Goal: Task Accomplishment & Management: Use online tool/utility

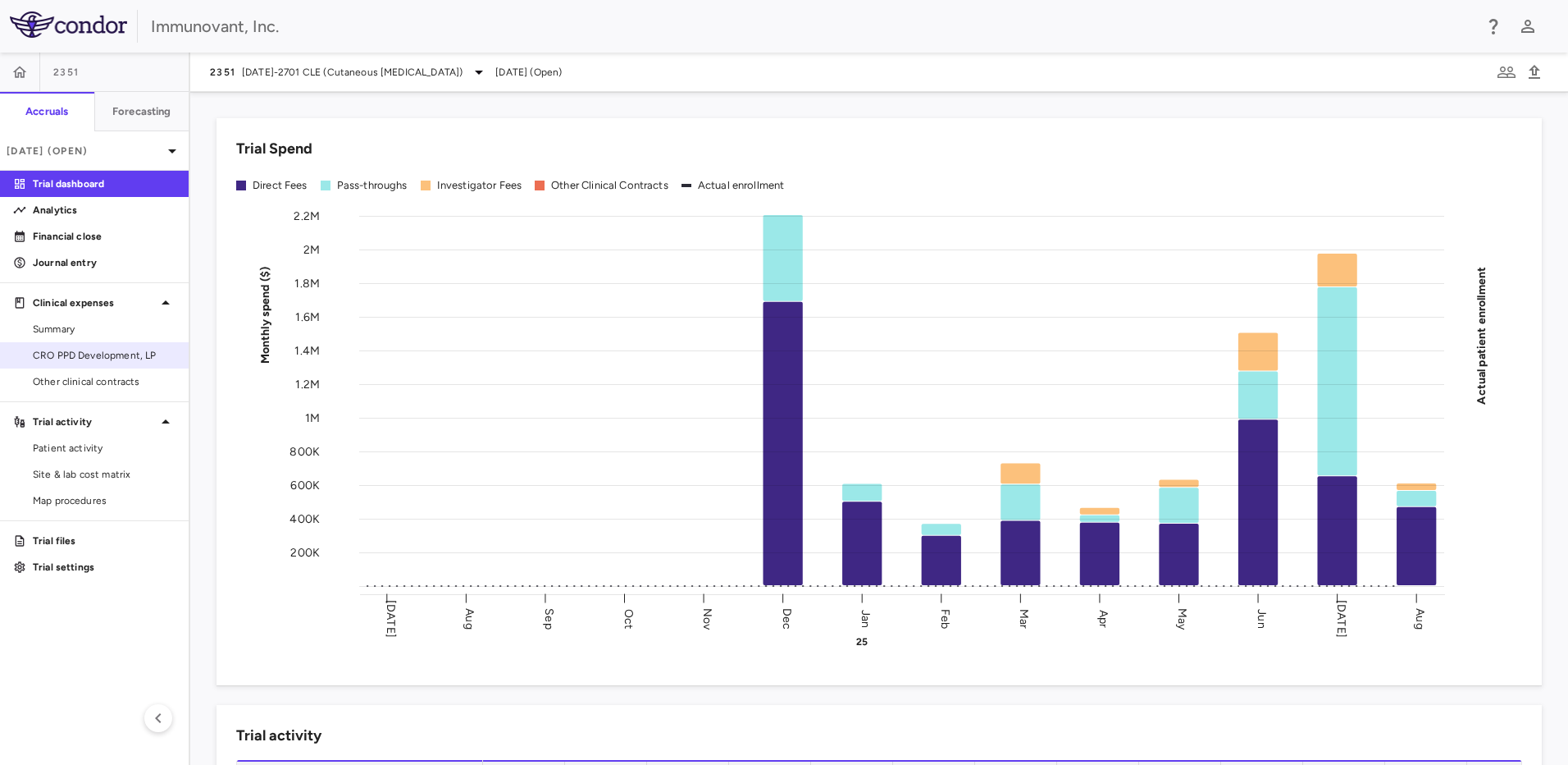
click at [77, 349] on span "CRO PPD Development, LP" at bounding box center [103, 355] width 143 height 15
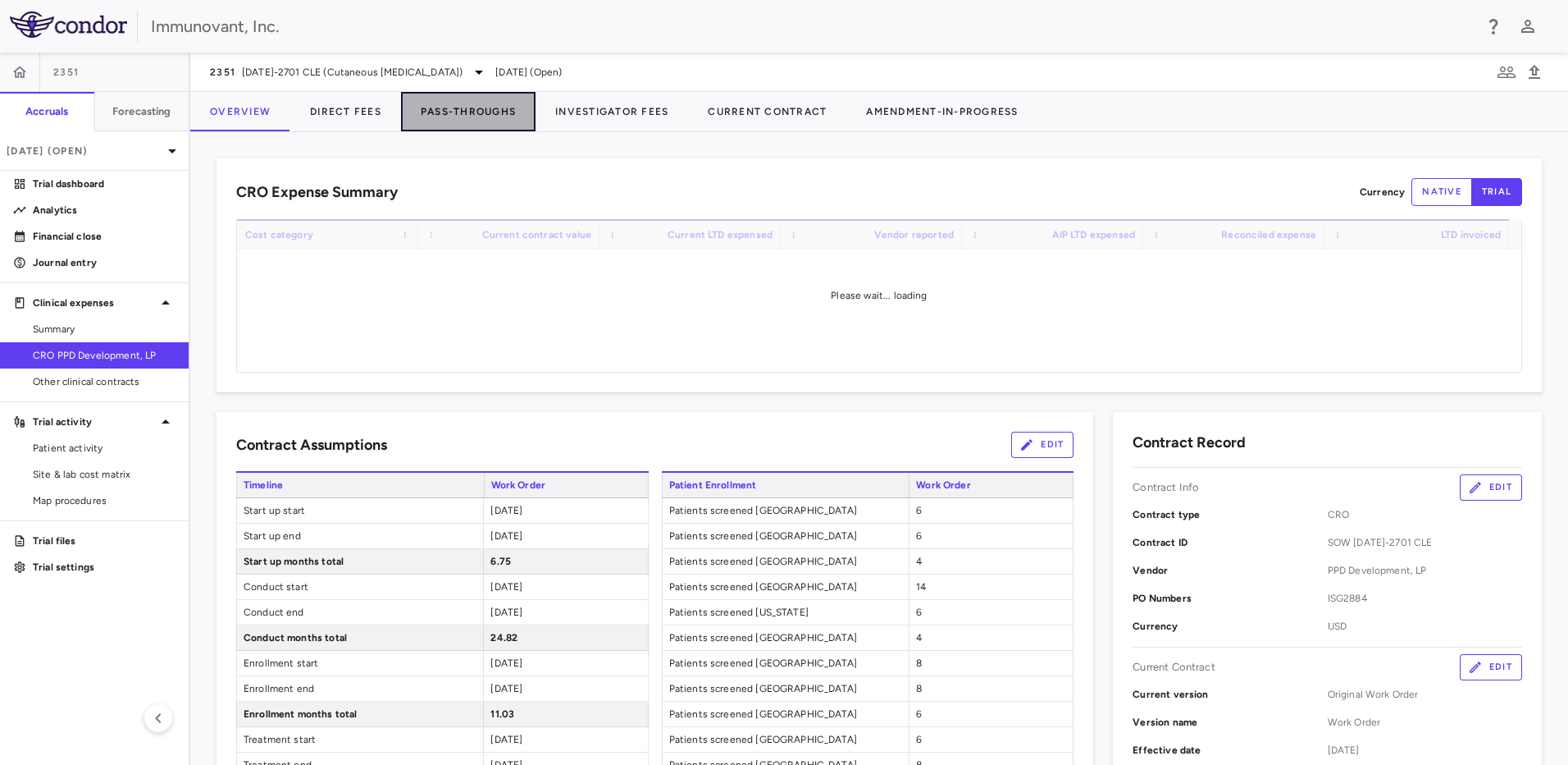
click at [472, 111] on button "Pass-Throughs" at bounding box center [467, 112] width 134 height 39
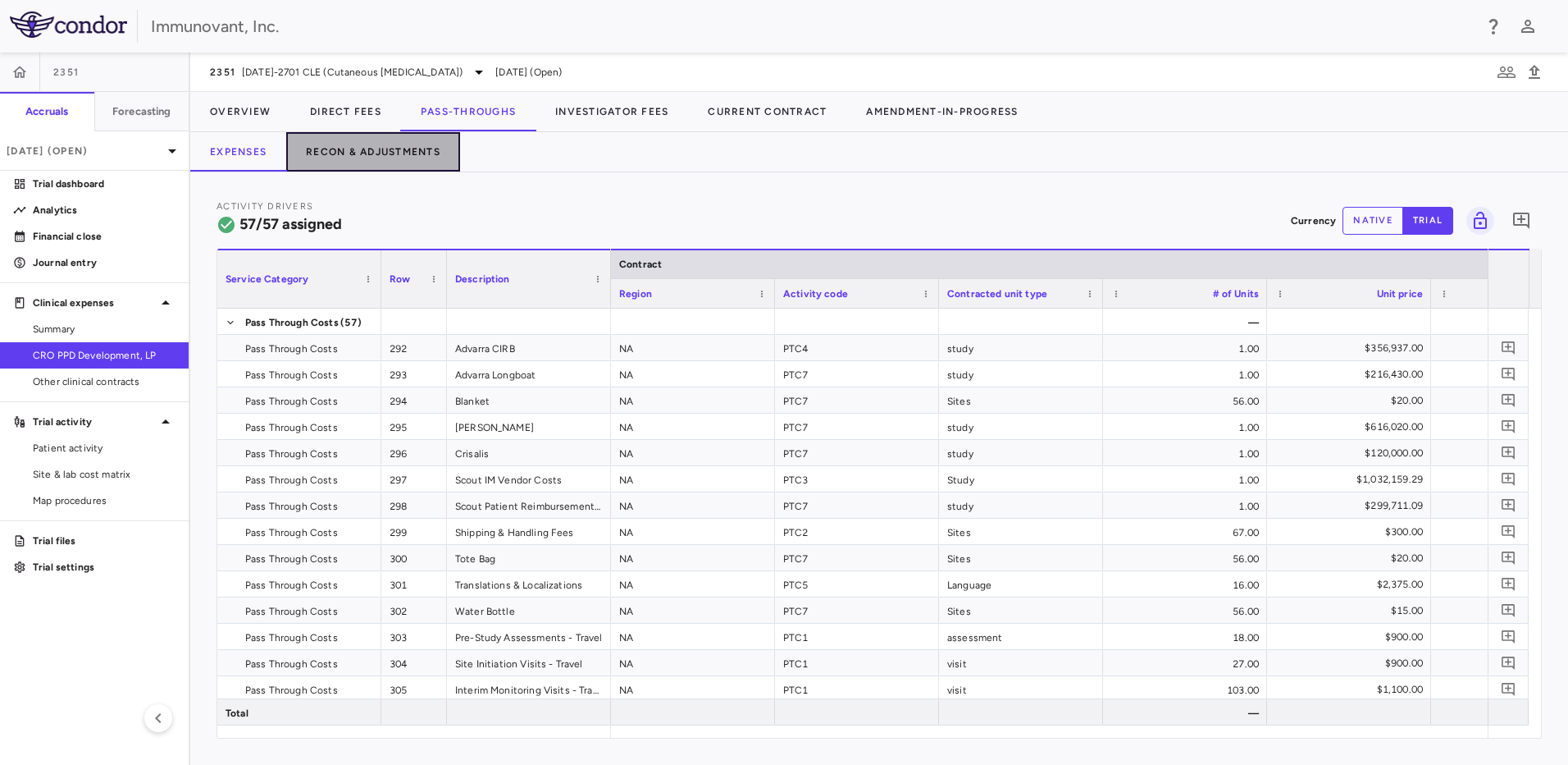
click at [372, 145] on button "Recon & Adjustments" at bounding box center [373, 152] width 174 height 39
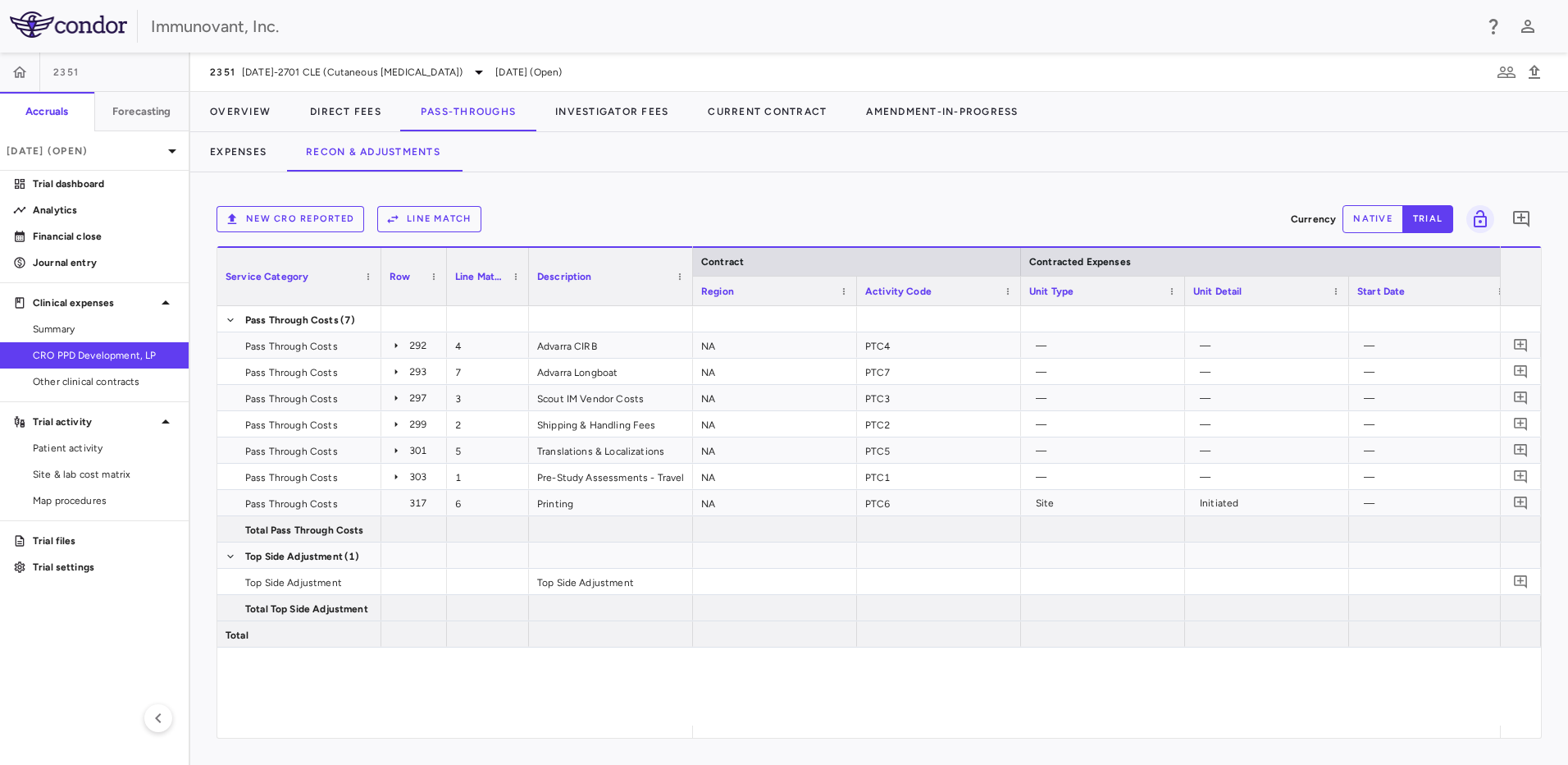
click at [273, 216] on button "New CRO reported" at bounding box center [290, 219] width 148 height 26
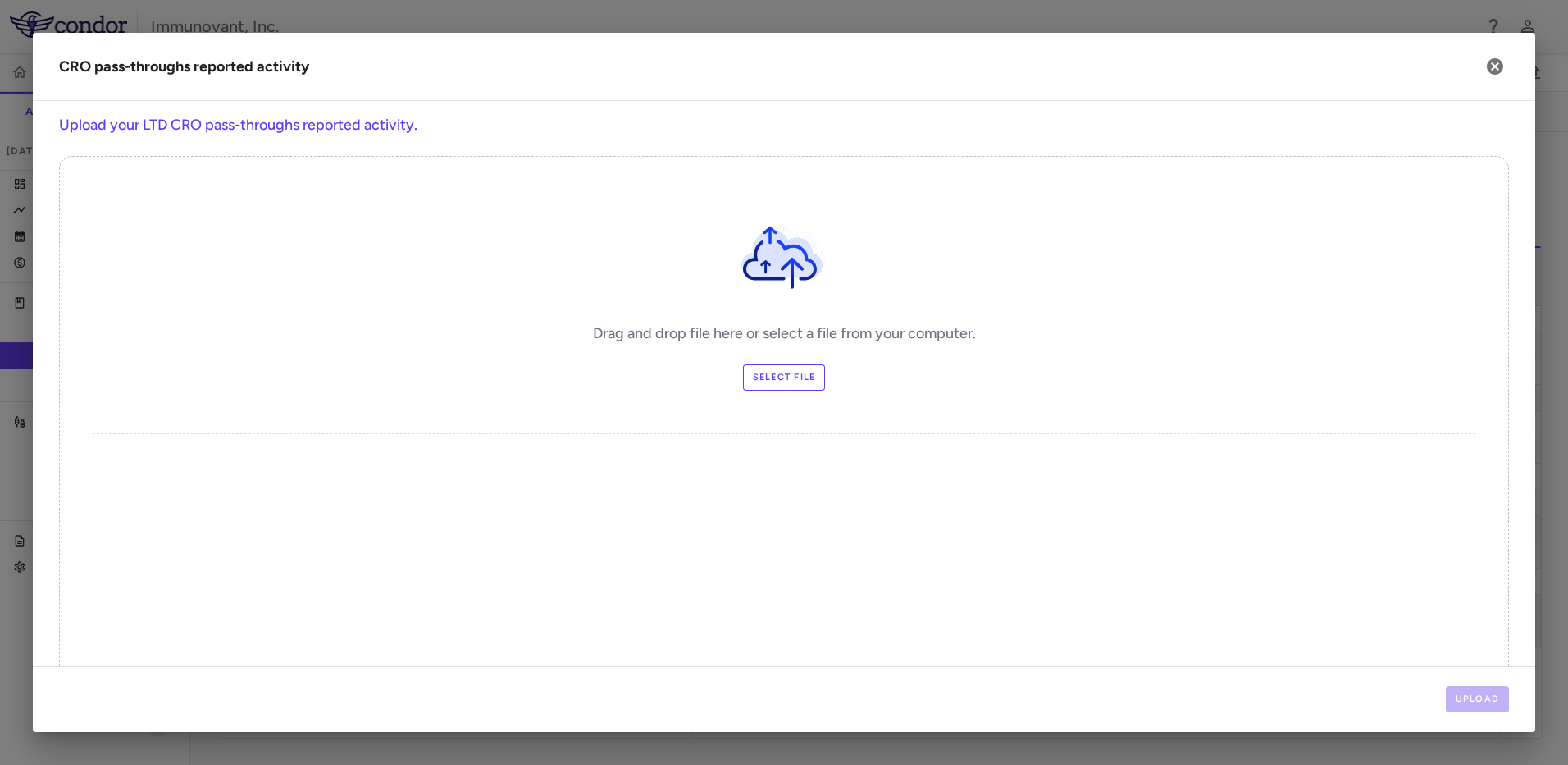
click at [755, 372] on label "Select file" at bounding box center [784, 377] width 83 height 26
click at [0, 0] on input "Select file" at bounding box center [0, 0] width 0 height 0
click at [1479, 689] on button "Upload" at bounding box center [1477, 699] width 64 height 26
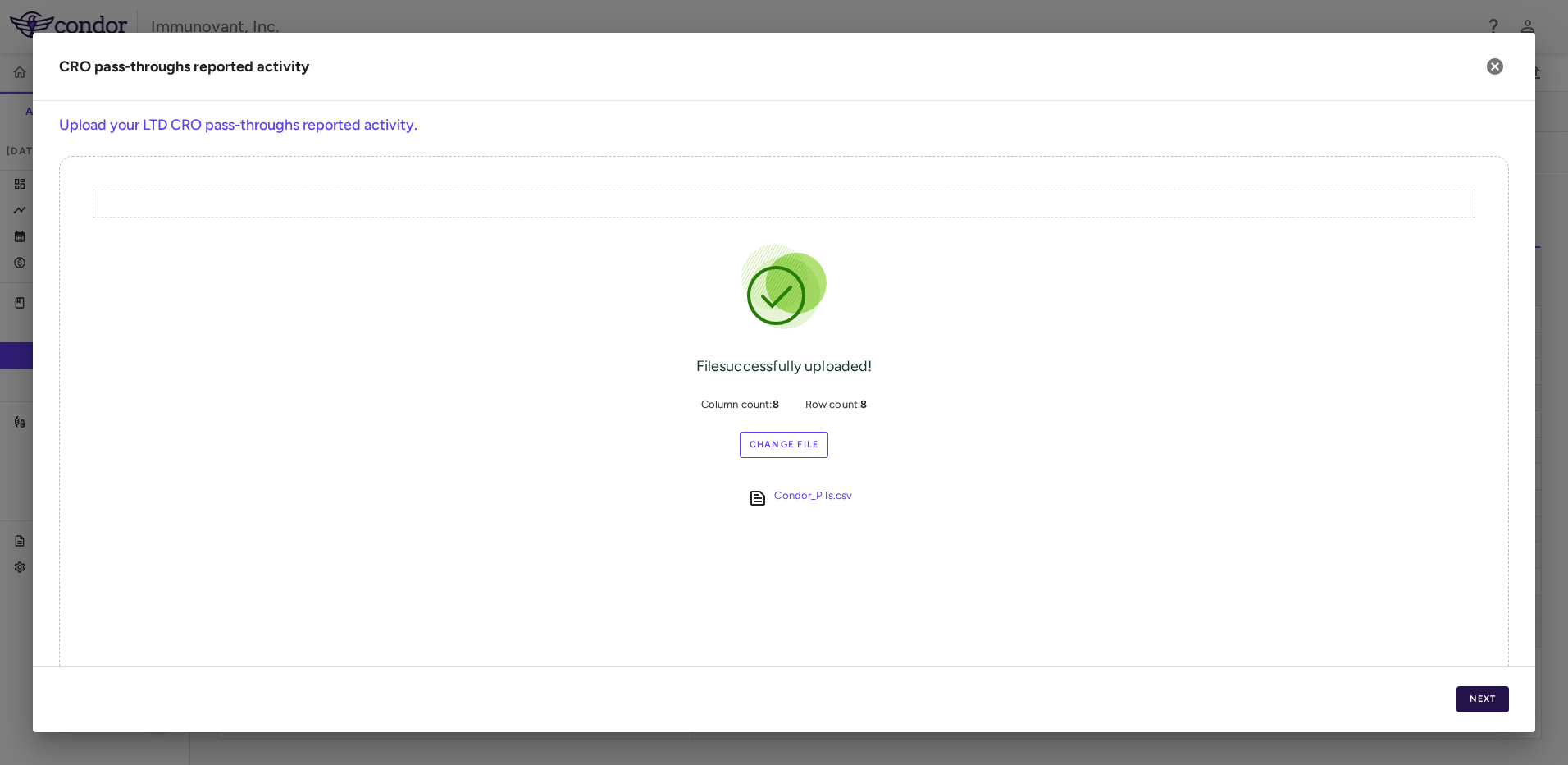
click at [1480, 701] on button "Next" at bounding box center [1483, 699] width 52 height 26
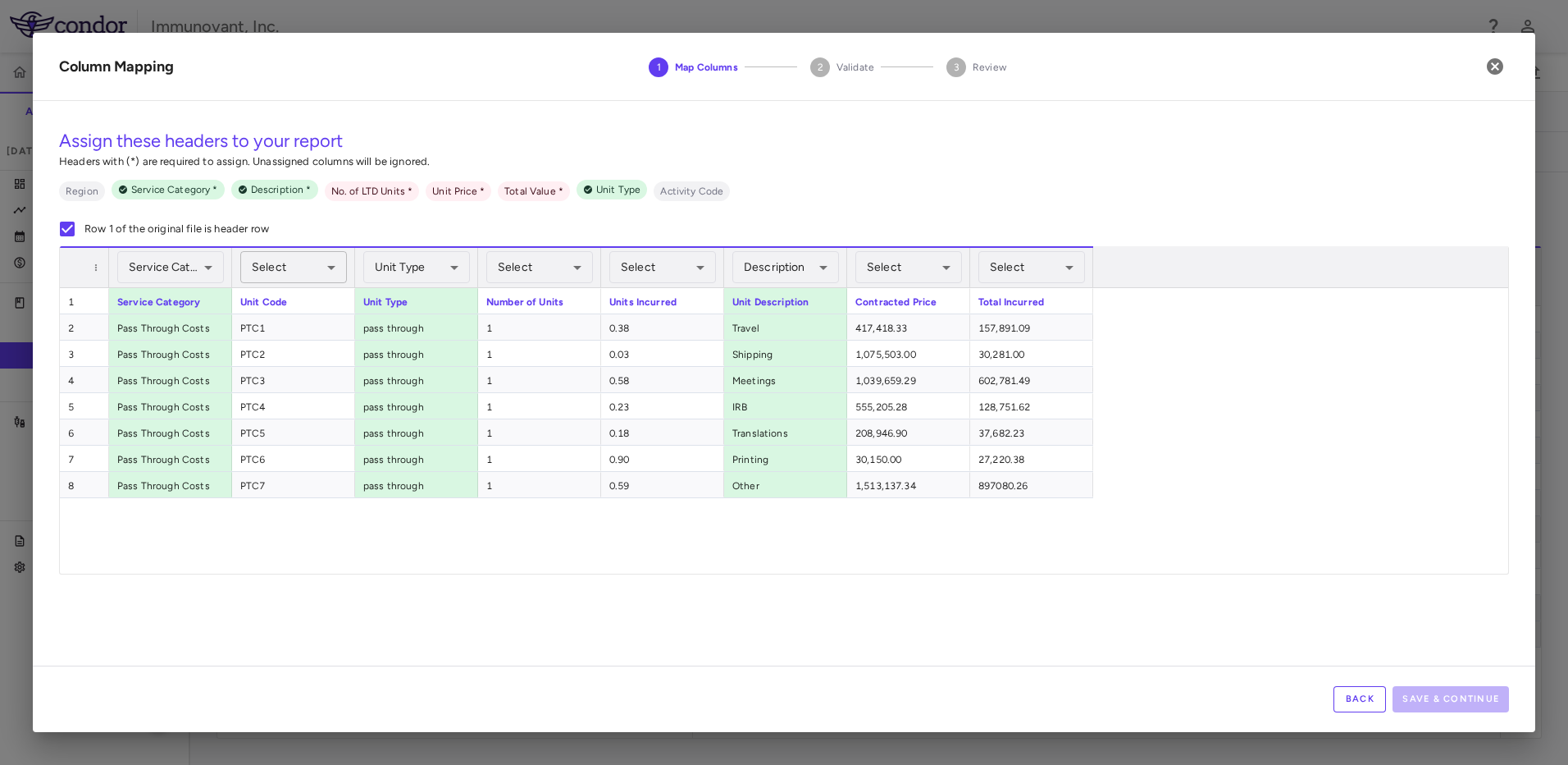
click at [330, 272] on body "Skip to sidebar Skip to main content Immunovant, Inc. 2351 Accruals Forecasting…" at bounding box center [784, 382] width 1568 height 765
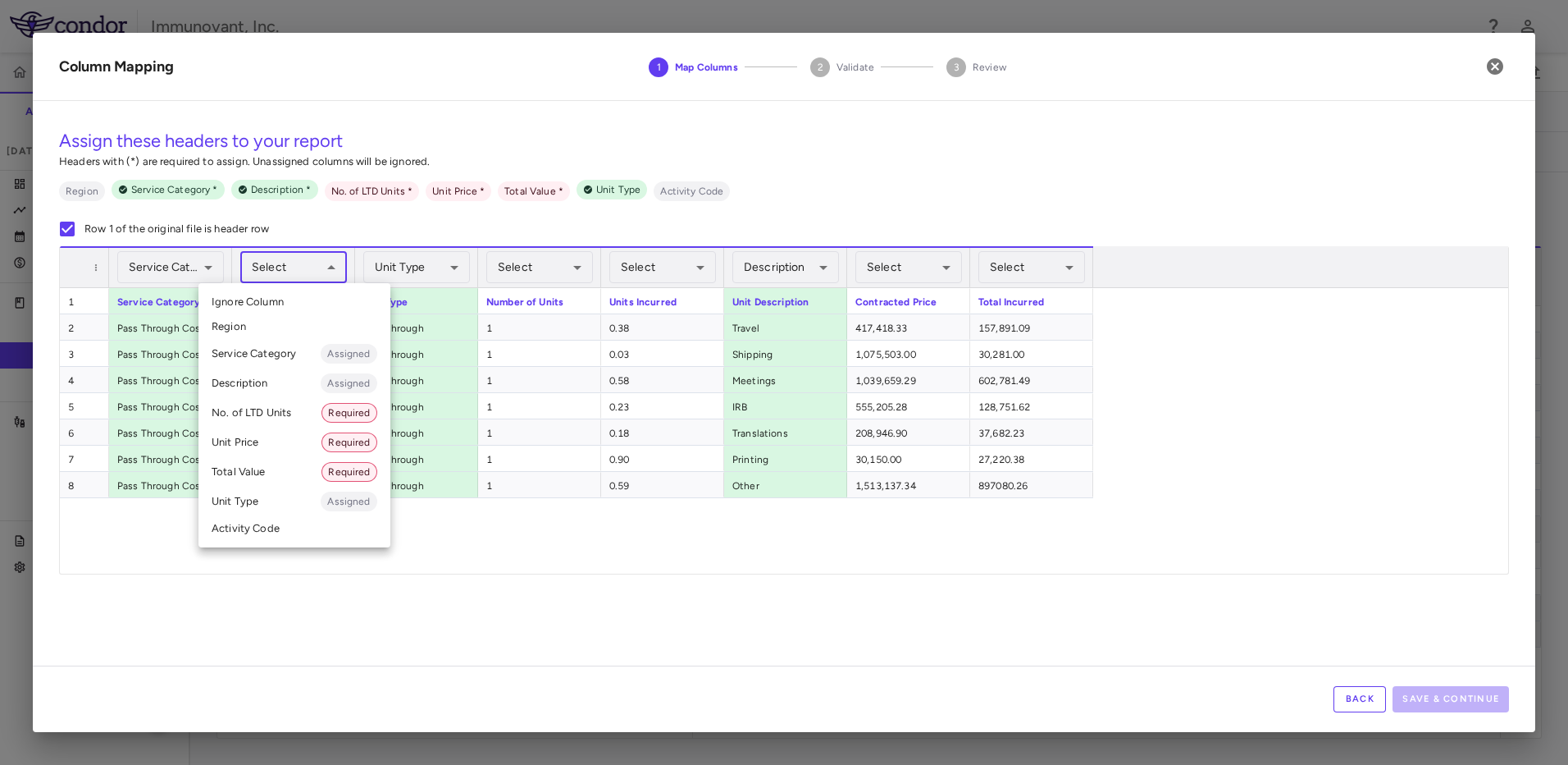
click at [289, 523] on li "Activity Code" at bounding box center [294, 528] width 192 height 25
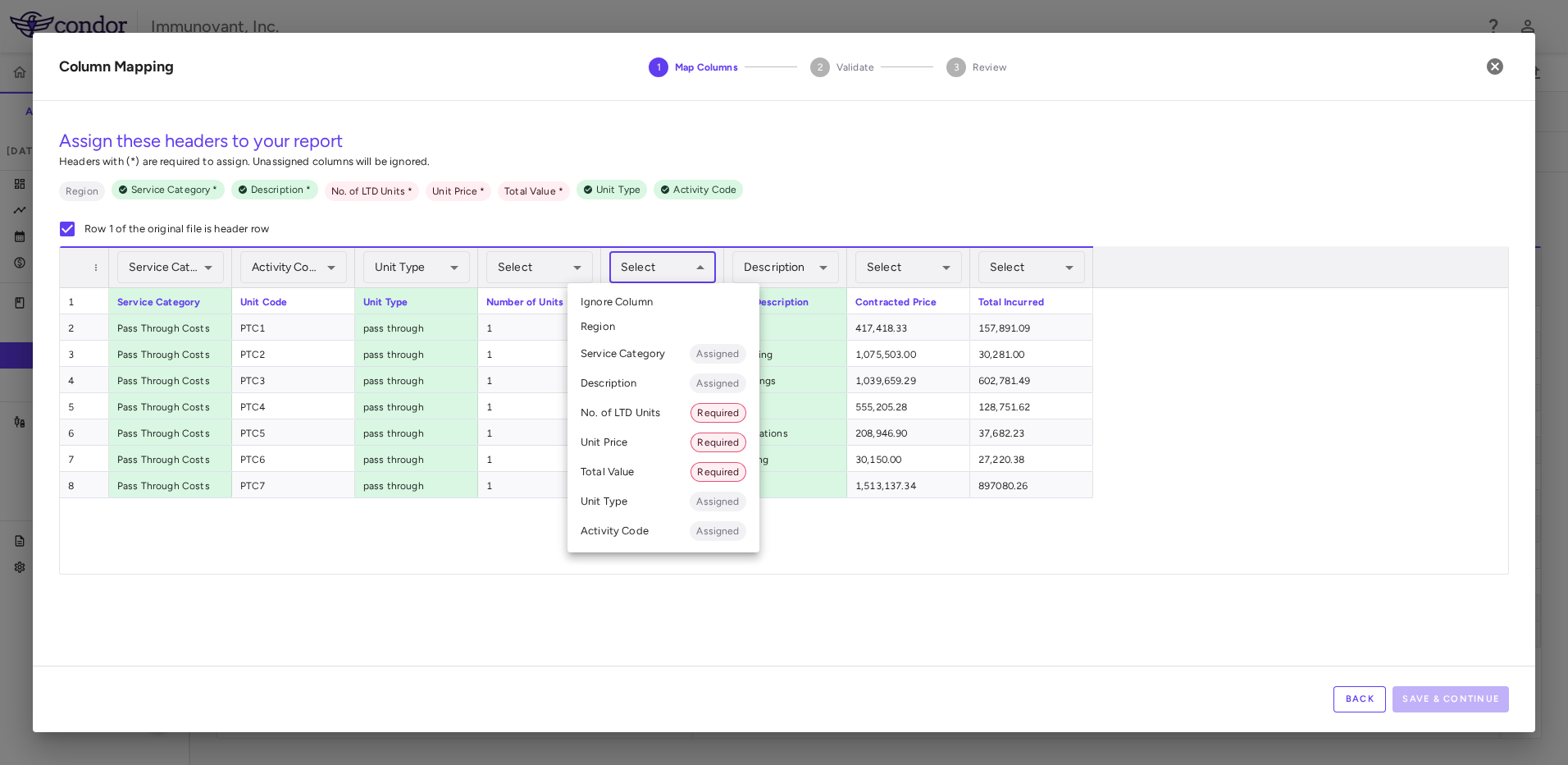
click at [690, 264] on body "Skip to sidebar Skip to main content Immunovant, Inc. 2351 Accruals Forecasting…" at bounding box center [784, 382] width 1568 height 765
click at [685, 415] on li "No. of LTD Units Required" at bounding box center [663, 413] width 192 height 30
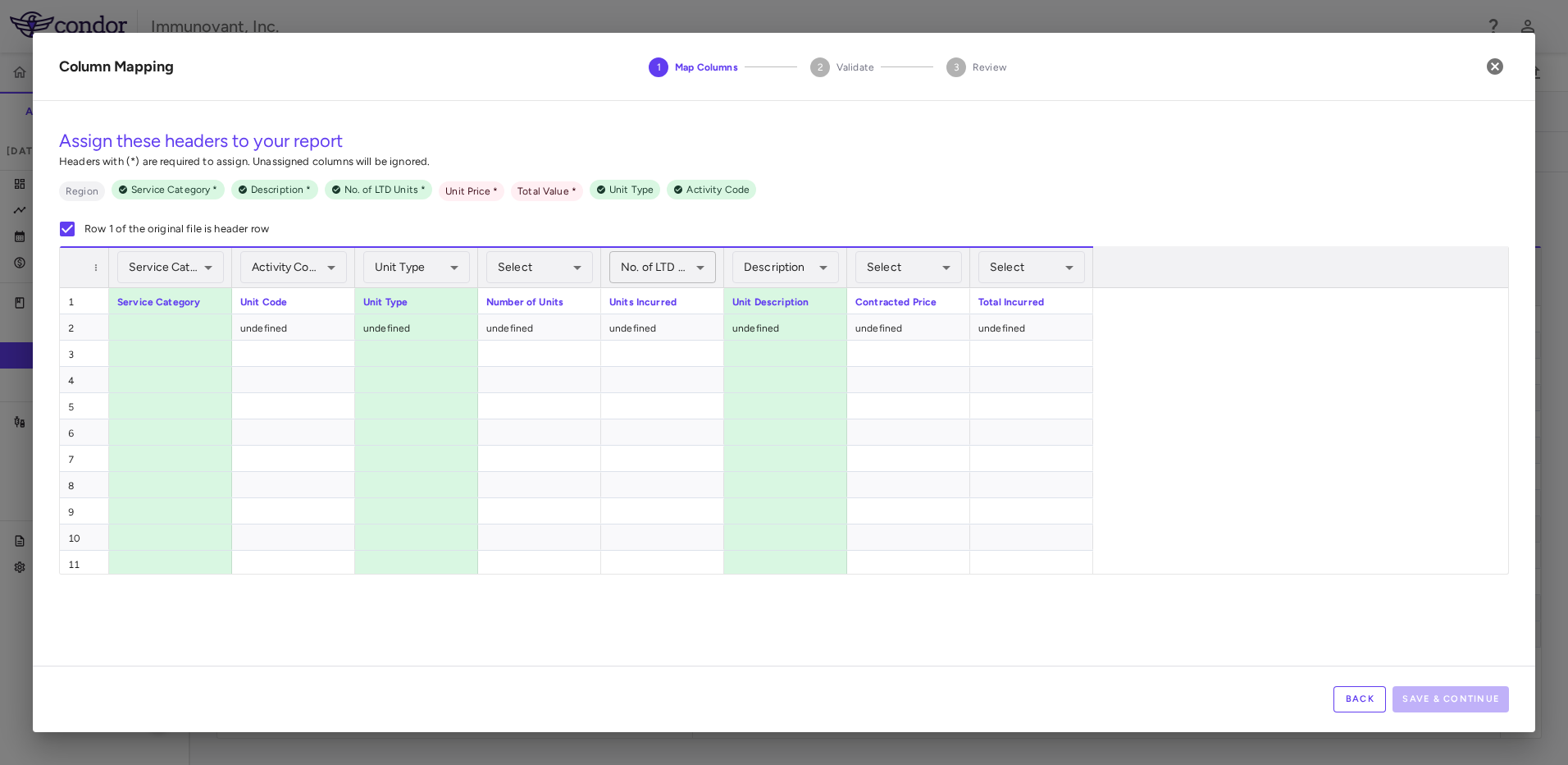
click at [691, 276] on body "Skip to sidebar Skip to main content Immunovant, Inc. 2351 Accruals Forecasting…" at bounding box center [784, 382] width 1568 height 765
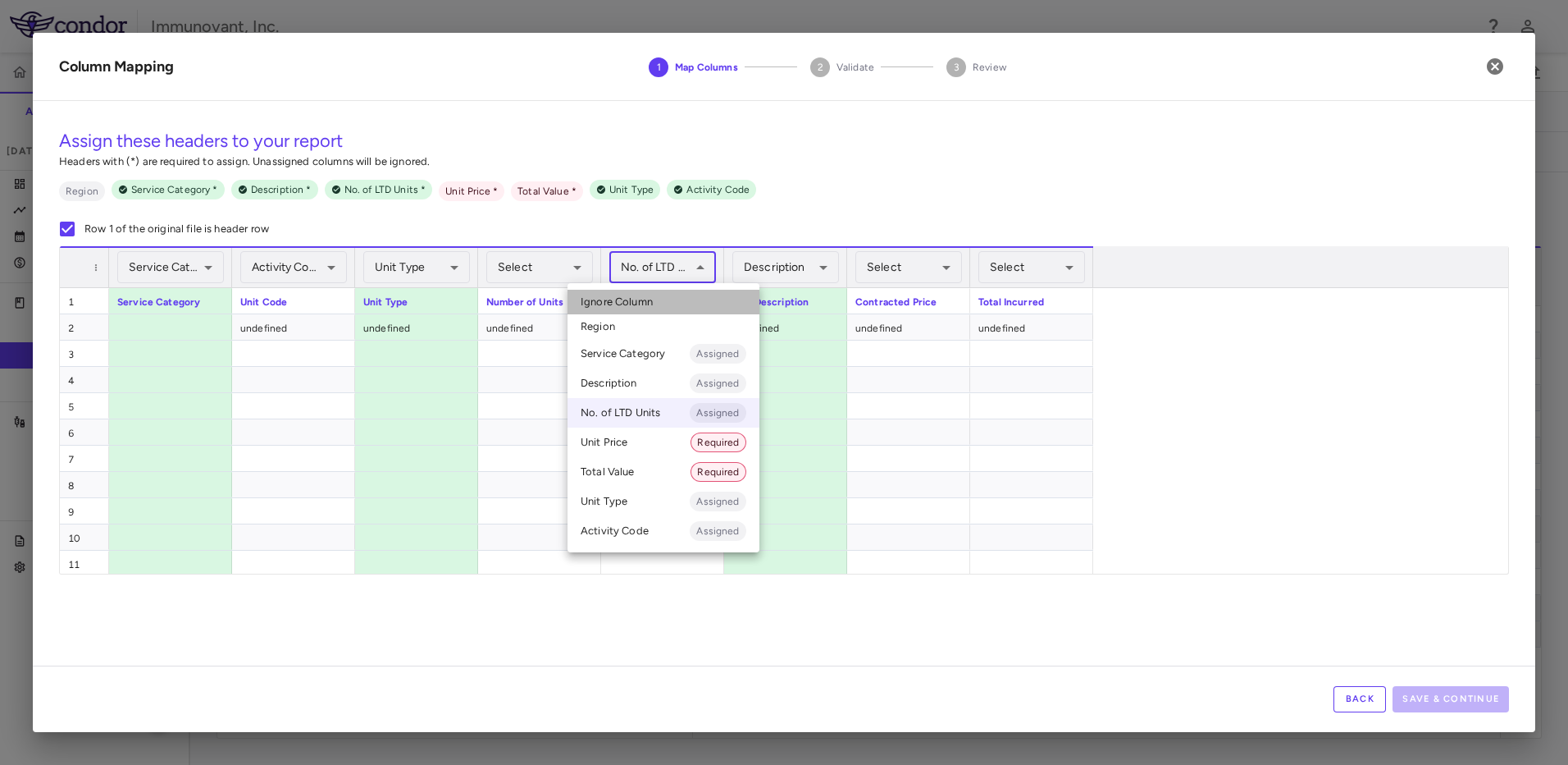
click at [667, 297] on li "Ignore Column" at bounding box center [663, 302] width 192 height 25
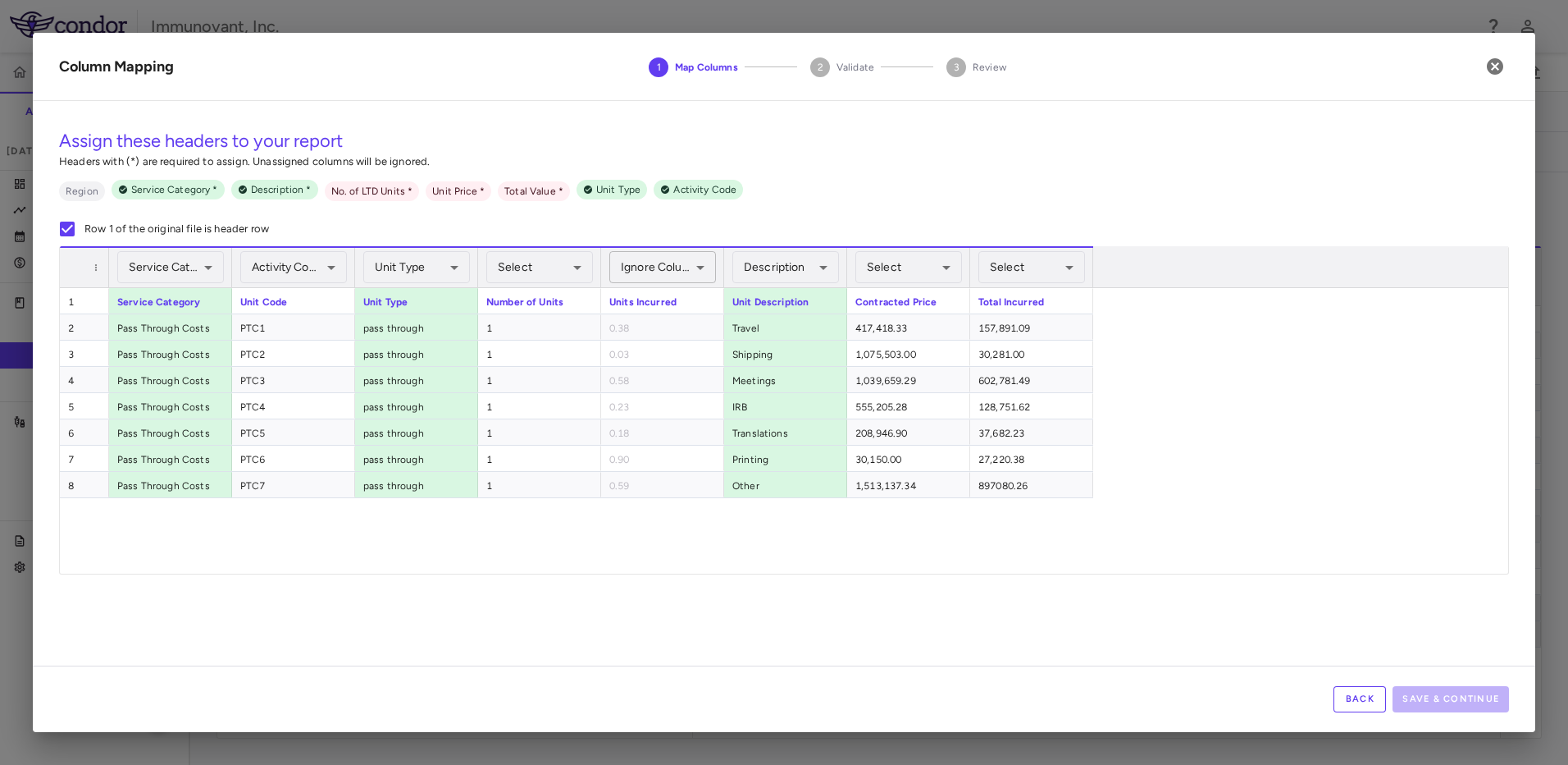
click at [675, 268] on body "Skip to sidebar Skip to main content Immunovant, Inc. 2351 Accruals Forecasting…" at bounding box center [784, 382] width 1568 height 765
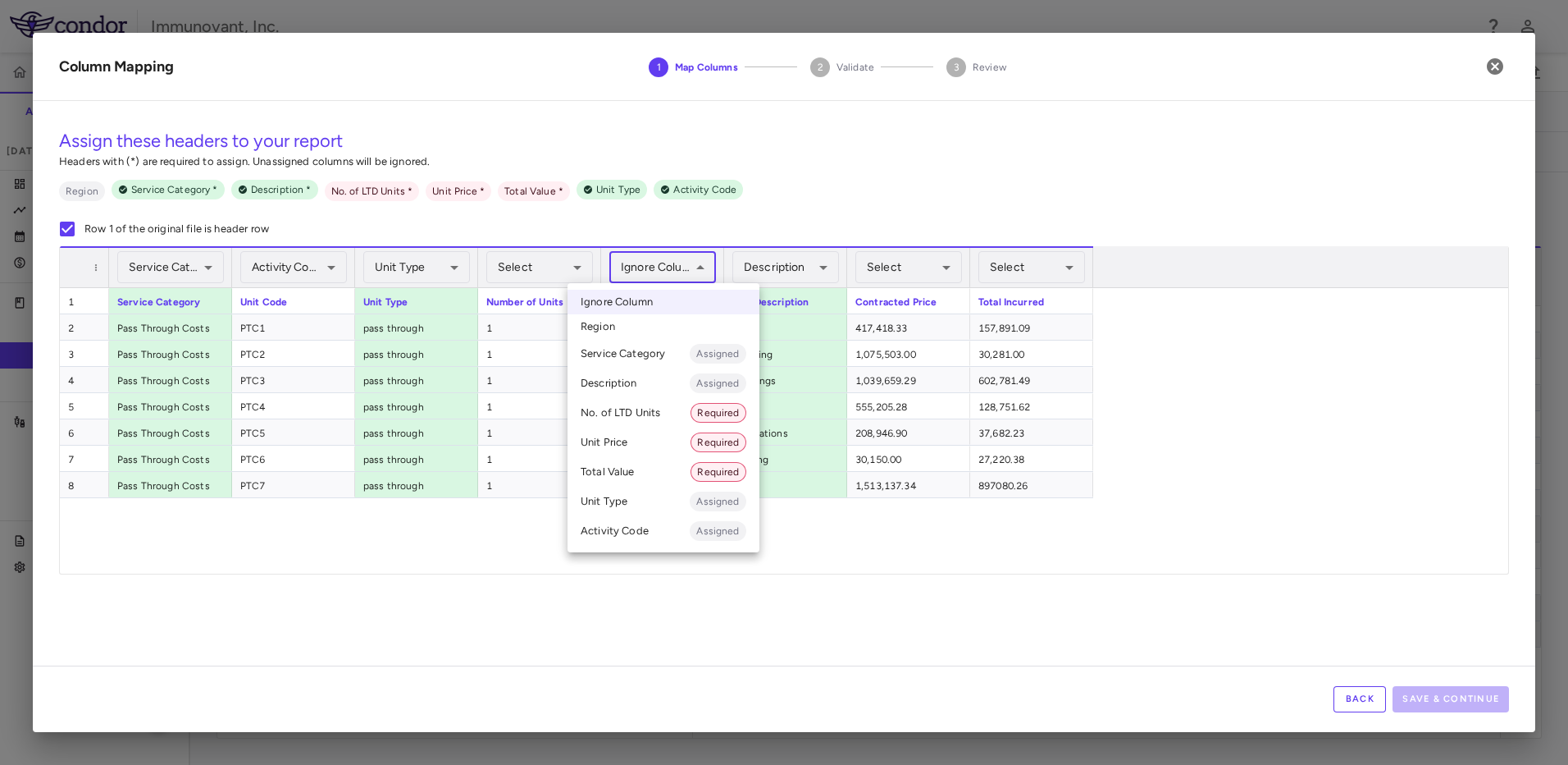
click at [380, 631] on div at bounding box center [784, 382] width 1568 height 765
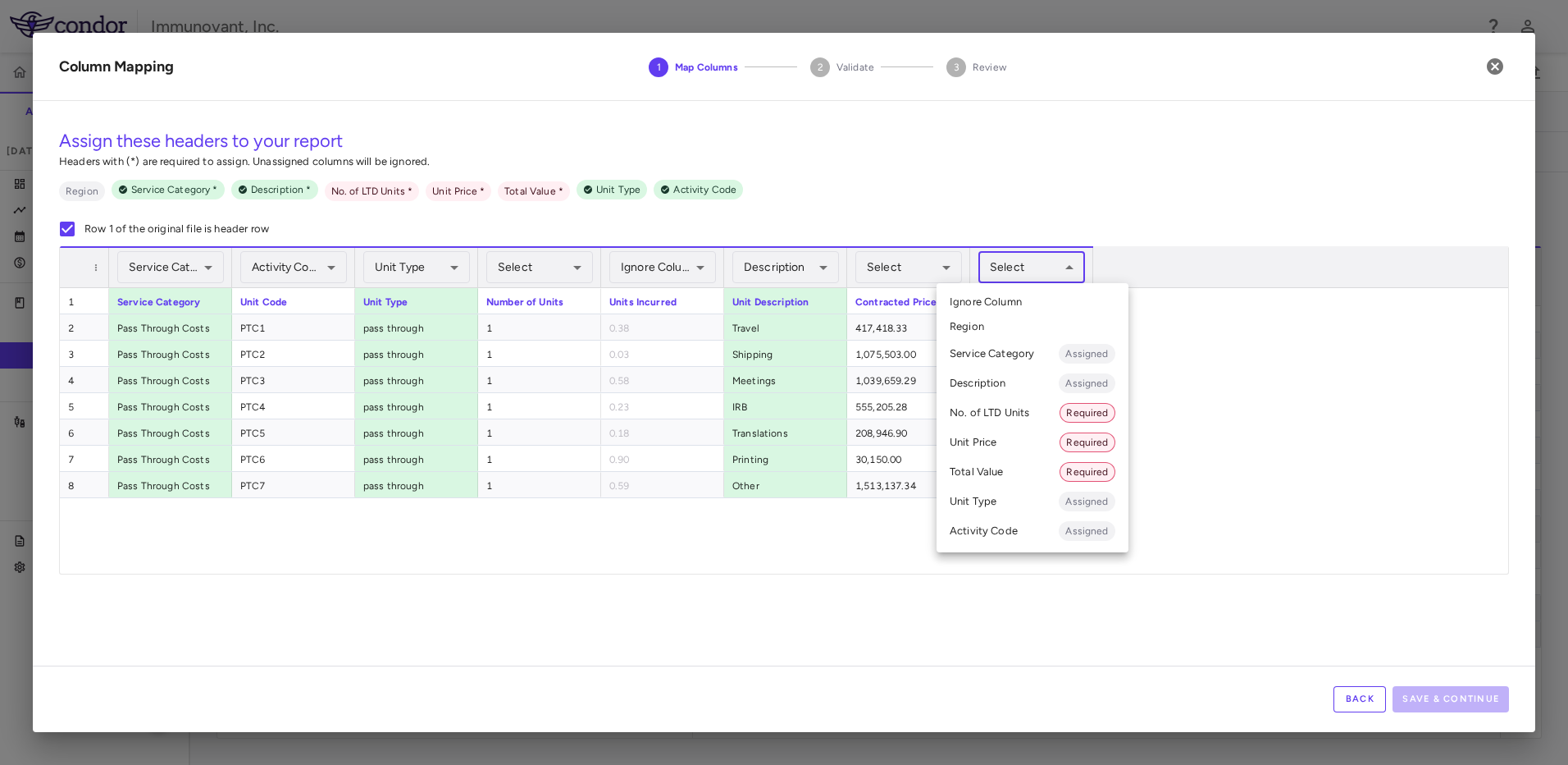
click at [1052, 266] on body "Skip to sidebar Skip to main content Immunovant, Inc. 2351 Accruals Forecasting…" at bounding box center [784, 382] width 1568 height 765
click at [996, 468] on li "Total Value Required" at bounding box center [1032, 472] width 192 height 30
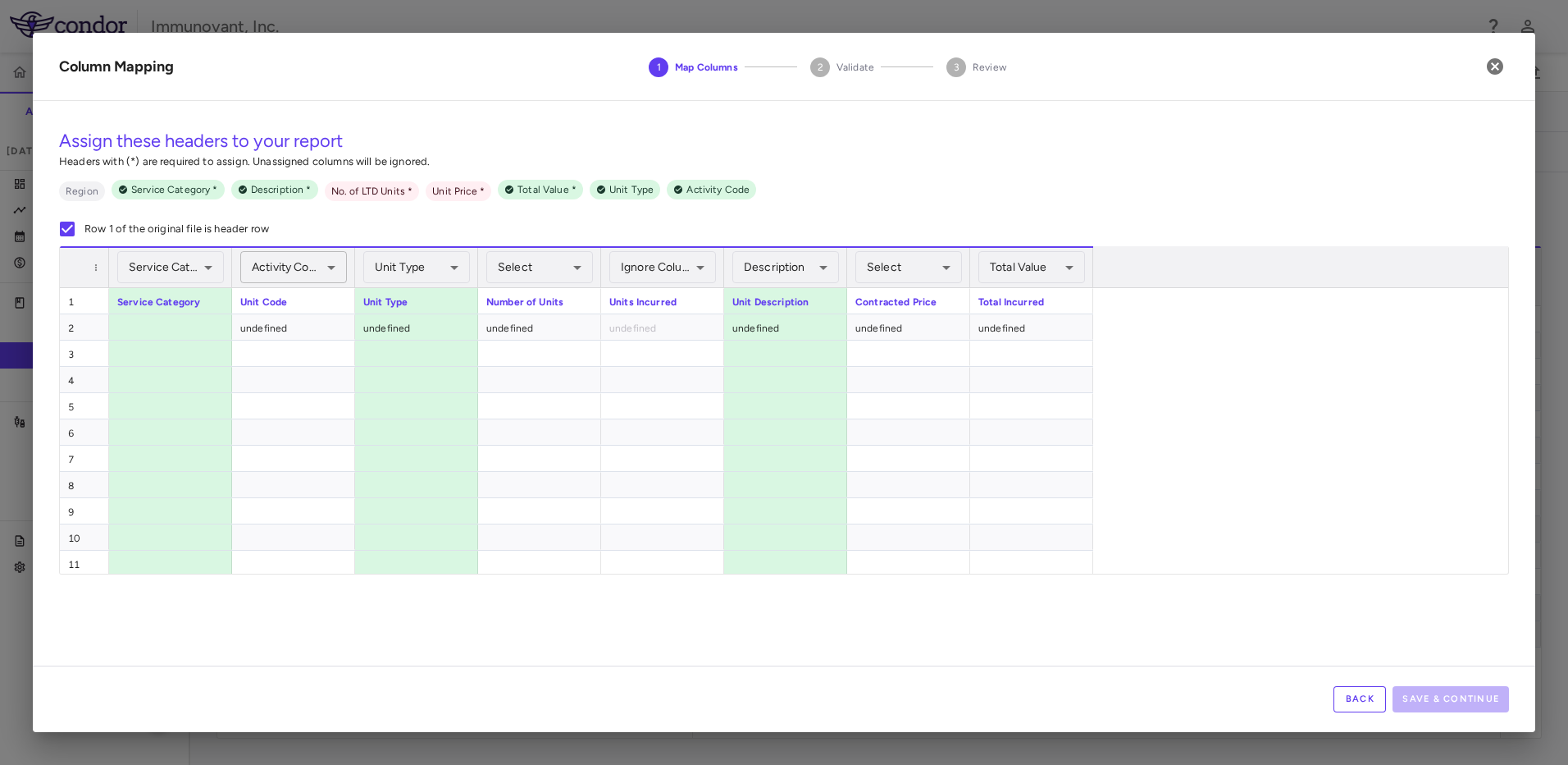
click at [315, 271] on body "Skip to sidebar Skip to main content Immunovant, Inc. 2351 Accruals Forecasting…" at bounding box center [784, 382] width 1568 height 765
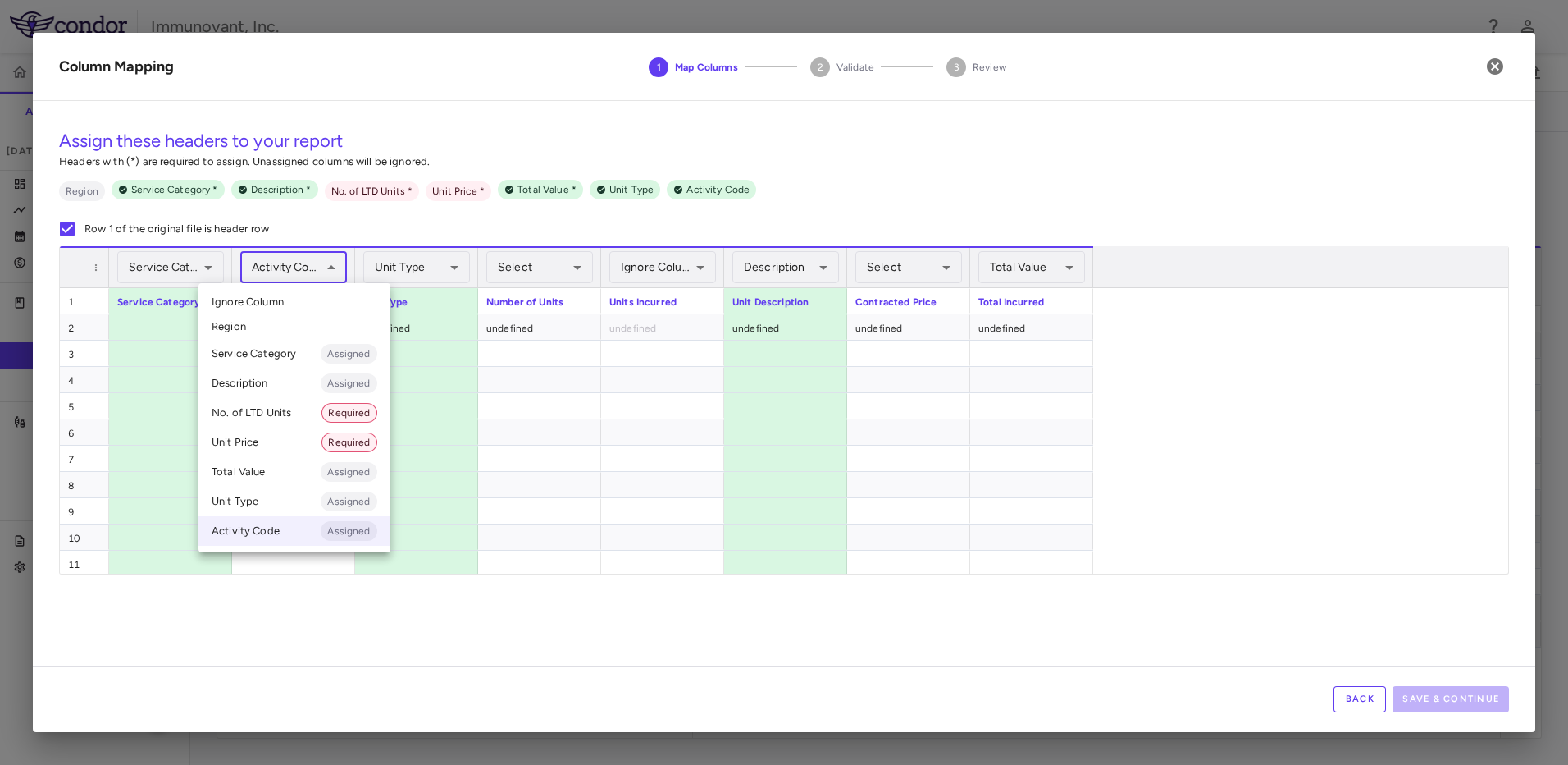
click at [307, 298] on li "Ignore Column" at bounding box center [294, 302] width 192 height 25
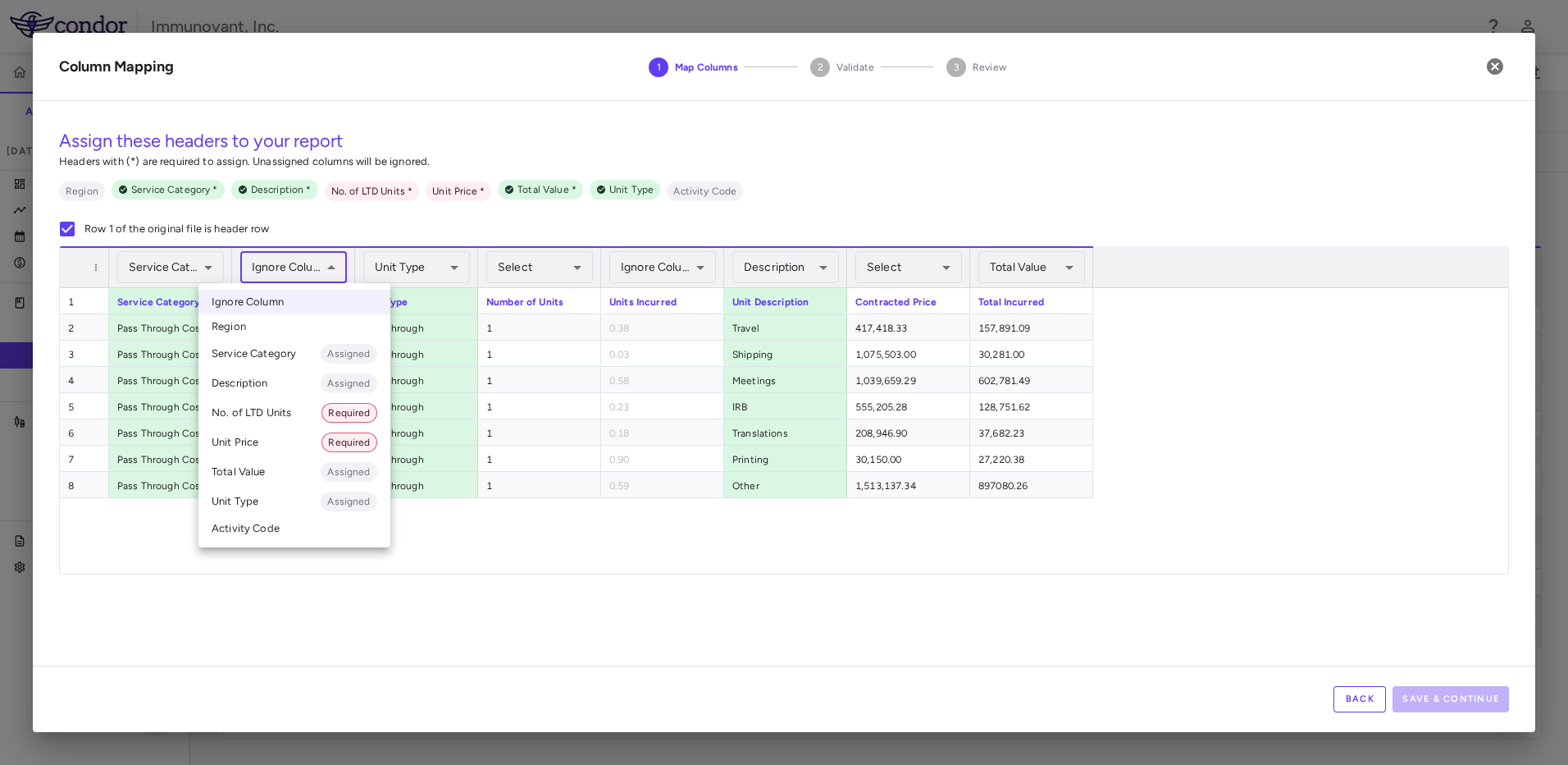
click at [332, 270] on body "Skip to sidebar Skip to main content Immunovant, Inc. 2351 Accruals Forecasting…" at bounding box center [784, 382] width 1568 height 765
click at [291, 500] on li "Unit Type Assigned" at bounding box center [294, 501] width 192 height 30
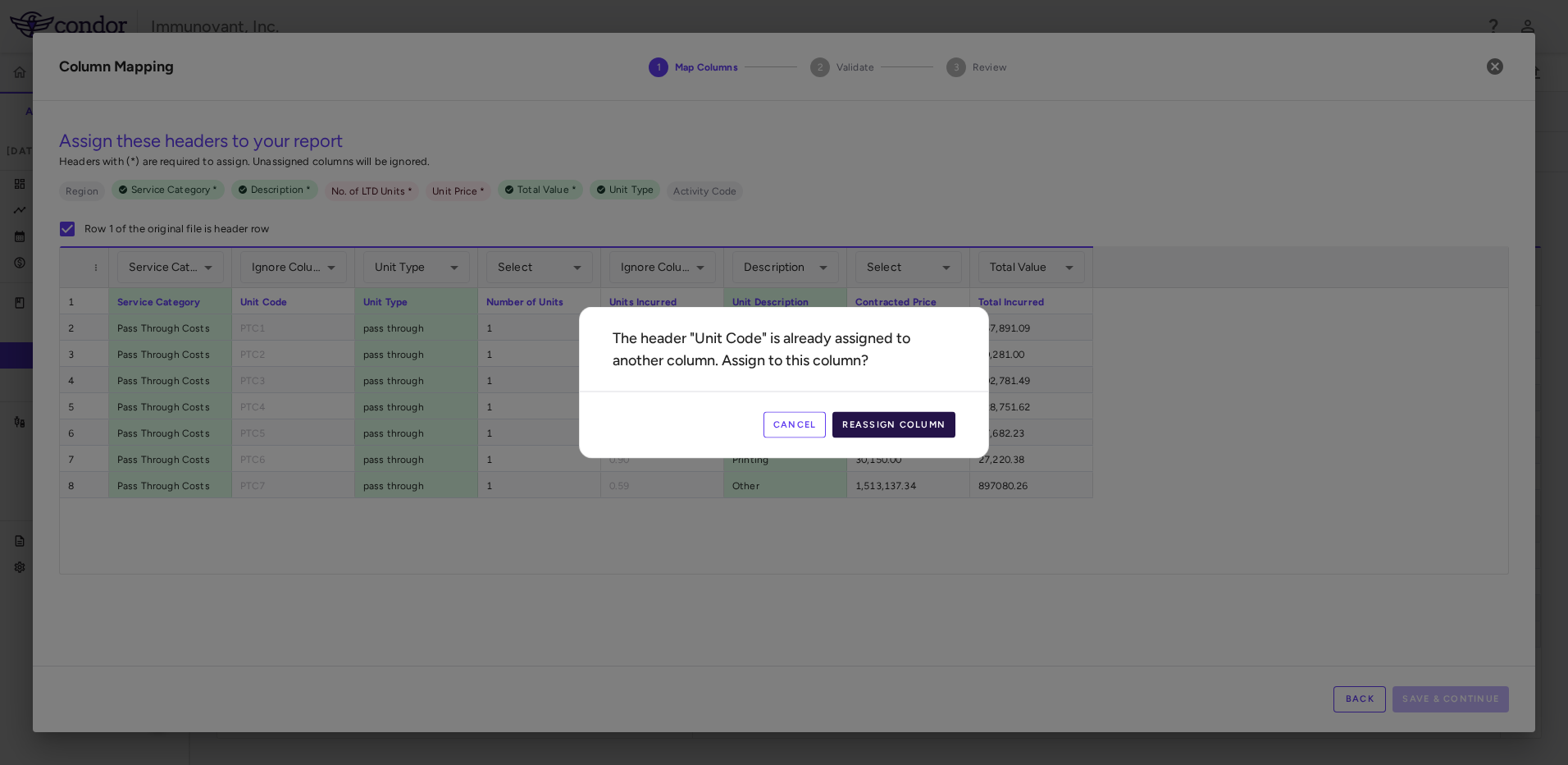
click at [926, 416] on button "Reassign Column" at bounding box center [894, 425] width 123 height 26
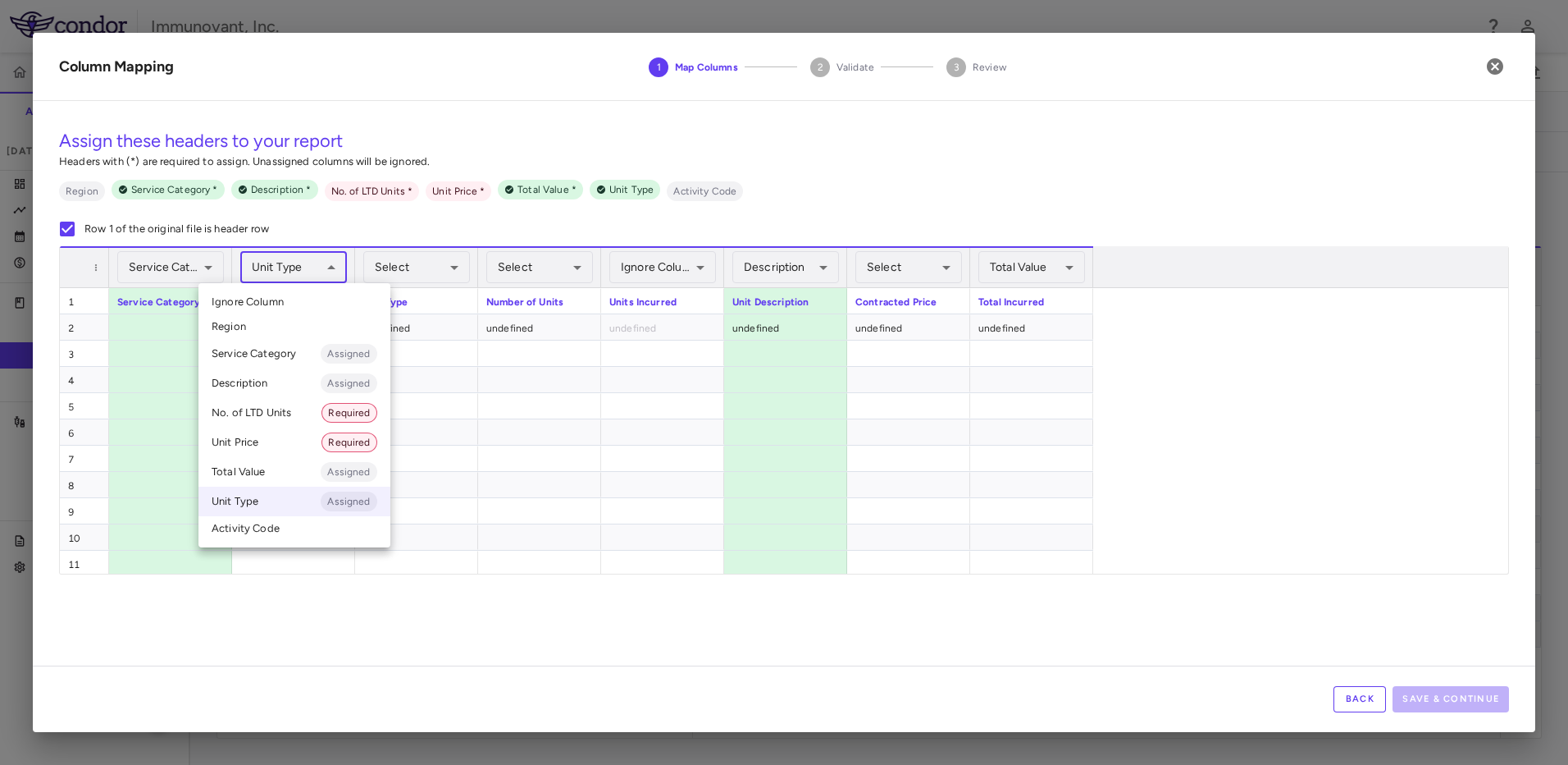
click at [303, 268] on body "Skip to sidebar Skip to main content Immunovant, Inc. 2351 Accruals Forecasting…" at bounding box center [784, 382] width 1568 height 765
click at [295, 628] on div at bounding box center [784, 382] width 1568 height 765
click at [301, 264] on body "Skip to sidebar Skip to main content Immunovant, Inc. 2351 Accruals Forecasting…" at bounding box center [784, 382] width 1568 height 765
click at [295, 299] on li "Ignore Column" at bounding box center [294, 302] width 192 height 25
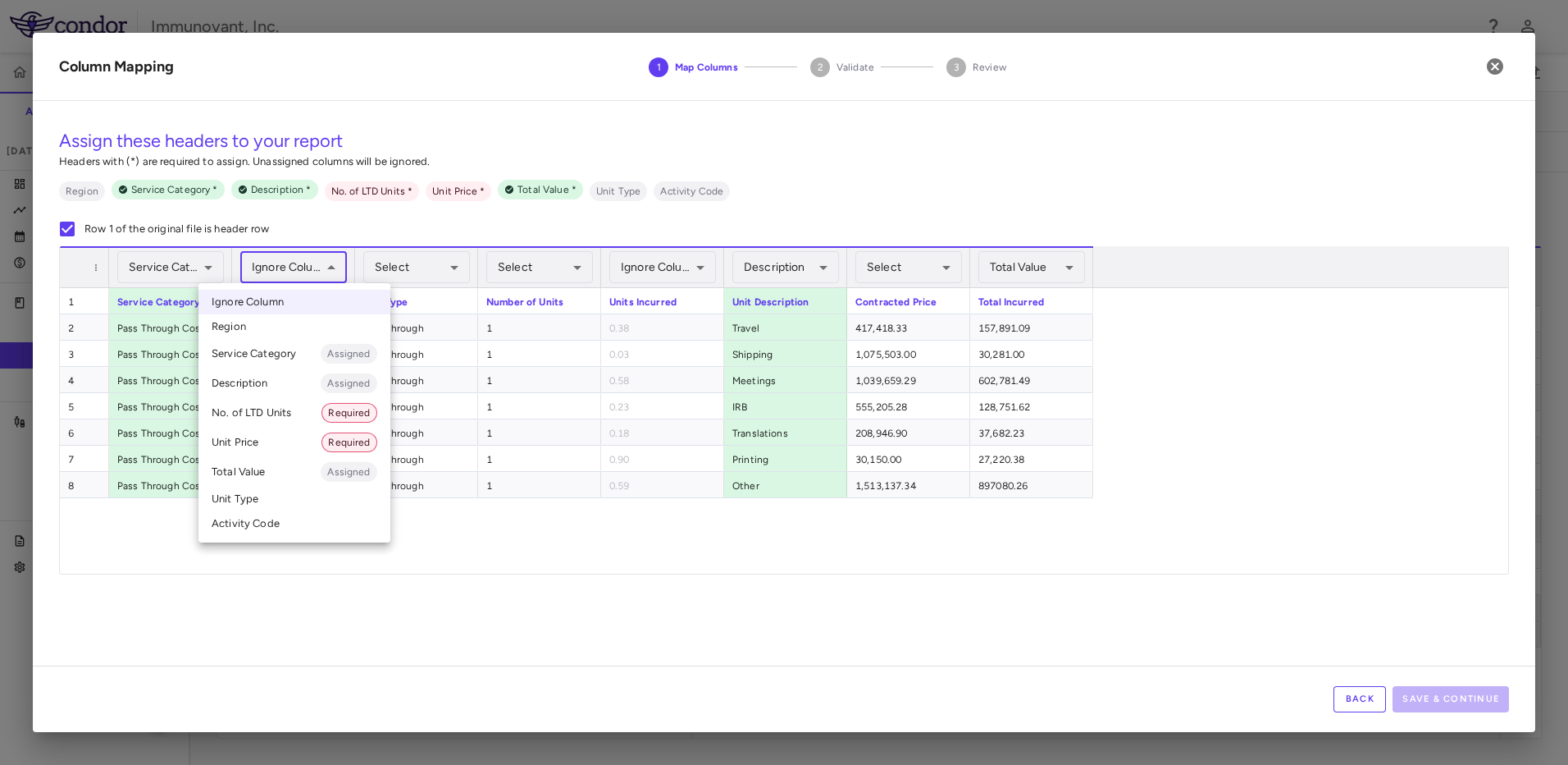
click at [301, 262] on body "Skip to sidebar Skip to main content Immunovant, Inc. 2351 Accruals Forecasting…" at bounding box center [784, 382] width 1568 height 765
click at [282, 352] on li "Service Category Assigned" at bounding box center [294, 353] width 192 height 30
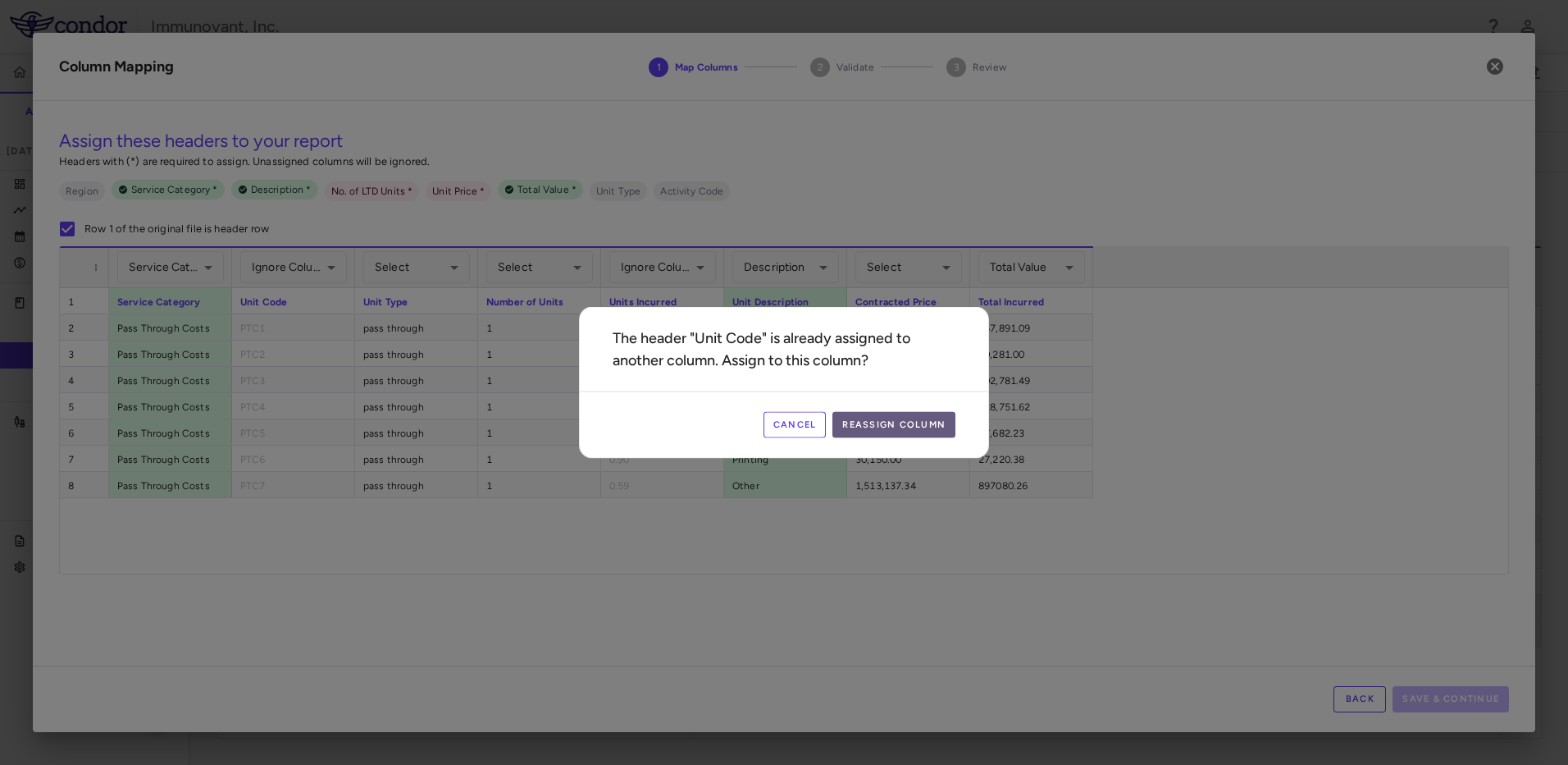
click at [903, 422] on button "Reassign Column" at bounding box center [894, 425] width 123 height 26
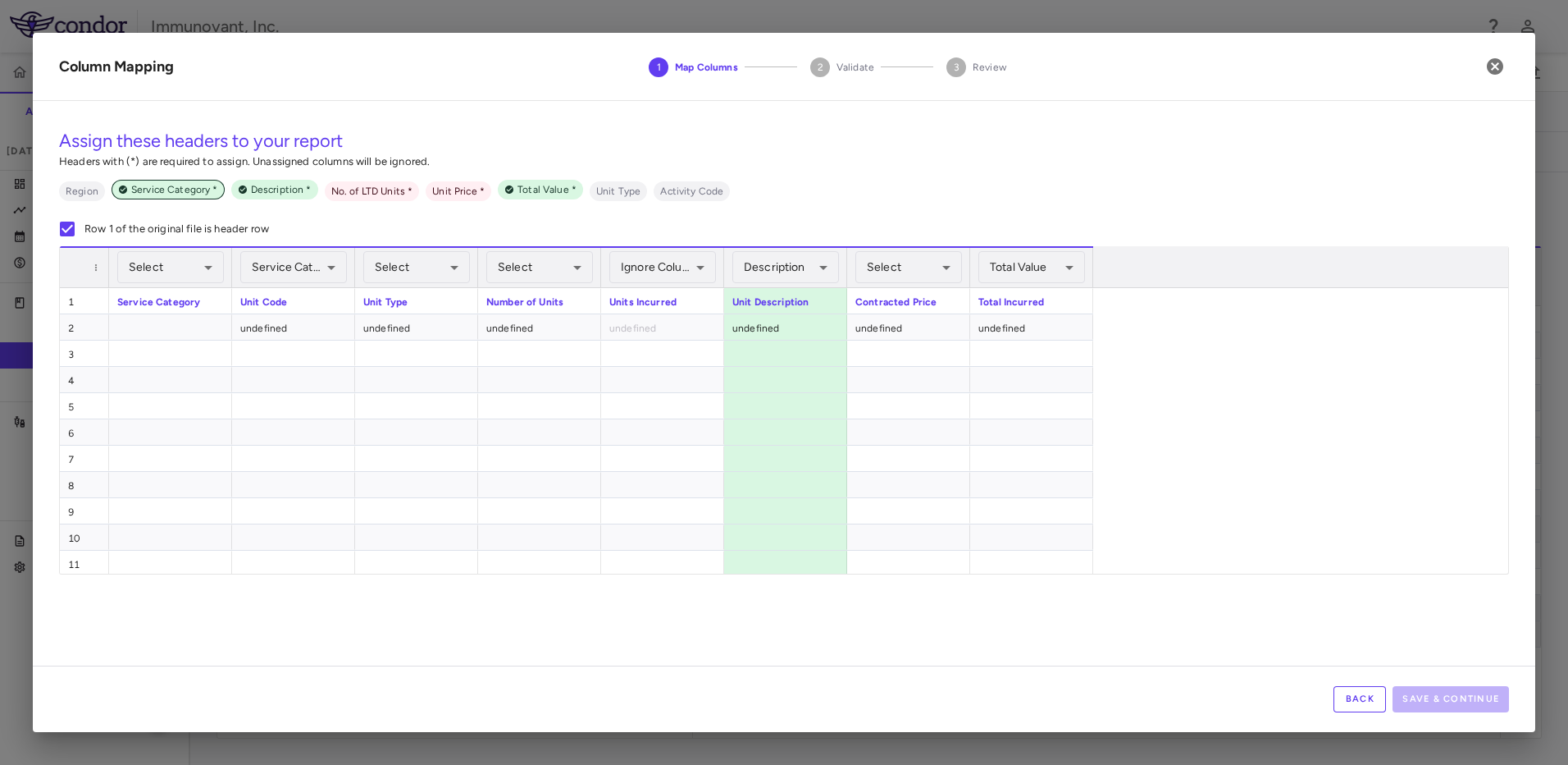
click at [132, 190] on span "Service Category *" at bounding box center [174, 189] width 100 height 15
click at [118, 191] on icon at bounding box center [123, 190] width 10 height 10
click at [326, 268] on body "Skip to sidebar Skip to main content Immunovant, Inc. 2351 Accruals Forecasting…" at bounding box center [784, 382] width 1568 height 765
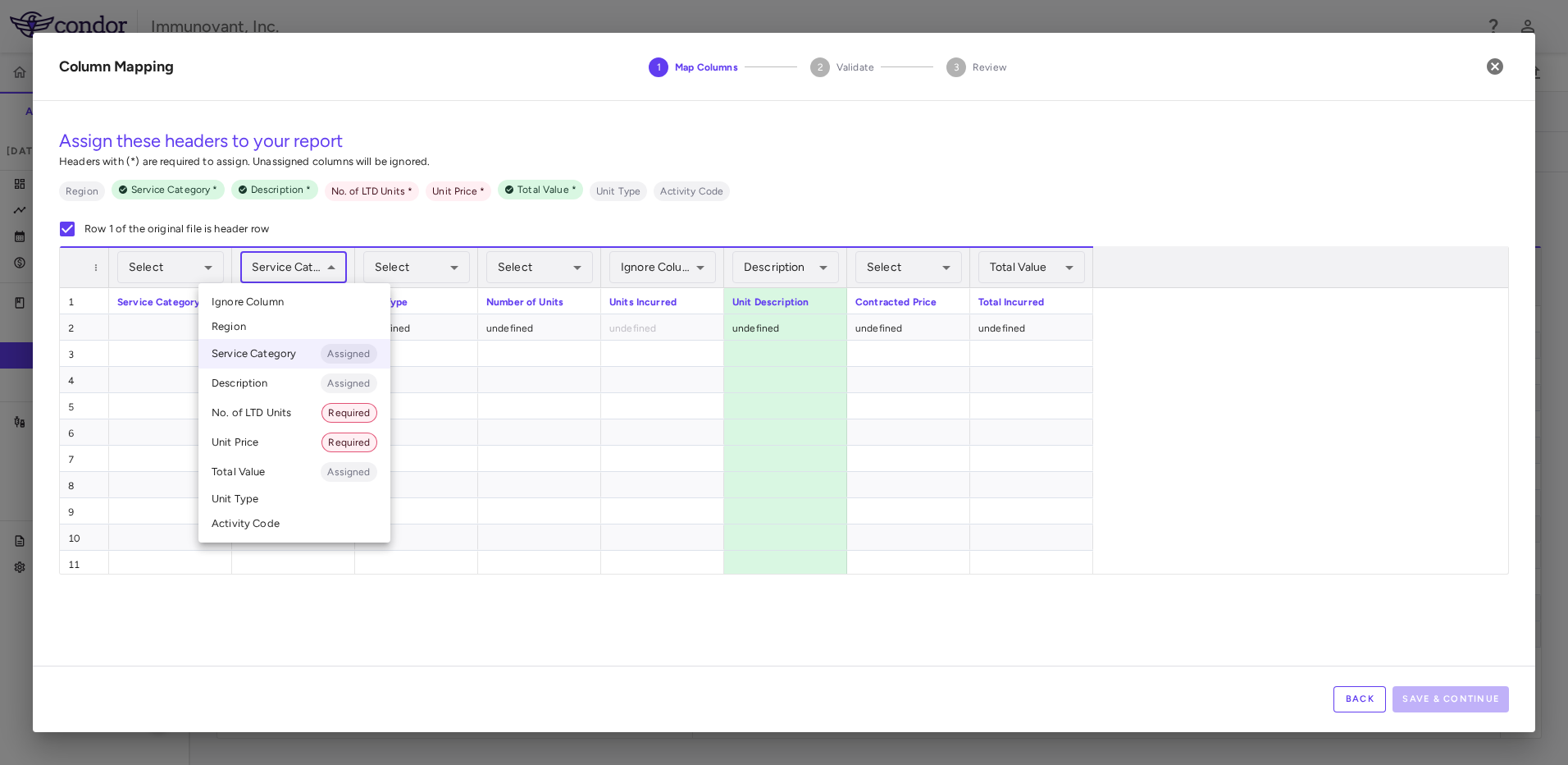
click at [308, 297] on li "Ignore Column" at bounding box center [294, 302] width 192 height 25
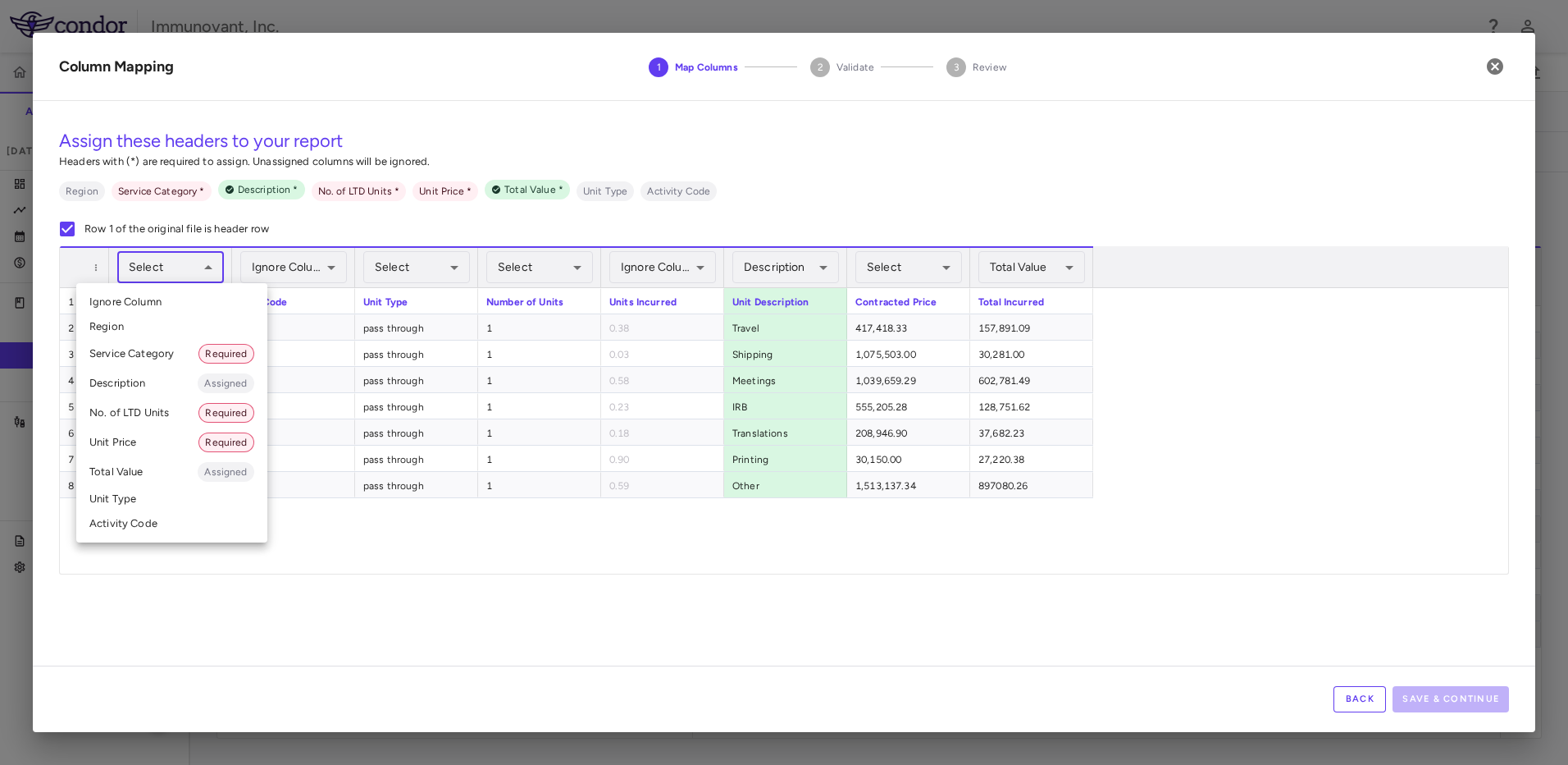
click at [183, 263] on body "Skip to sidebar Skip to main content Immunovant, Inc. 2351 Accruals Forecasting…" at bounding box center [784, 382] width 1568 height 765
click at [195, 303] on li "Ignore Column" at bounding box center [172, 302] width 191 height 25
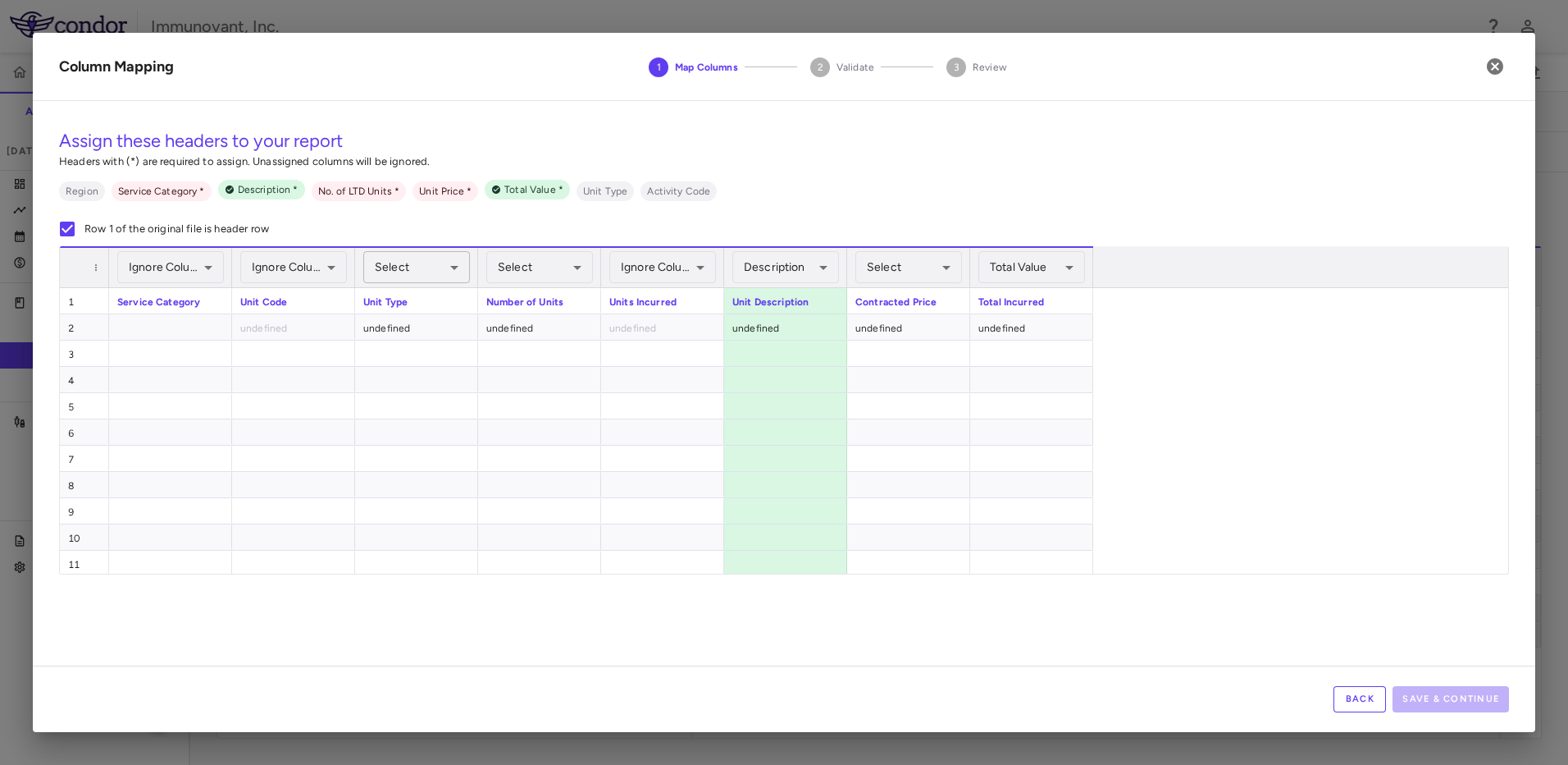
click at [402, 270] on body "Skip to sidebar Skip to main content Immunovant, Inc. 2351 Accruals Forecasting…" at bounding box center [784, 382] width 1568 height 765
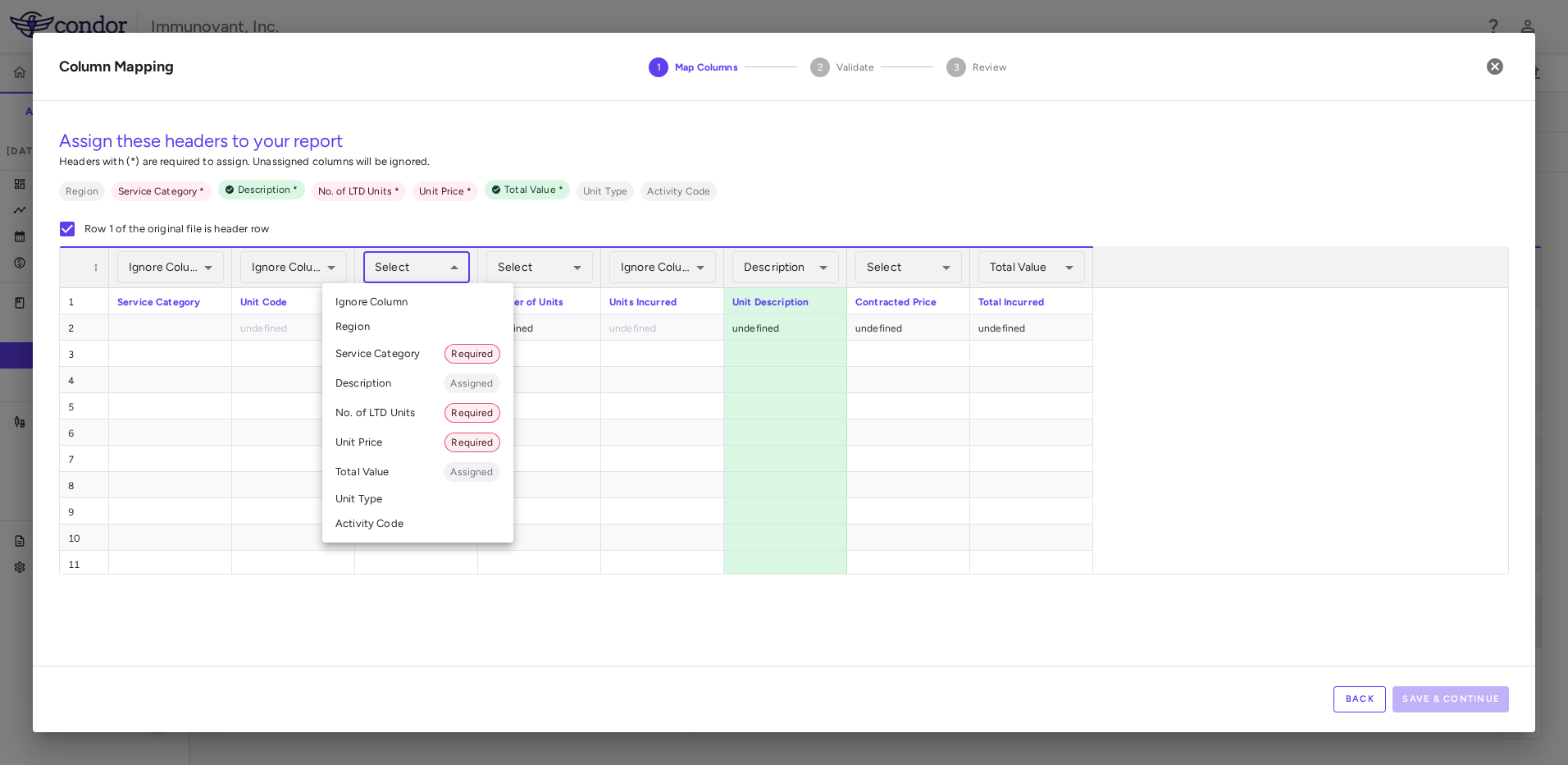
click at [427, 303] on li "Ignore Column" at bounding box center [418, 302] width 191 height 25
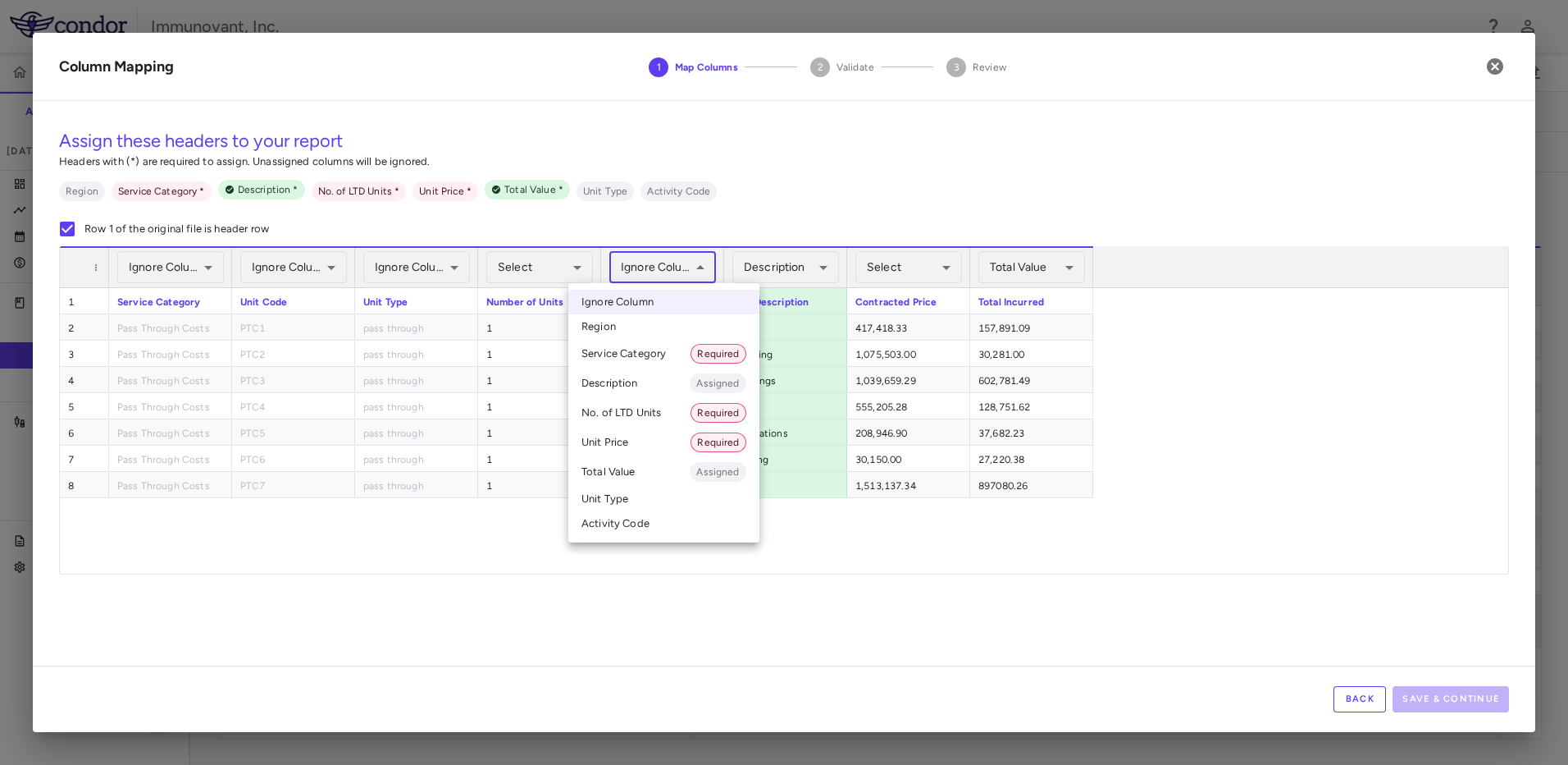
click at [642, 274] on body "Skip to sidebar Skip to main content Immunovant, Inc. 2351 Accruals Forecasting…" at bounding box center [784, 382] width 1568 height 765
click at [656, 298] on li "Ignore Column" at bounding box center [664, 302] width 191 height 25
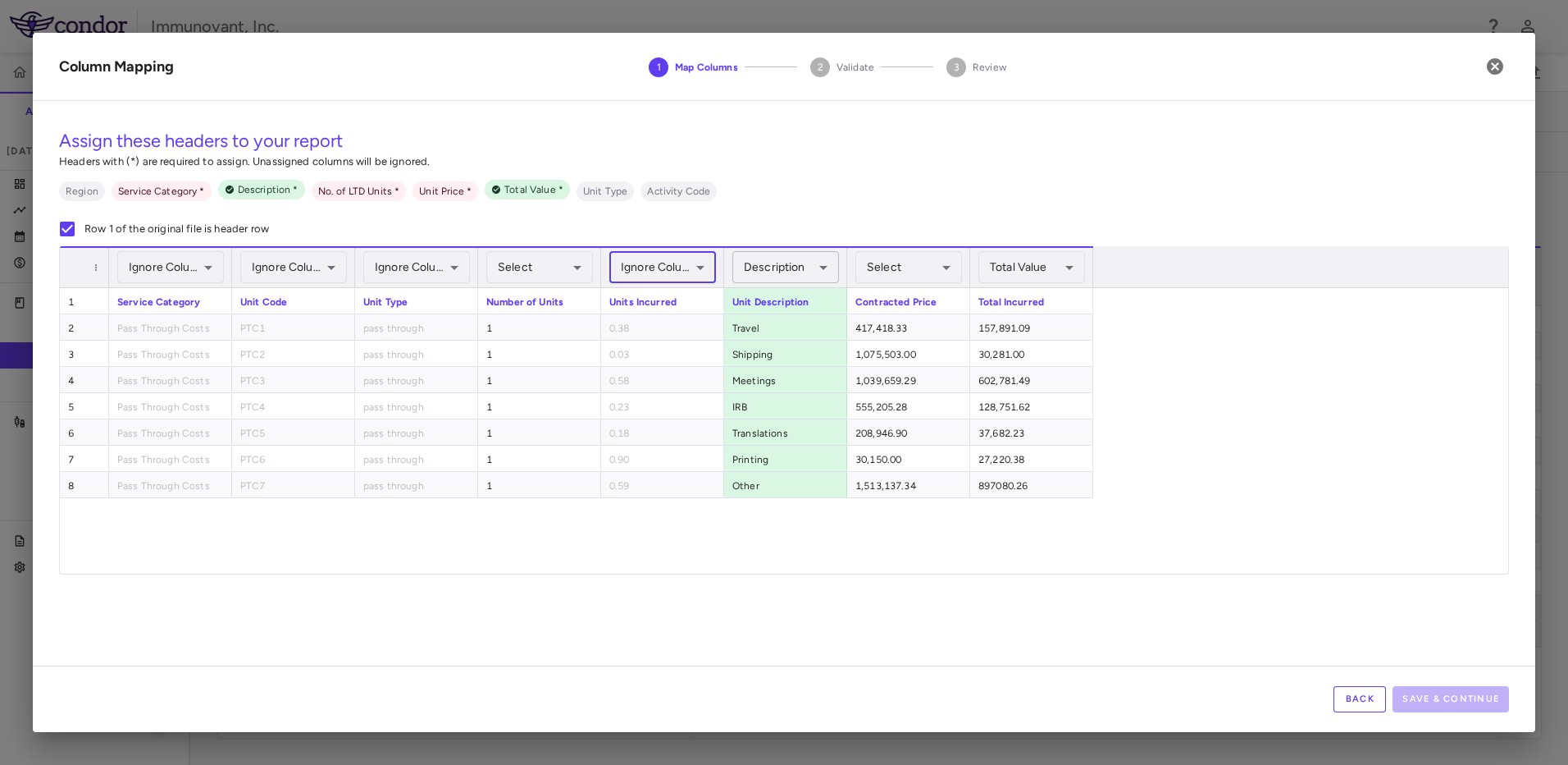
click at [784, 274] on body "Skip to sidebar Skip to main content Immunovant, Inc. 2351 Accruals Forecasting…" at bounding box center [784, 382] width 1568 height 765
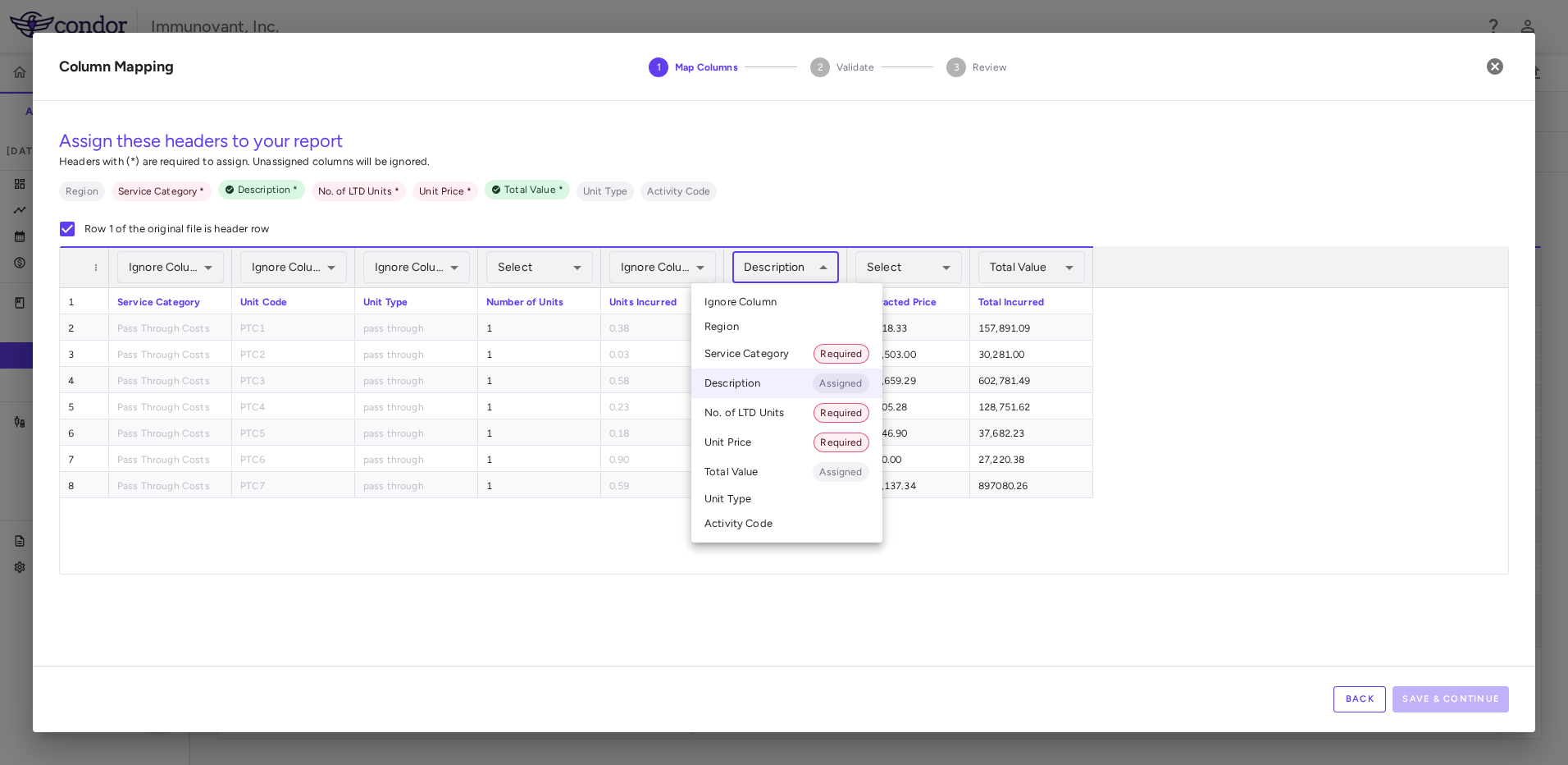
click at [789, 303] on li "Ignore Column" at bounding box center [787, 302] width 191 height 25
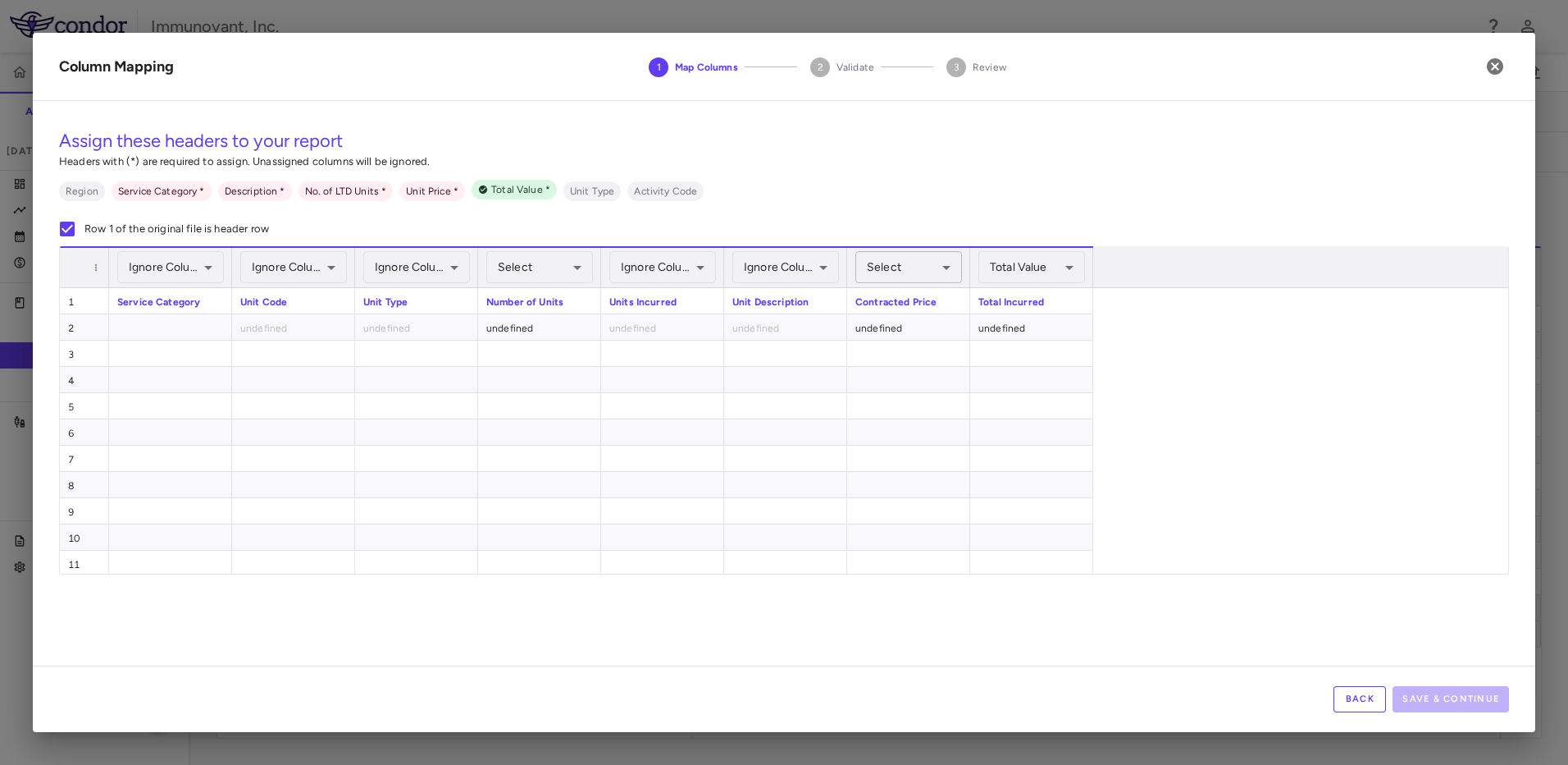
click at [906, 264] on body "Skip to sidebar Skip to main content Immunovant, Inc. 2351 Accruals Forecasting…" at bounding box center [784, 382] width 1568 height 765
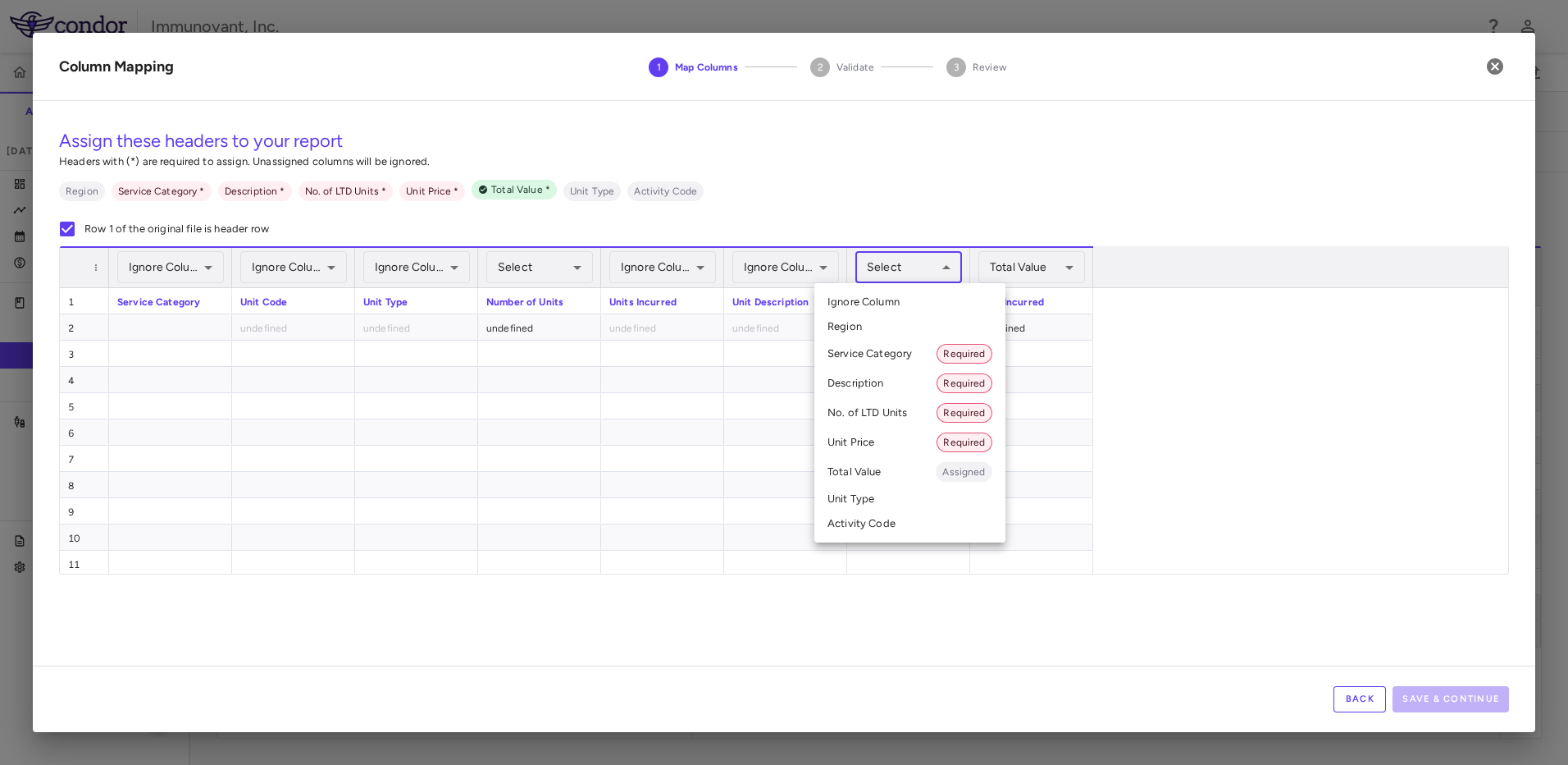
click at [1049, 285] on div at bounding box center [784, 382] width 1568 height 765
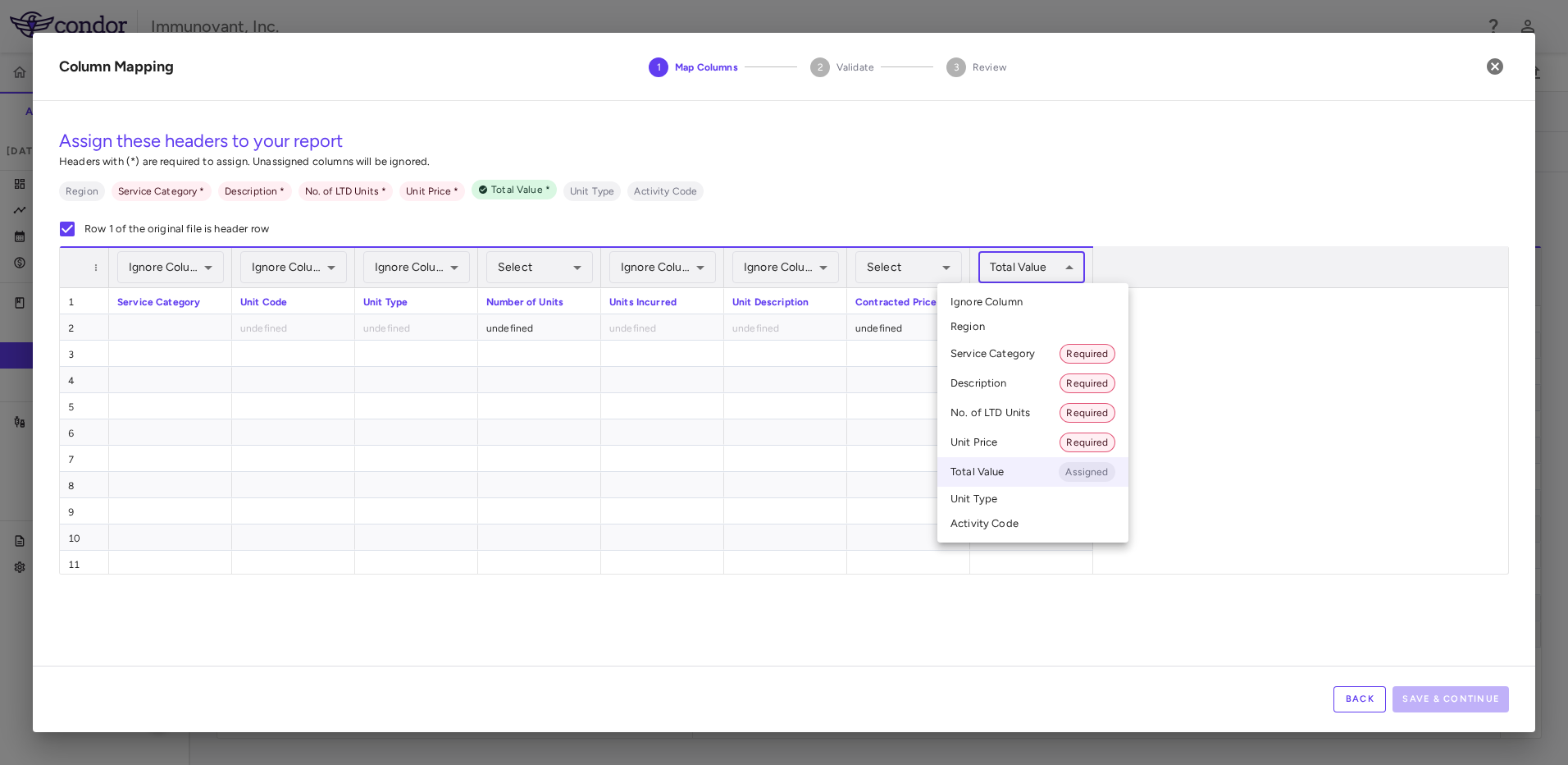
click at [1048, 271] on body "Skip to sidebar Skip to main content Immunovant, Inc. 2351 Accruals Forecasting…" at bounding box center [784, 382] width 1568 height 765
click at [1022, 307] on span "Ignore Column" at bounding box center [987, 302] width 72 height 15
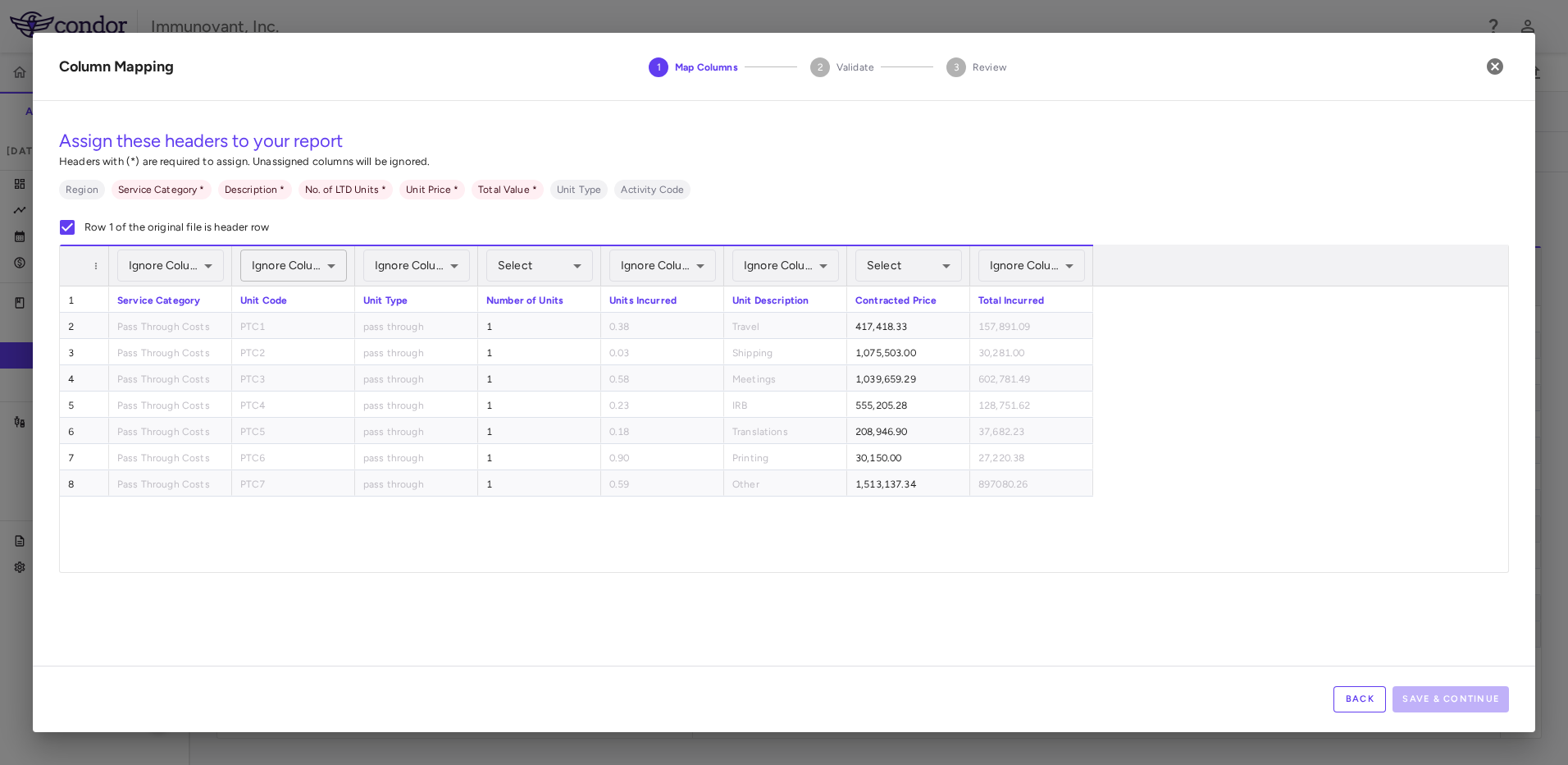
click at [327, 273] on body "Skip to sidebar Skip to main content Immunovant, Inc. 2351 Accruals Forecasting…" at bounding box center [784, 382] width 1568 height 765
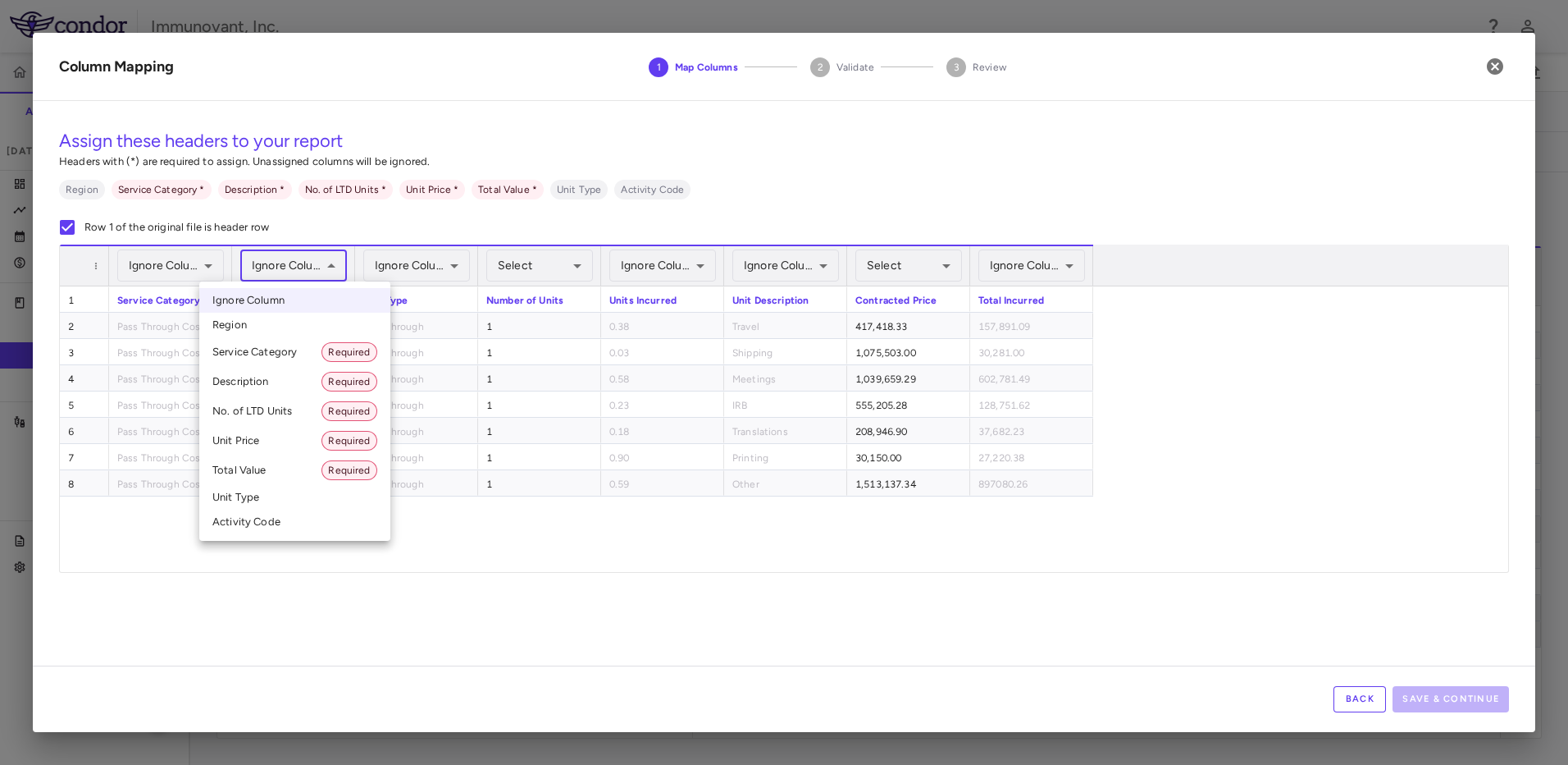
click at [1490, 72] on div at bounding box center [784, 382] width 1568 height 765
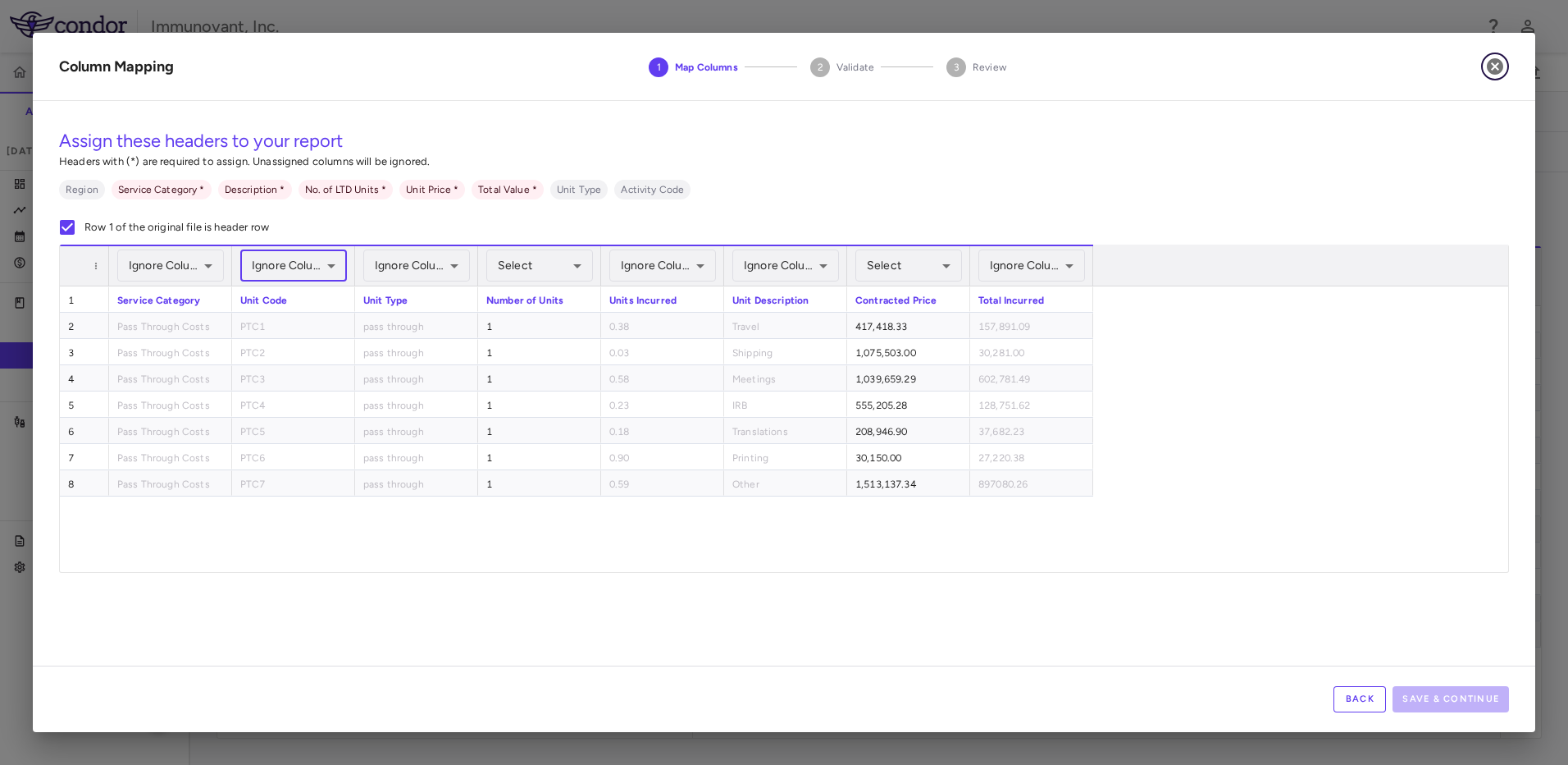
click at [1491, 68] on icon "button" at bounding box center [1495, 66] width 16 height 16
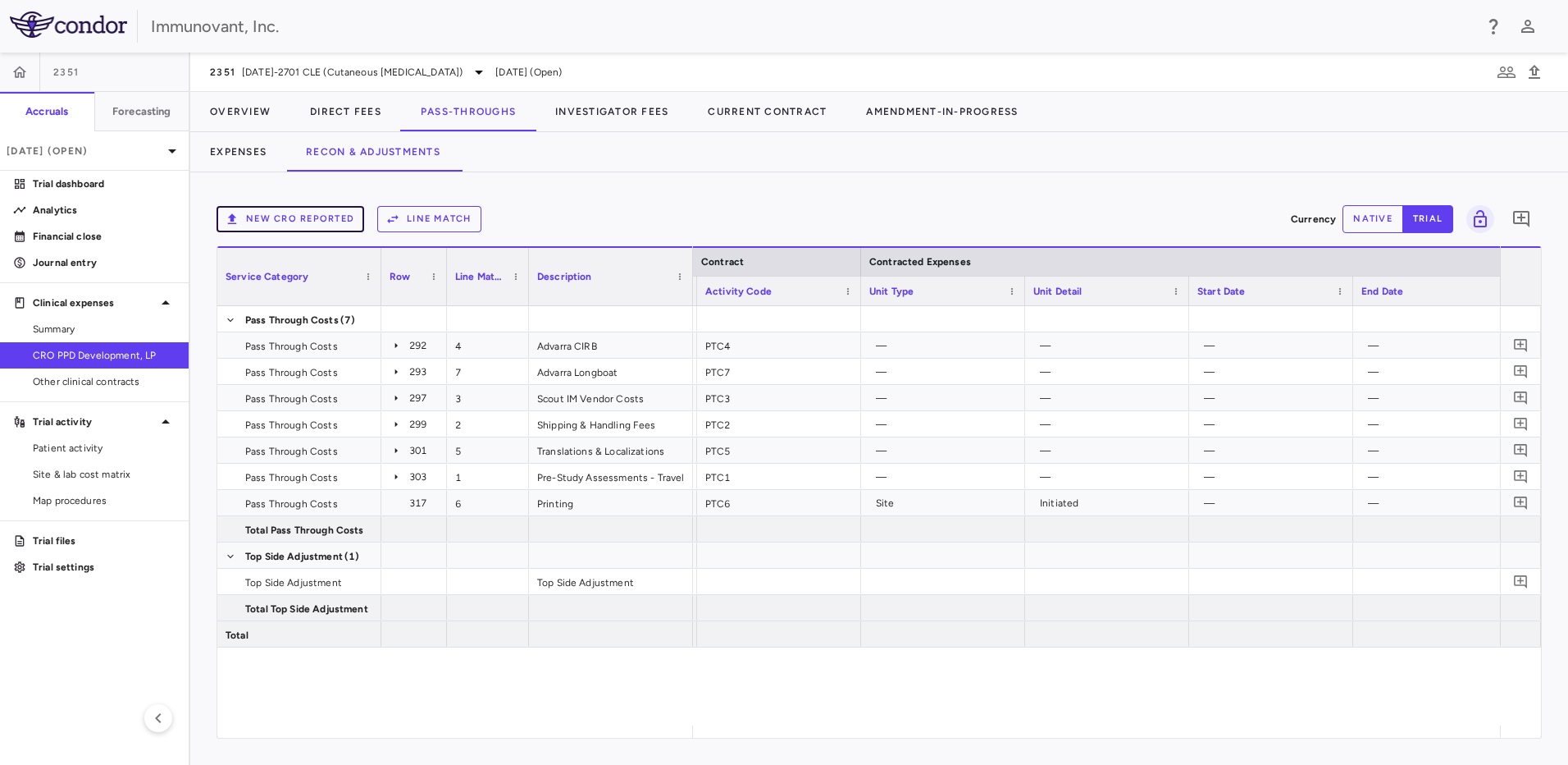
scroll to position [0, 171]
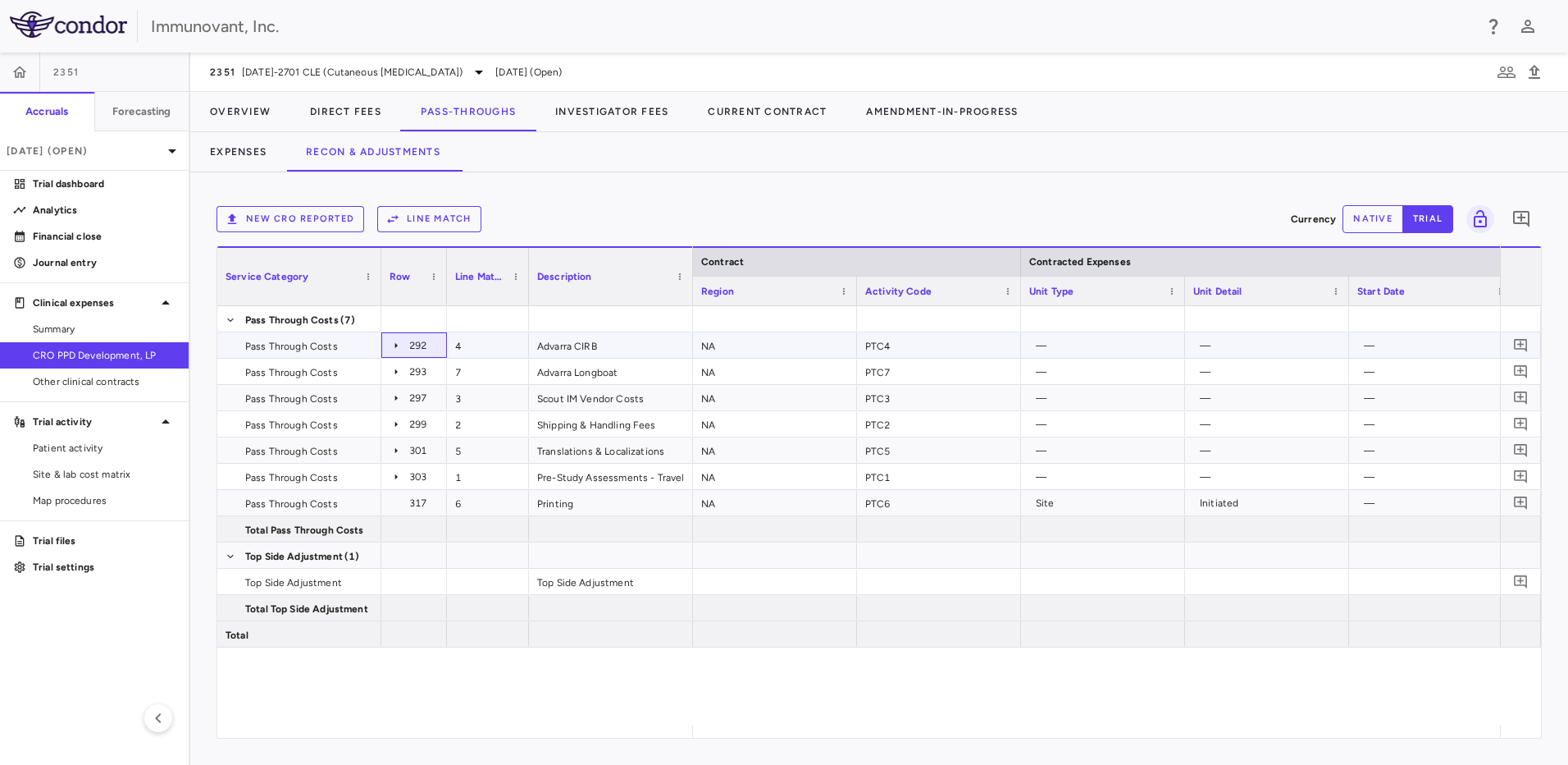
click at [396, 346] on icon at bounding box center [396, 344] width 3 height 6
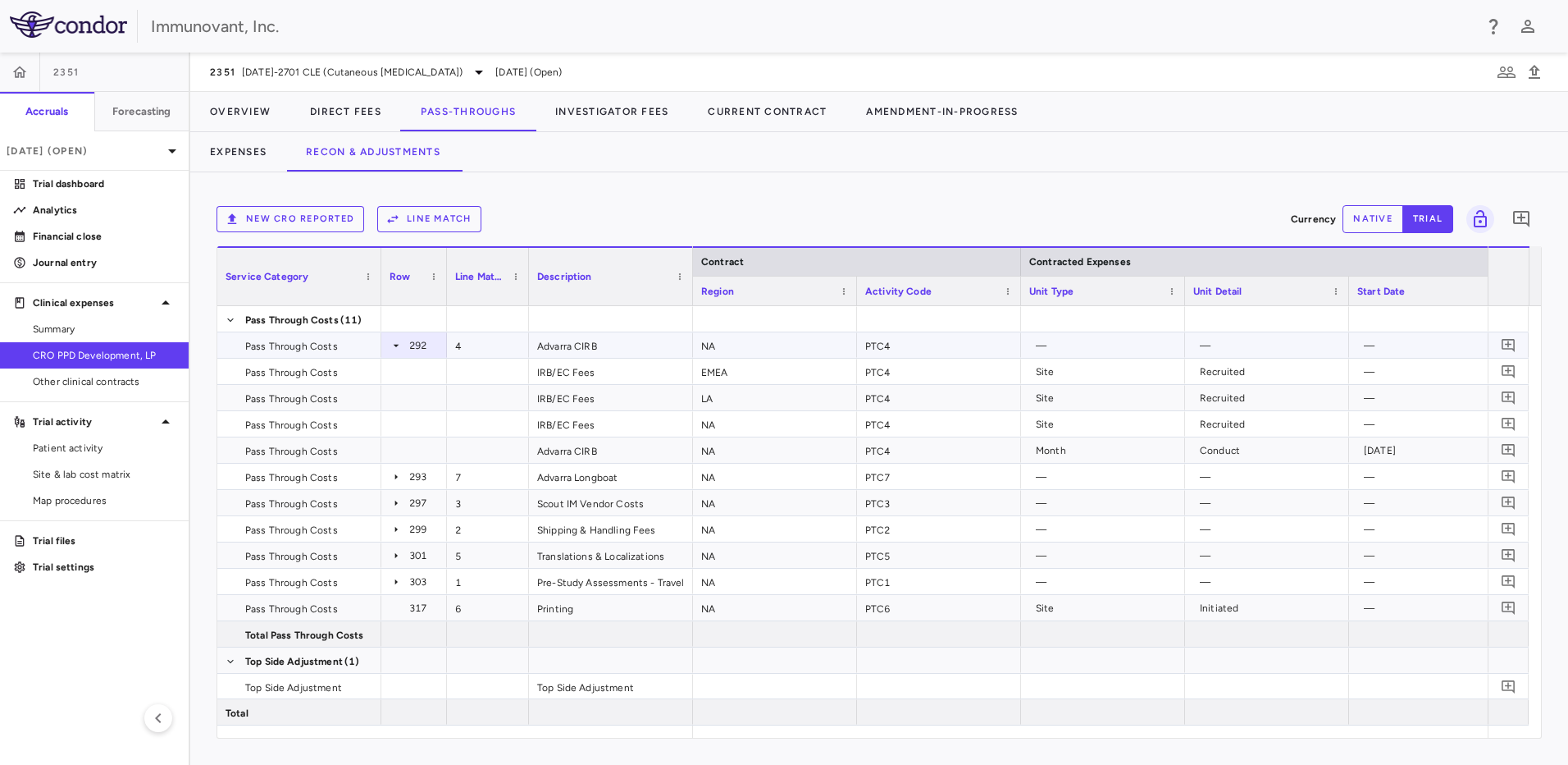
click at [393, 348] on icon at bounding box center [396, 344] width 13 height 13
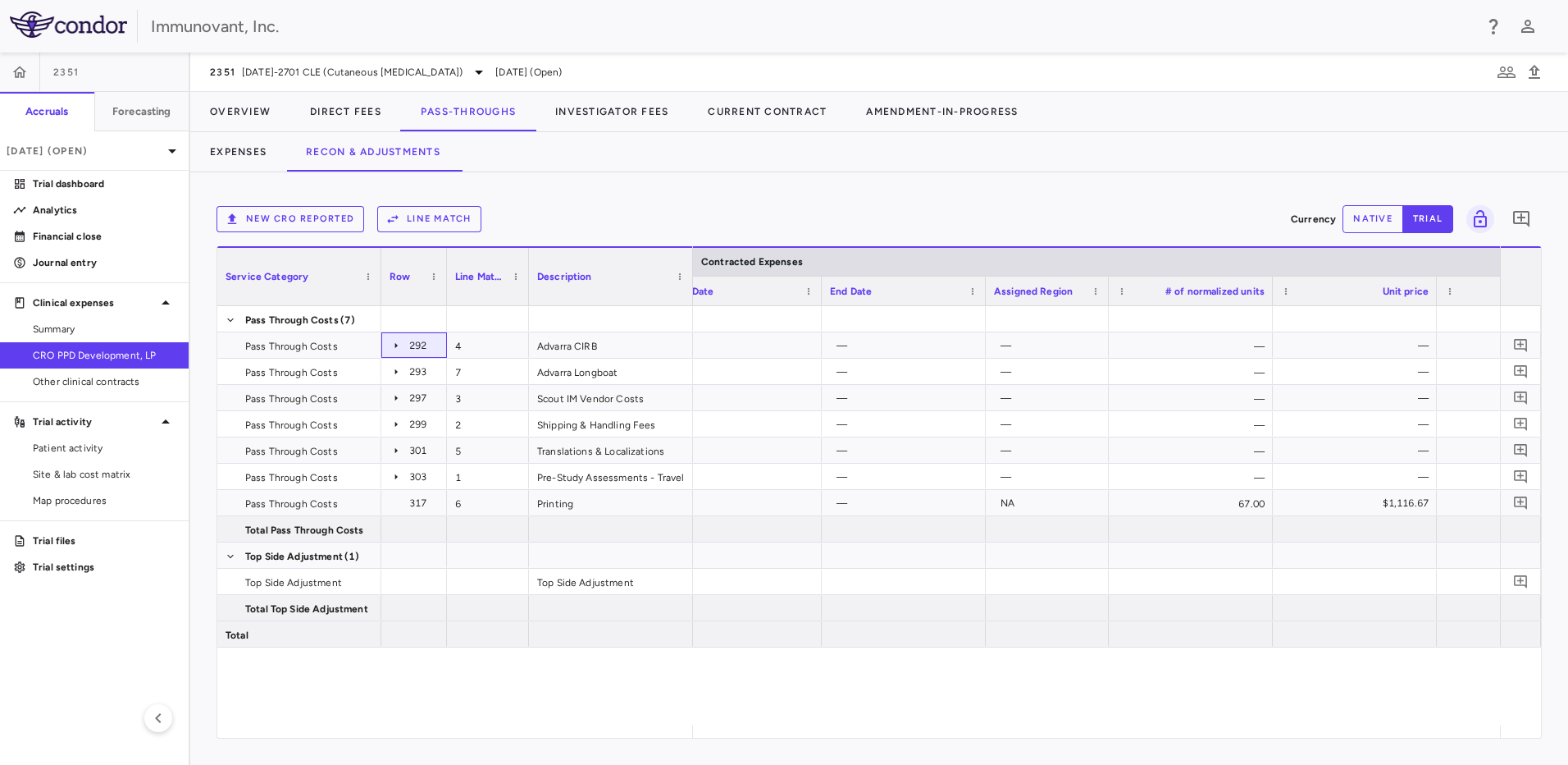
scroll to position [0, 901]
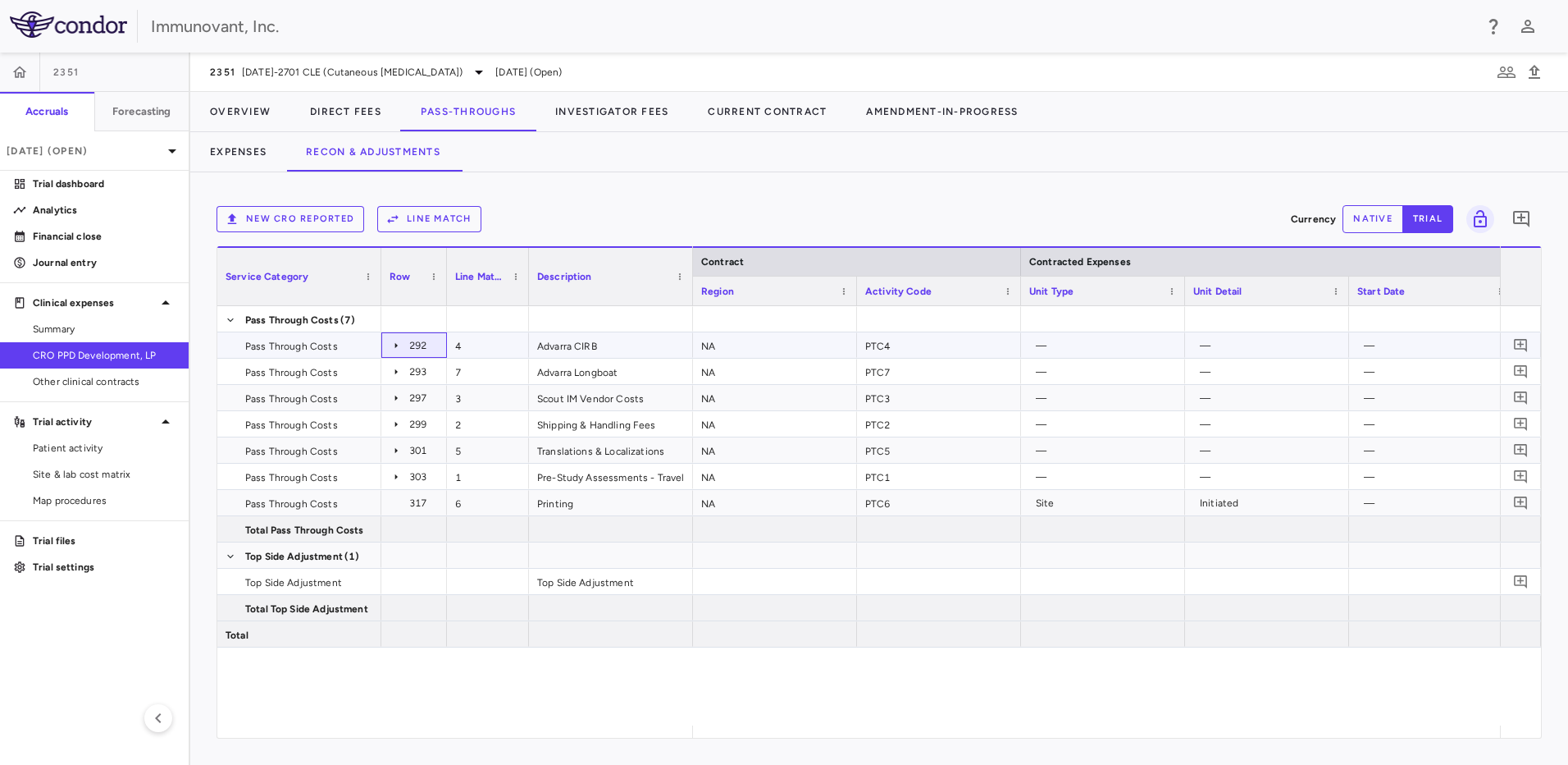
click at [394, 348] on icon at bounding box center [396, 344] width 13 height 13
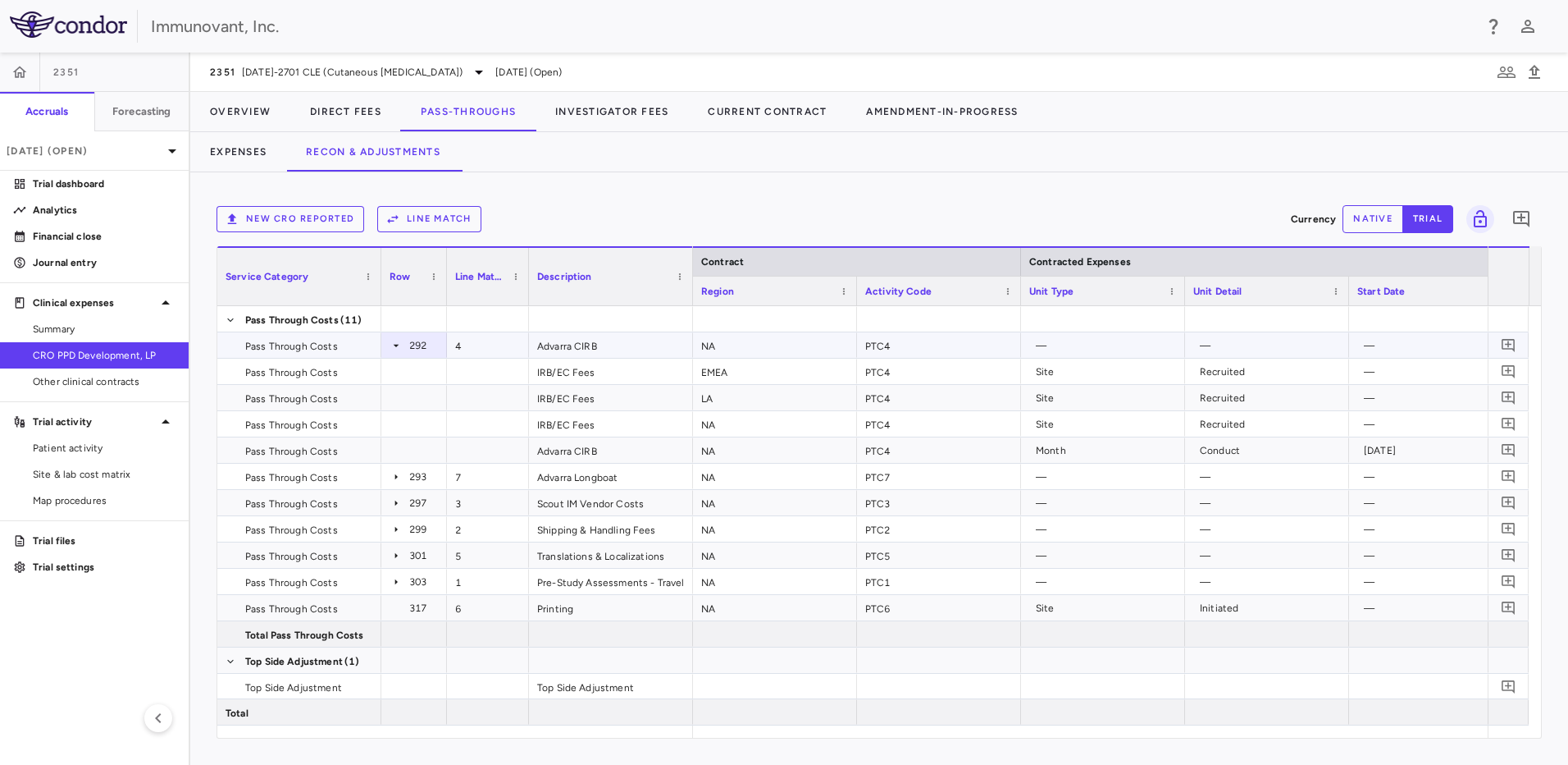
click at [394, 348] on icon at bounding box center [396, 344] width 13 height 13
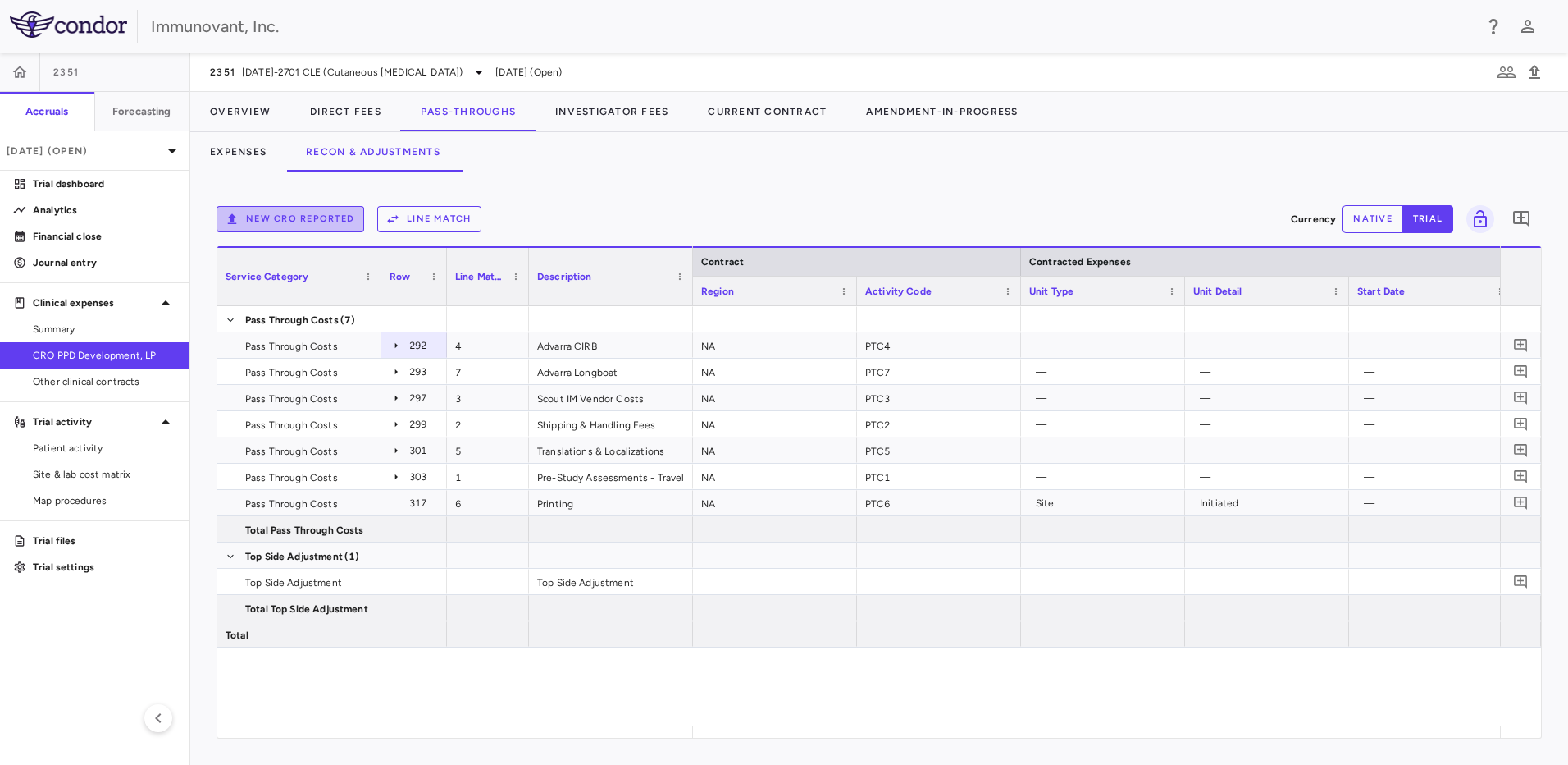
click at [314, 232] on button "New CRO reported" at bounding box center [290, 219] width 148 height 26
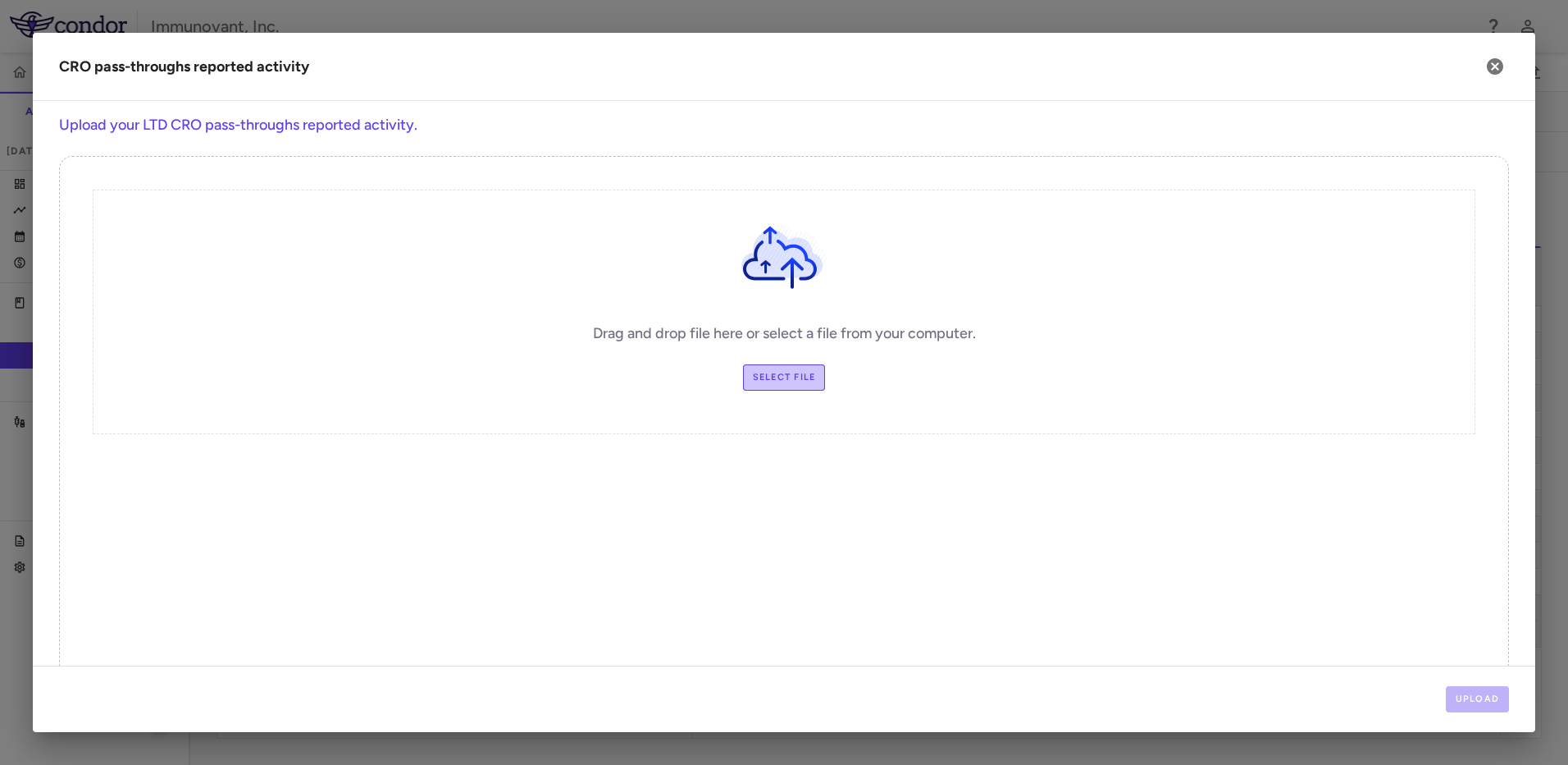
click at [760, 368] on label "Select file" at bounding box center [784, 377] width 83 height 26
click at [0, 0] on input "Select file" at bounding box center [0, 0] width 0 height 0
click at [1460, 699] on button "Upload" at bounding box center [1477, 699] width 64 height 26
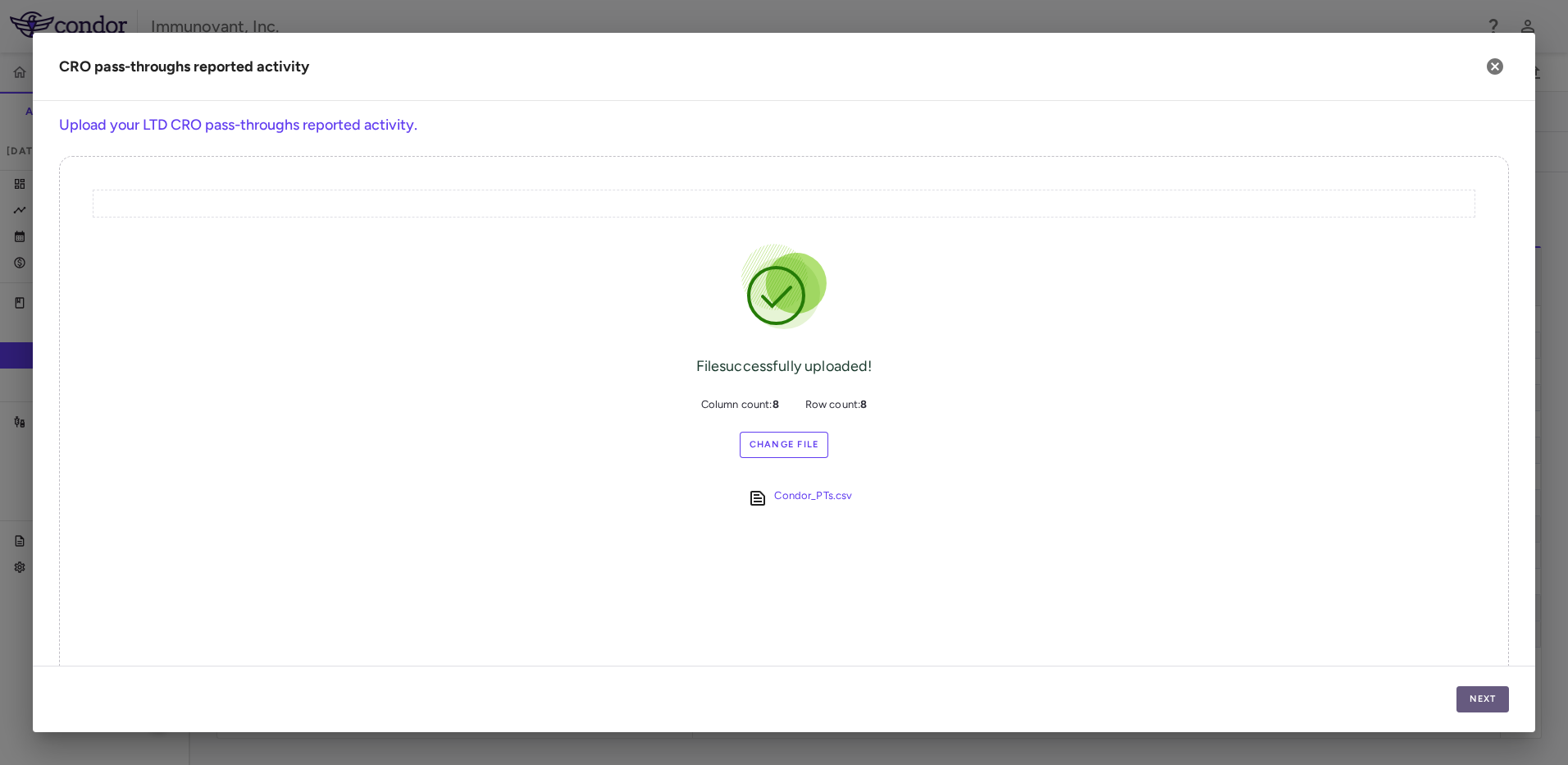
click at [1485, 697] on button "Next" at bounding box center [1483, 699] width 52 height 26
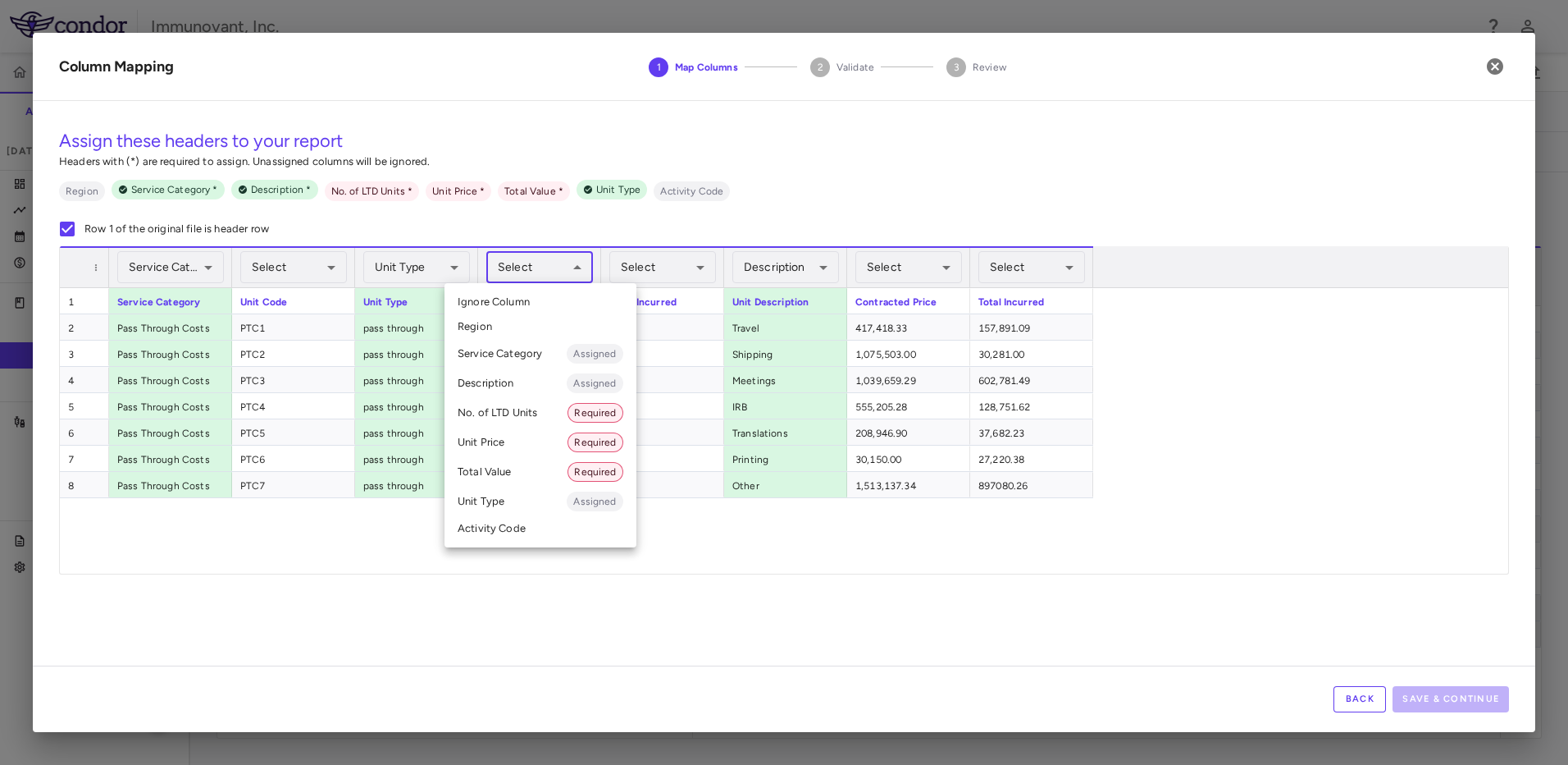
click at [570, 273] on body "Skip to sidebar Skip to main content Immunovant, Inc. 2351 Accruals Forecasting…" at bounding box center [784, 382] width 1568 height 765
click at [368, 594] on div at bounding box center [784, 382] width 1568 height 765
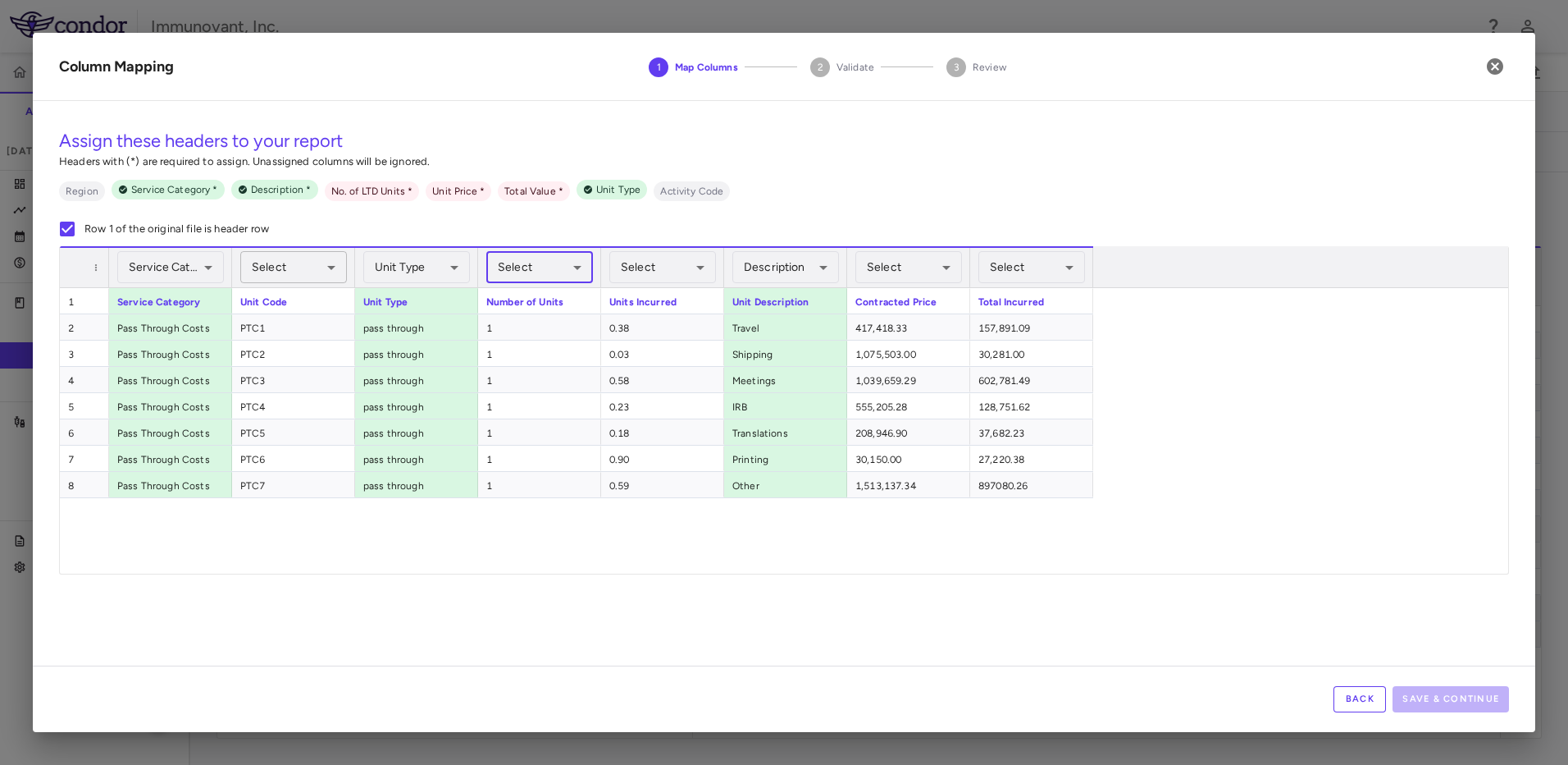
click at [314, 260] on body "Skip to sidebar Skip to main content Immunovant, Inc. 2351 Accruals Forecasting…" at bounding box center [784, 382] width 1568 height 765
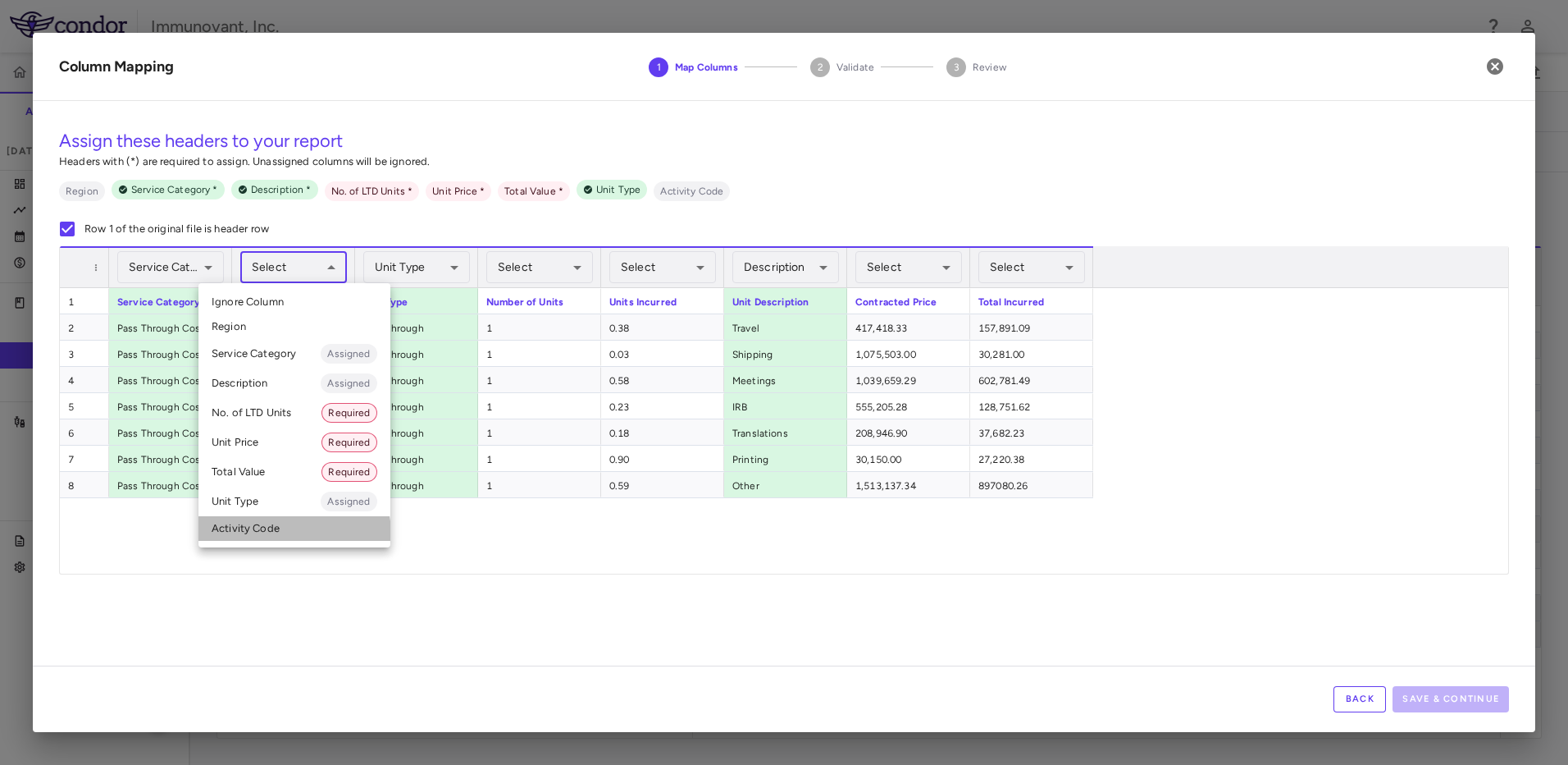
click at [261, 536] on li "Activity Code" at bounding box center [294, 528] width 192 height 25
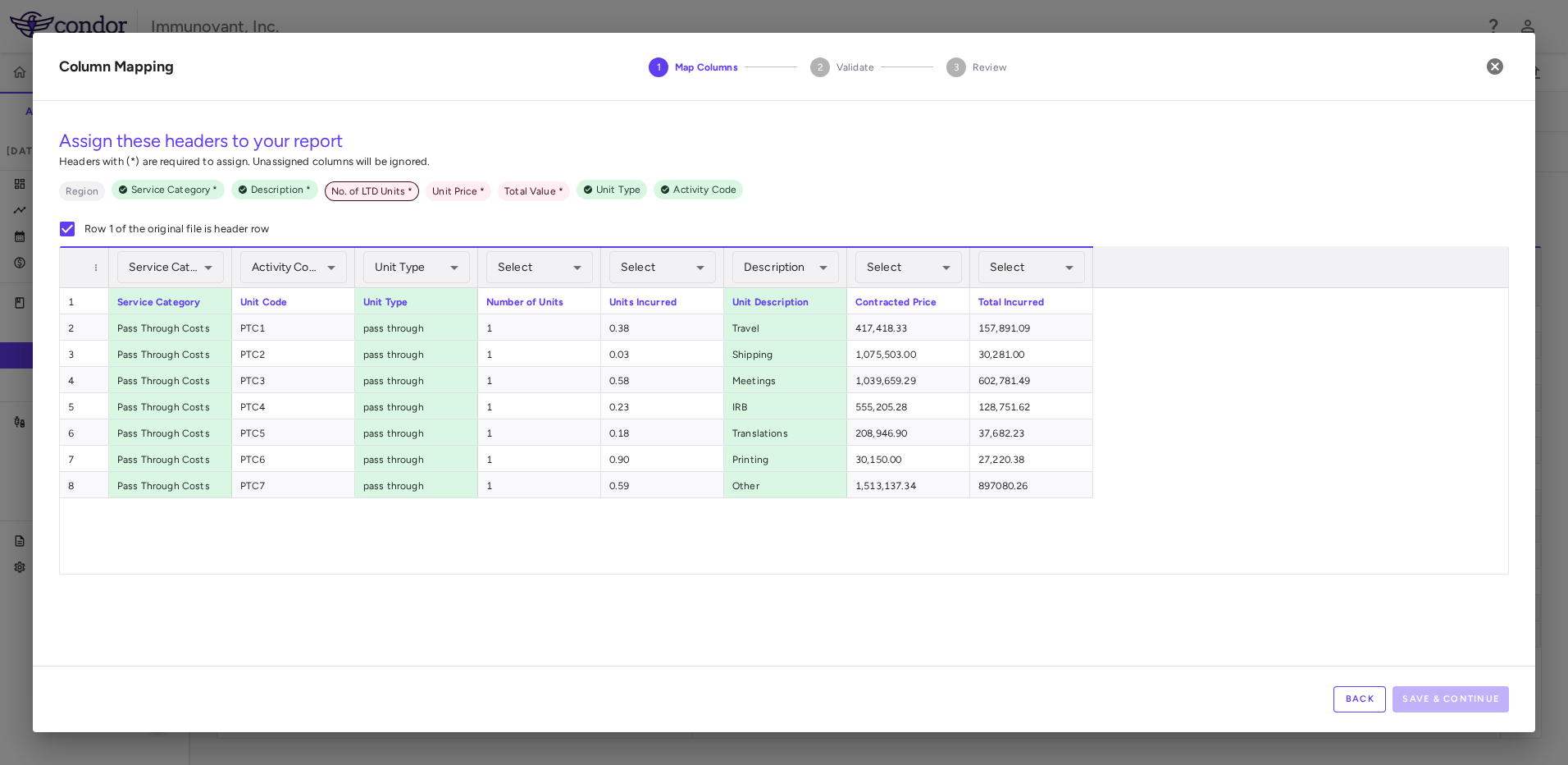
click at [396, 191] on span "No. of LTD Units *" at bounding box center [372, 191] width 95 height 15
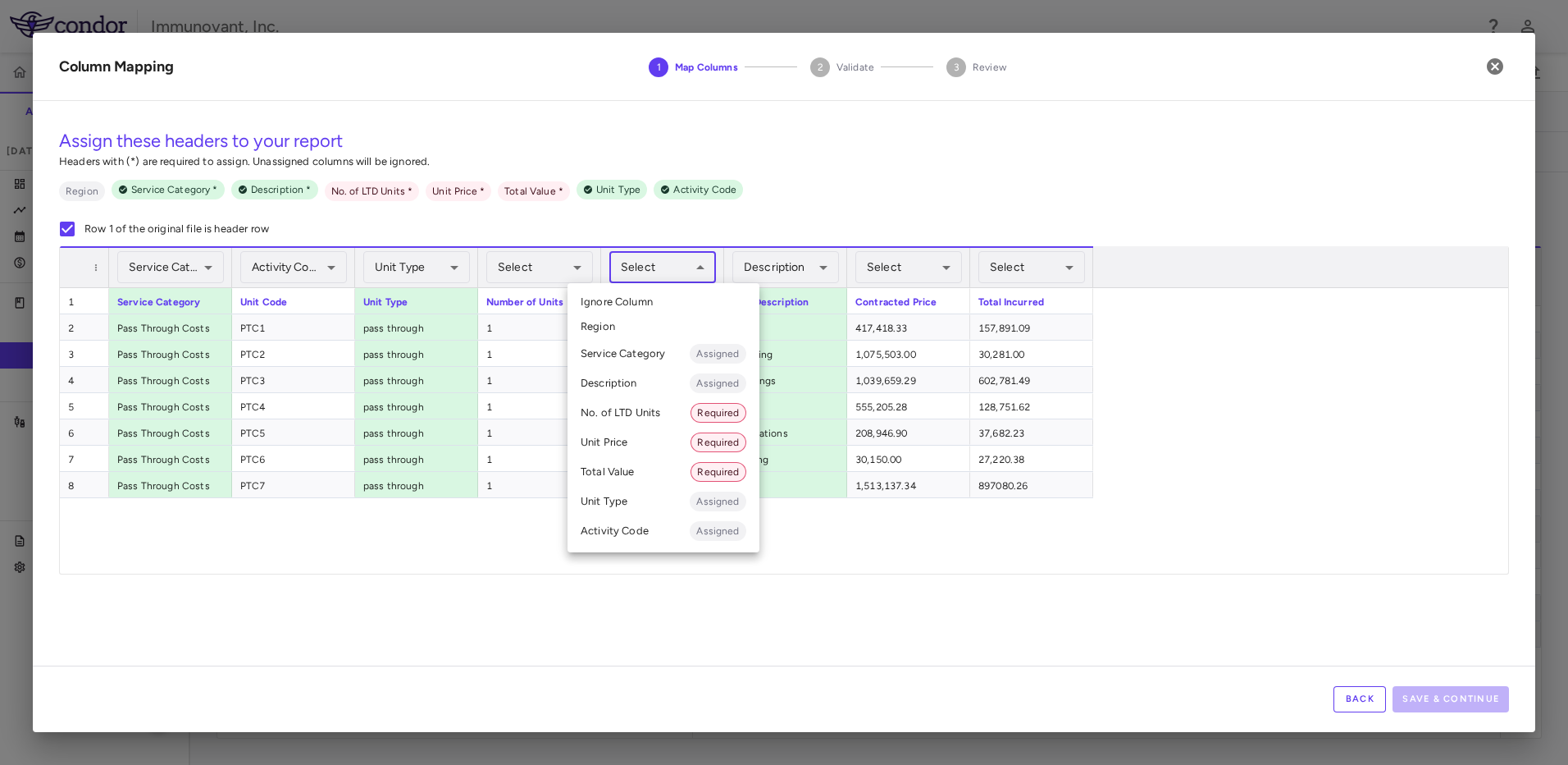
click at [667, 262] on body "Skip to sidebar Skip to main content Immunovant, Inc. 2351 Accruals Forecasting…" at bounding box center [784, 382] width 1568 height 765
click at [669, 414] on li "No. of LTD Units Required" at bounding box center [663, 413] width 192 height 30
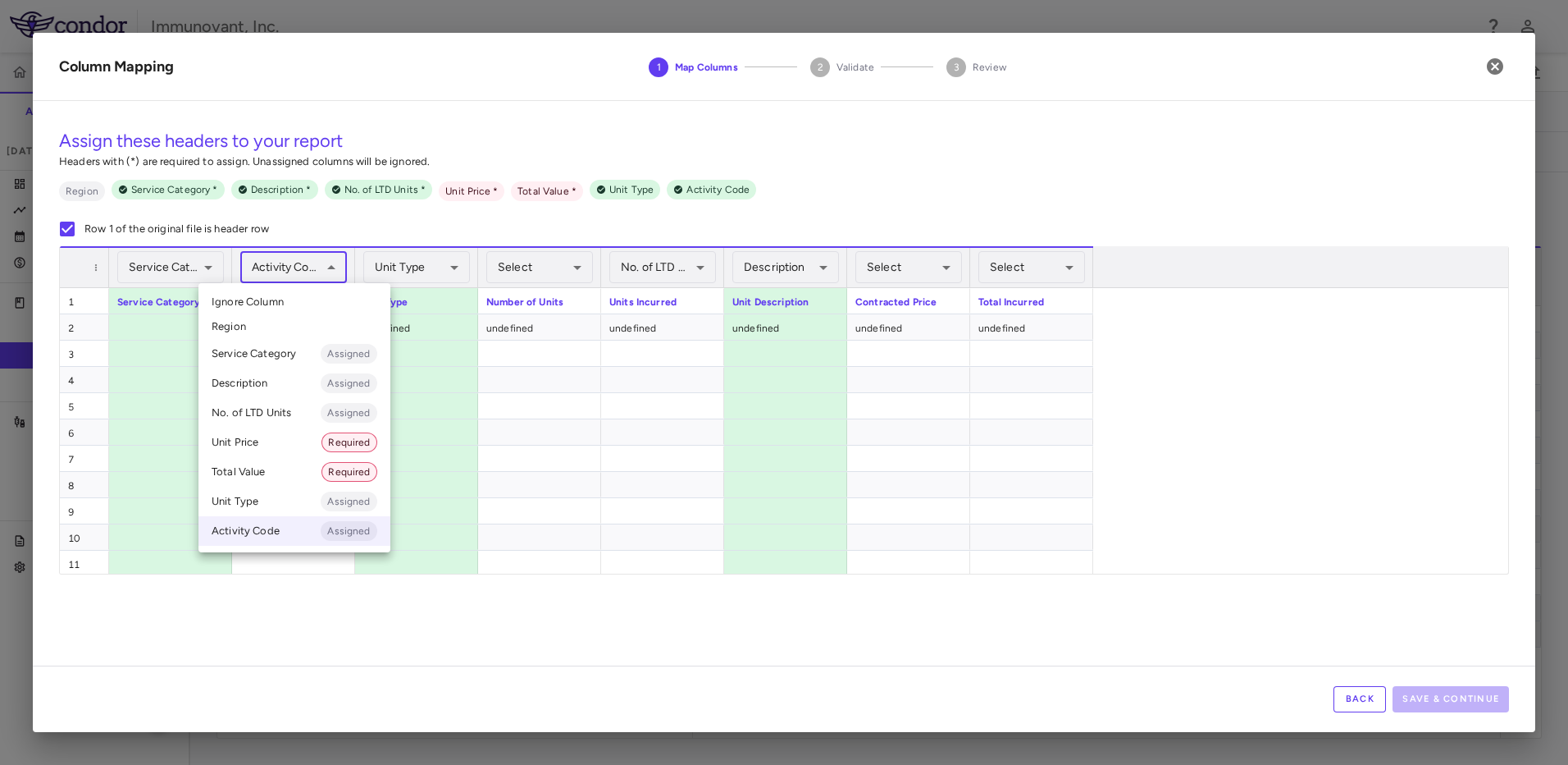
click at [326, 268] on body "Skip to sidebar Skip to main content Immunovant, Inc. 2351 Accruals Forecasting…" at bounding box center [784, 382] width 1568 height 765
click at [271, 527] on li "Activity Code Assigned" at bounding box center [294, 531] width 192 height 30
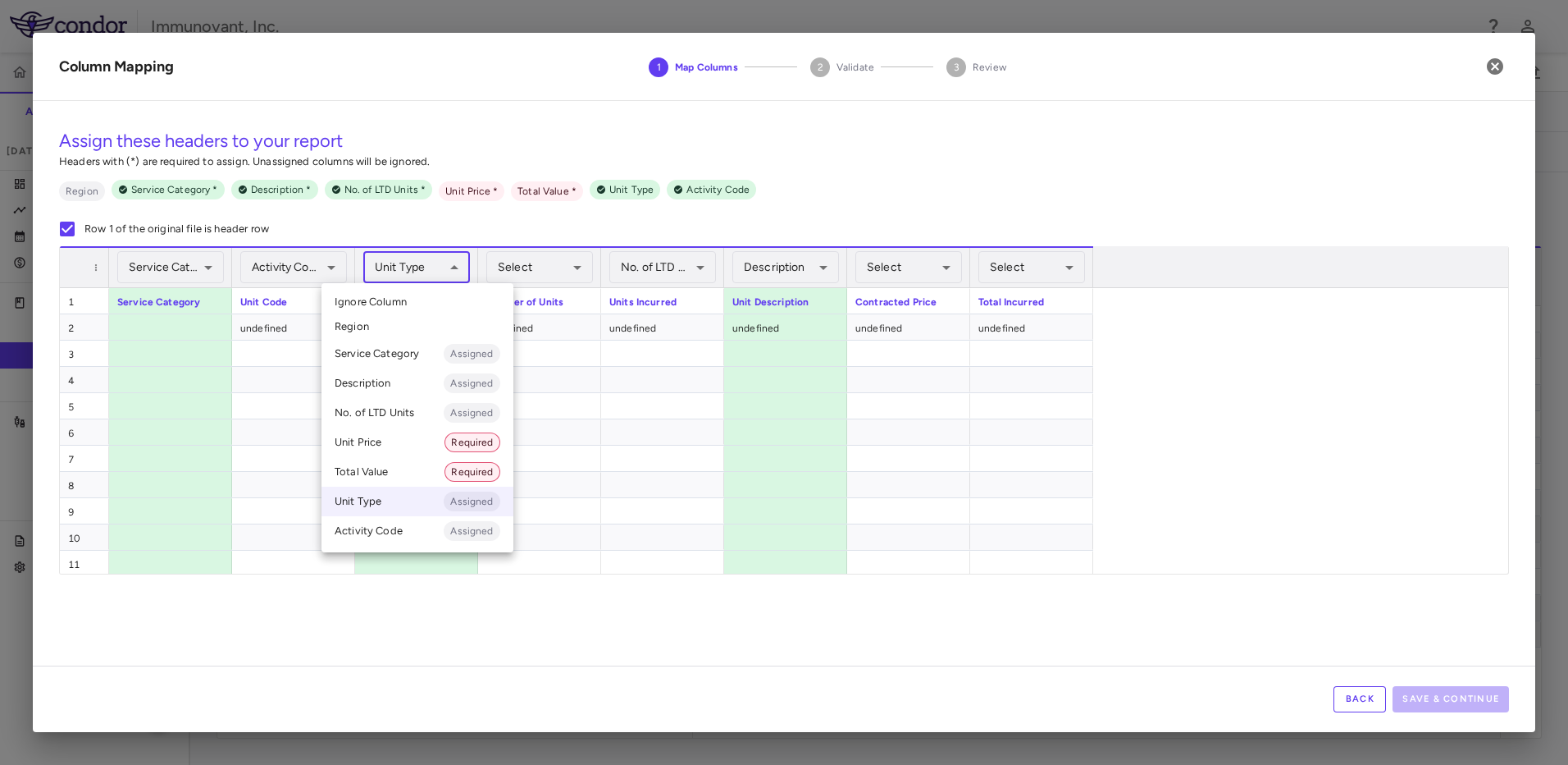
click at [442, 262] on body "Skip to sidebar Skip to main content Immunovant, Inc. 2351 Accruals Forecasting…" at bounding box center [784, 382] width 1568 height 765
click at [608, 442] on div at bounding box center [784, 382] width 1568 height 765
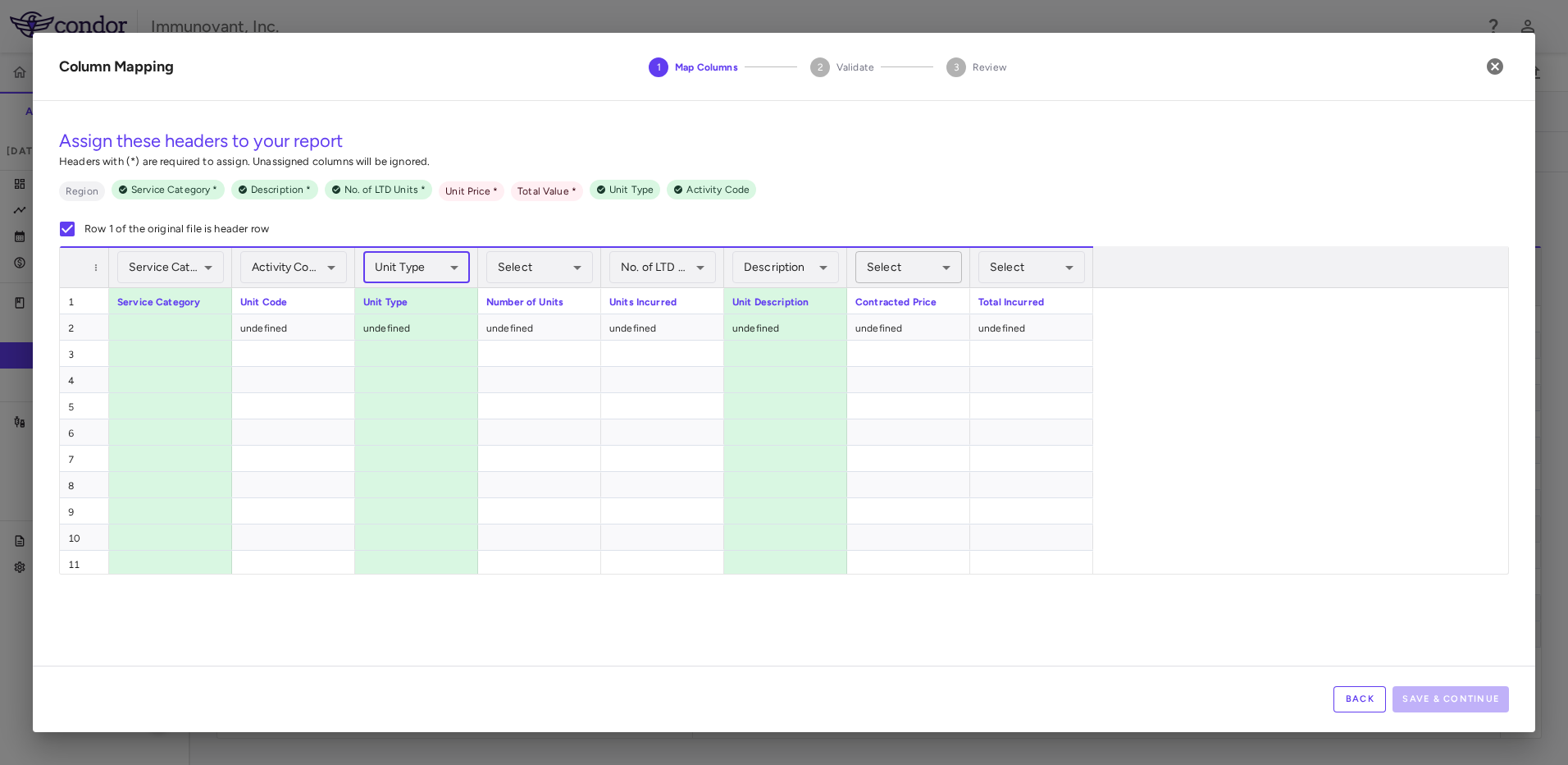
click at [916, 263] on body "Skip to sidebar Skip to main content Immunovant, Inc. 2351 Accruals Forecasting…" at bounding box center [784, 382] width 1568 height 765
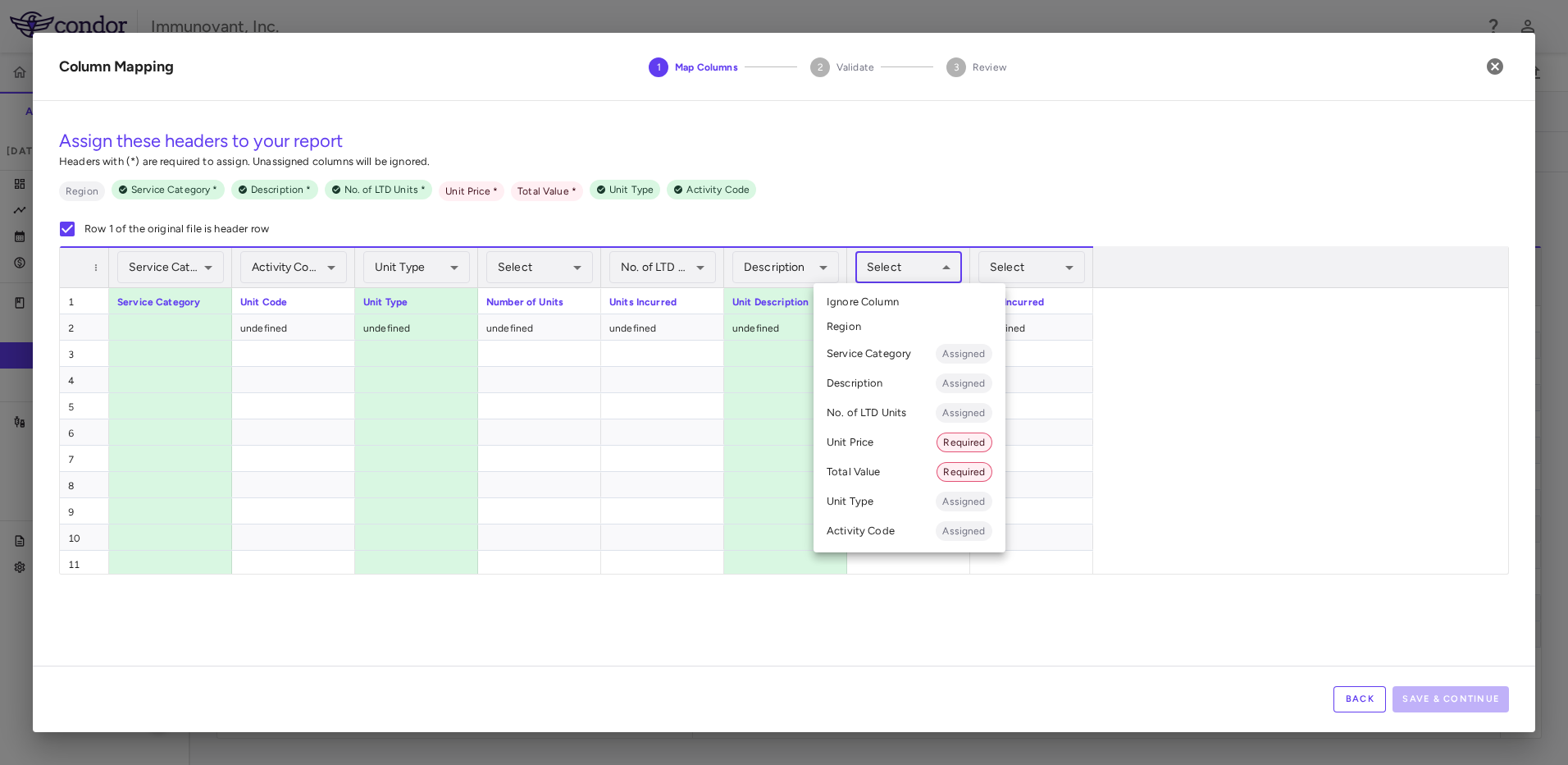
click at [889, 468] on li "Total Value Required" at bounding box center [909, 472] width 192 height 30
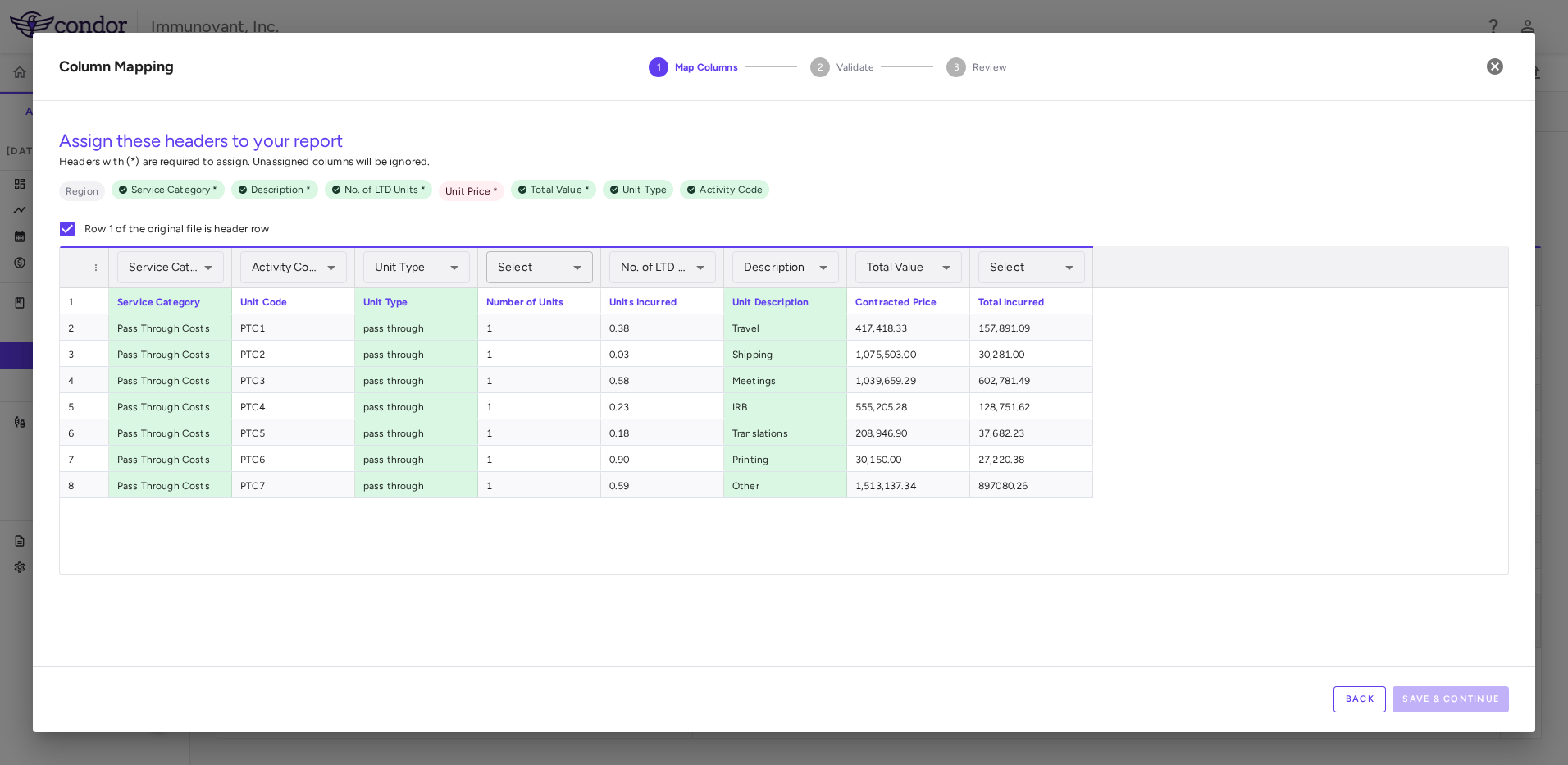
click at [578, 269] on body "Skip to sidebar Skip to main content Immunovant, Inc. 2351 Accruals Forecasting…" at bounding box center [784, 382] width 1568 height 765
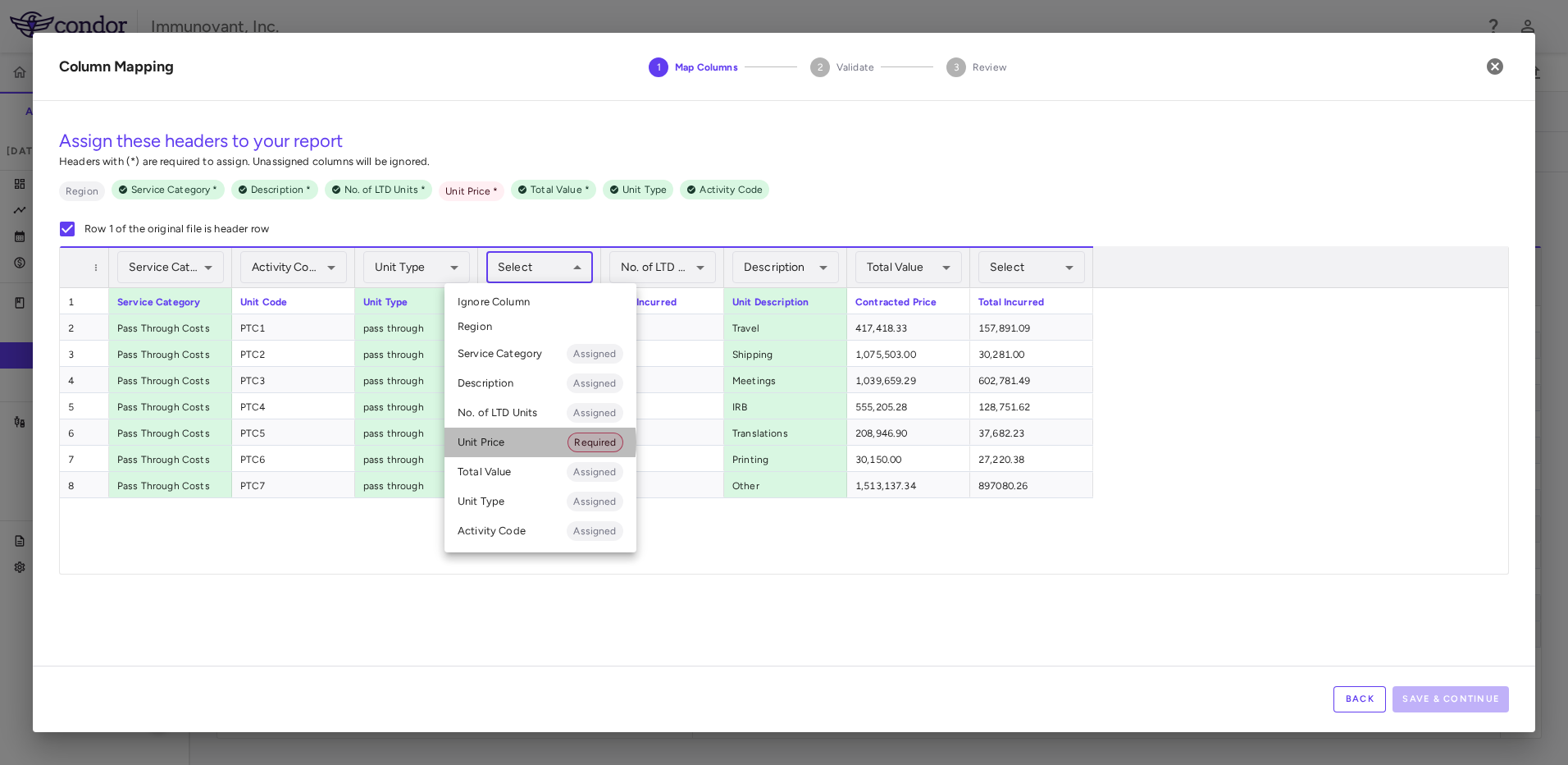
click at [522, 442] on li "Unit Price Required" at bounding box center [540, 442] width 192 height 30
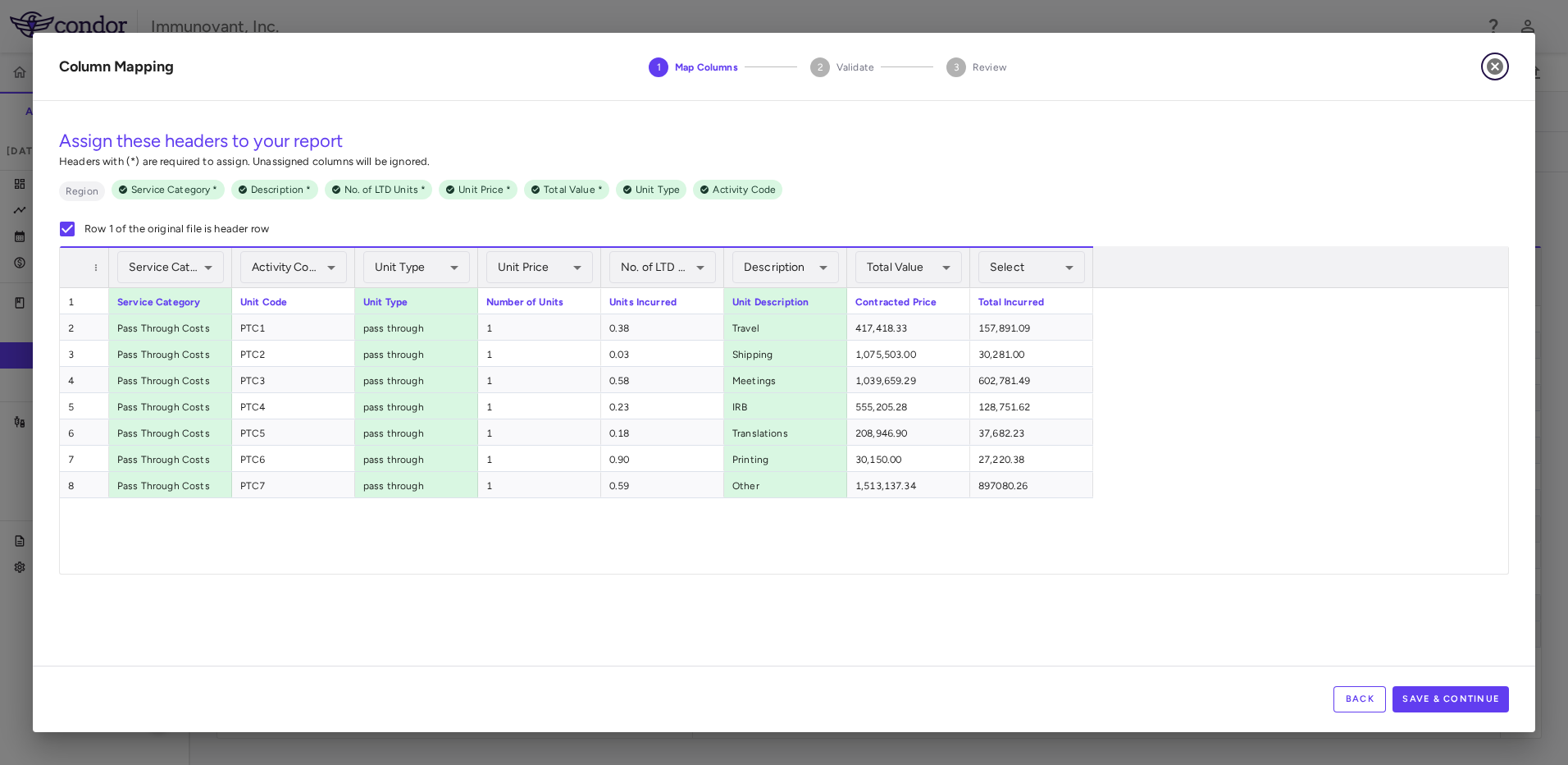
click at [1494, 63] on icon "button" at bounding box center [1495, 66] width 16 height 16
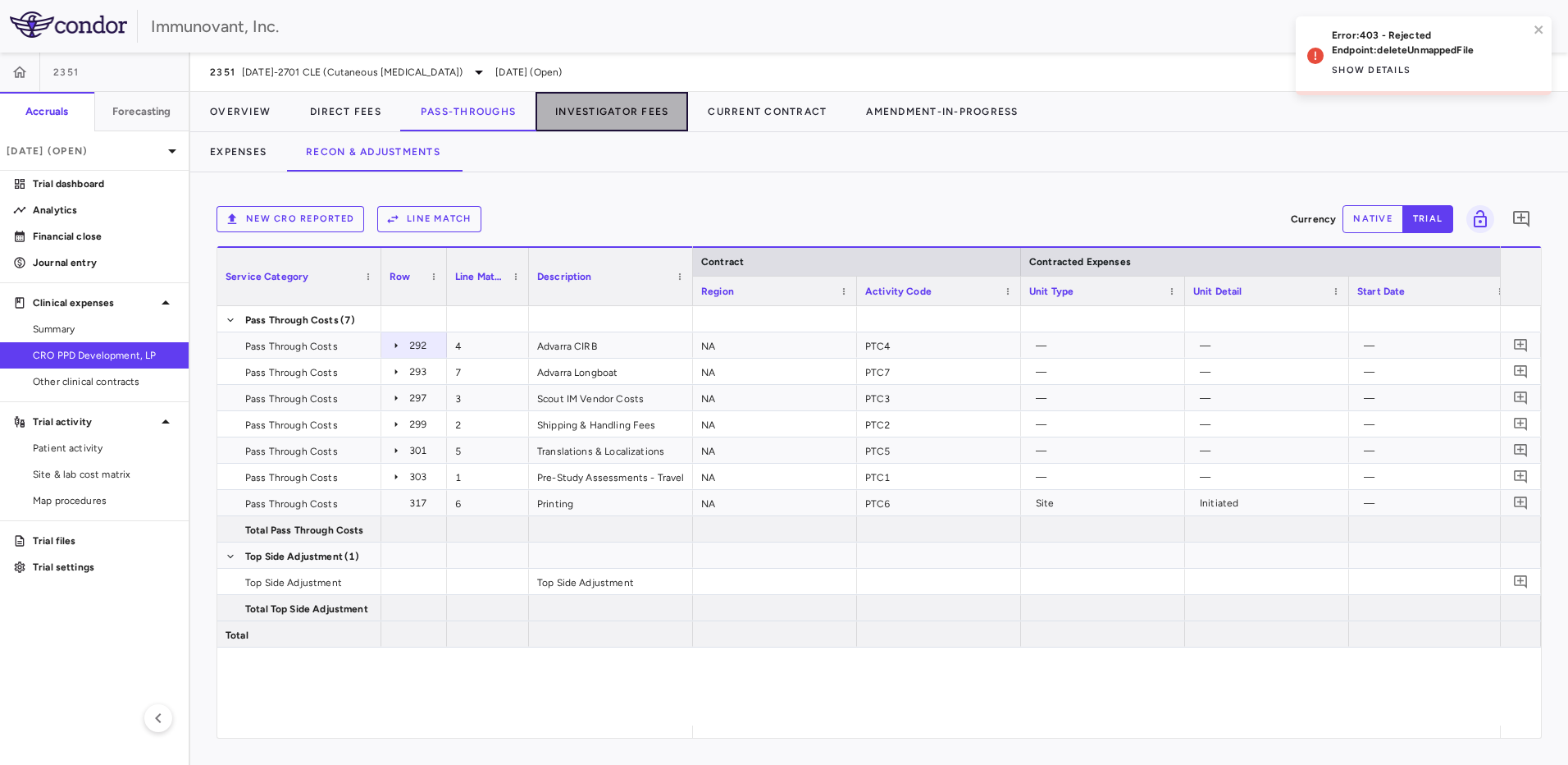
click at [652, 119] on button "Investigator Fees" at bounding box center [612, 112] width 153 height 39
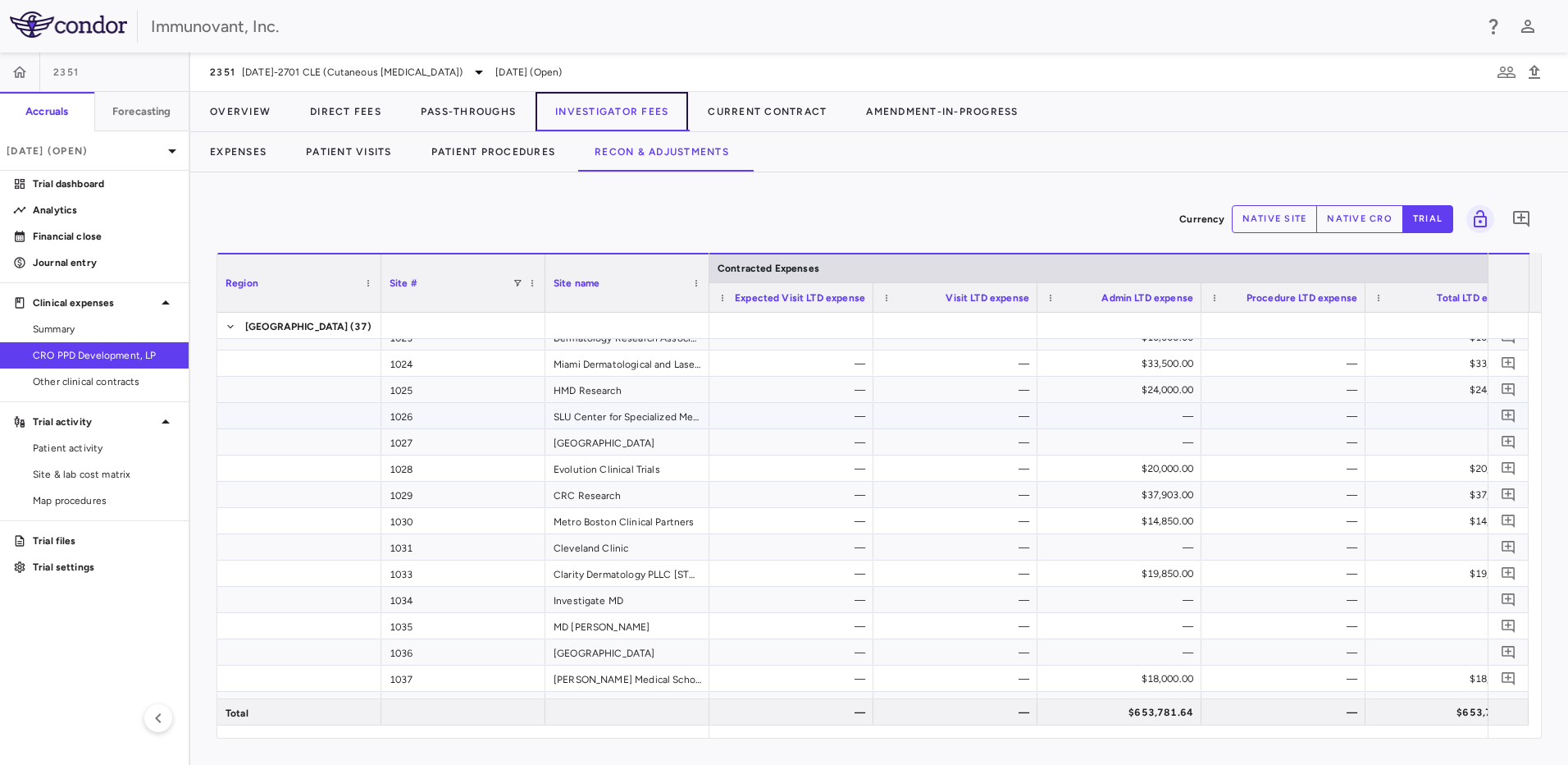
scroll to position [684, 0]
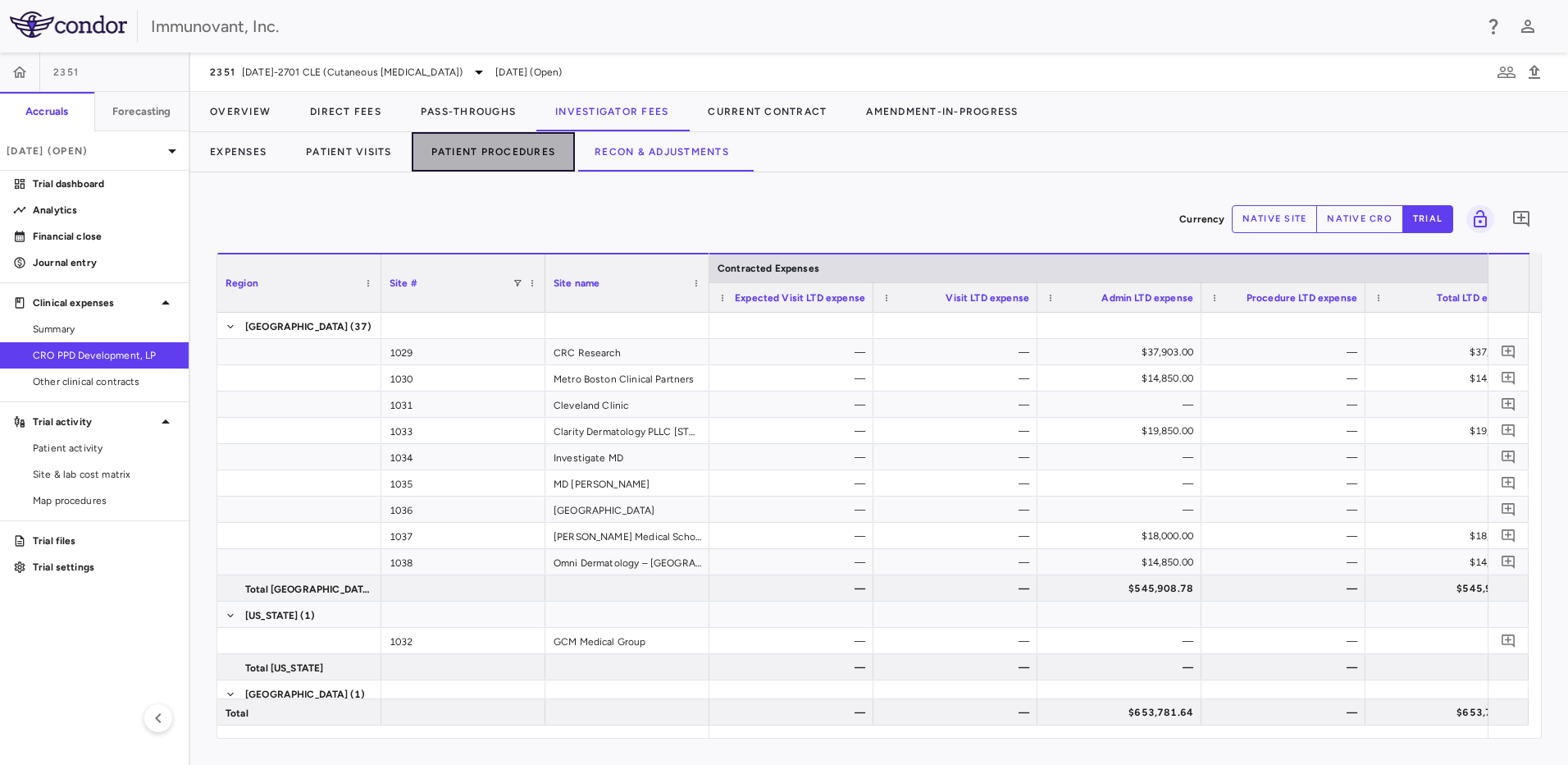
click at [516, 152] on button "Patient Procedures" at bounding box center [494, 152] width 164 height 39
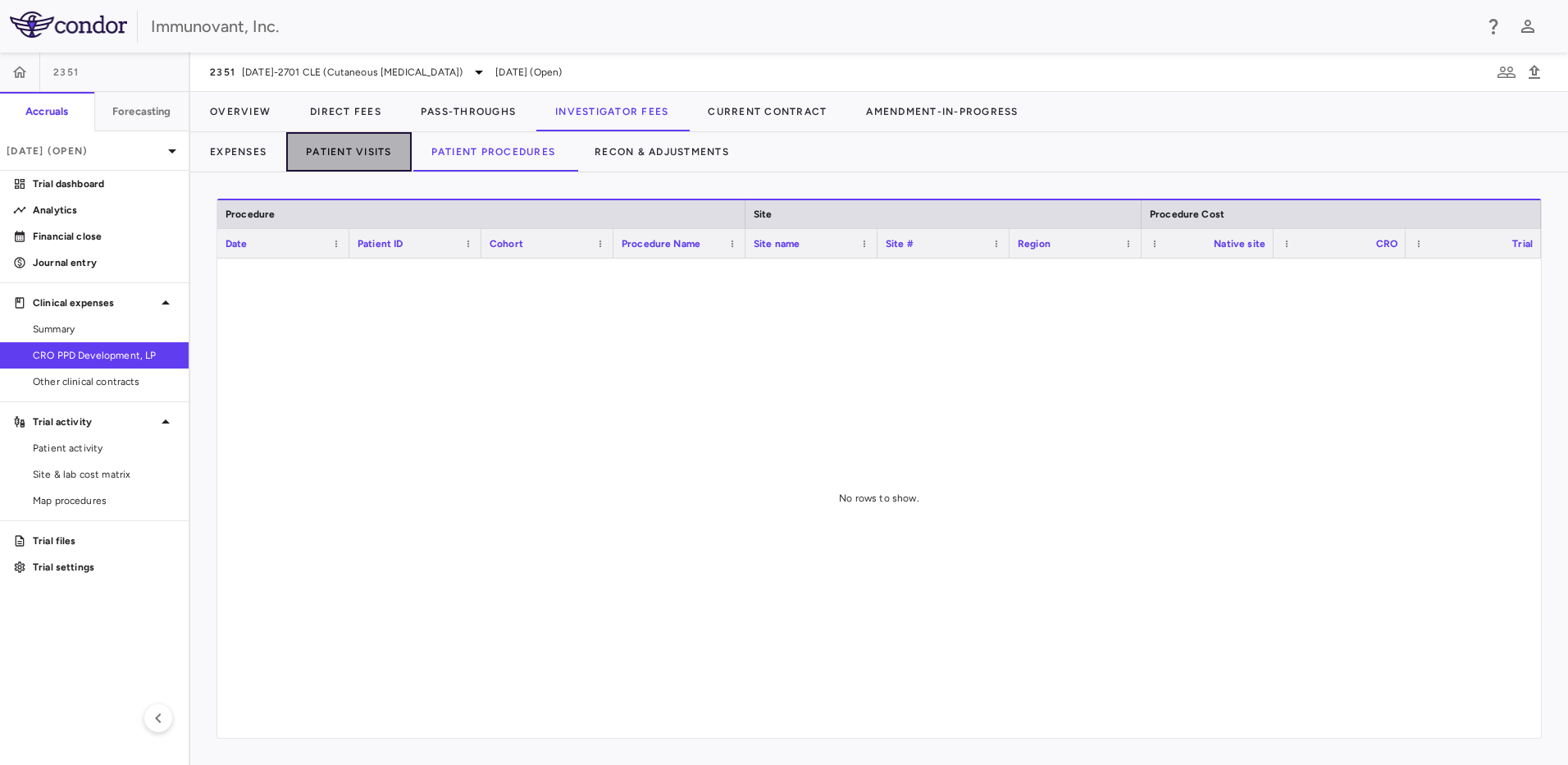
click at [379, 154] on button "Patient Visits" at bounding box center [349, 152] width 126 height 39
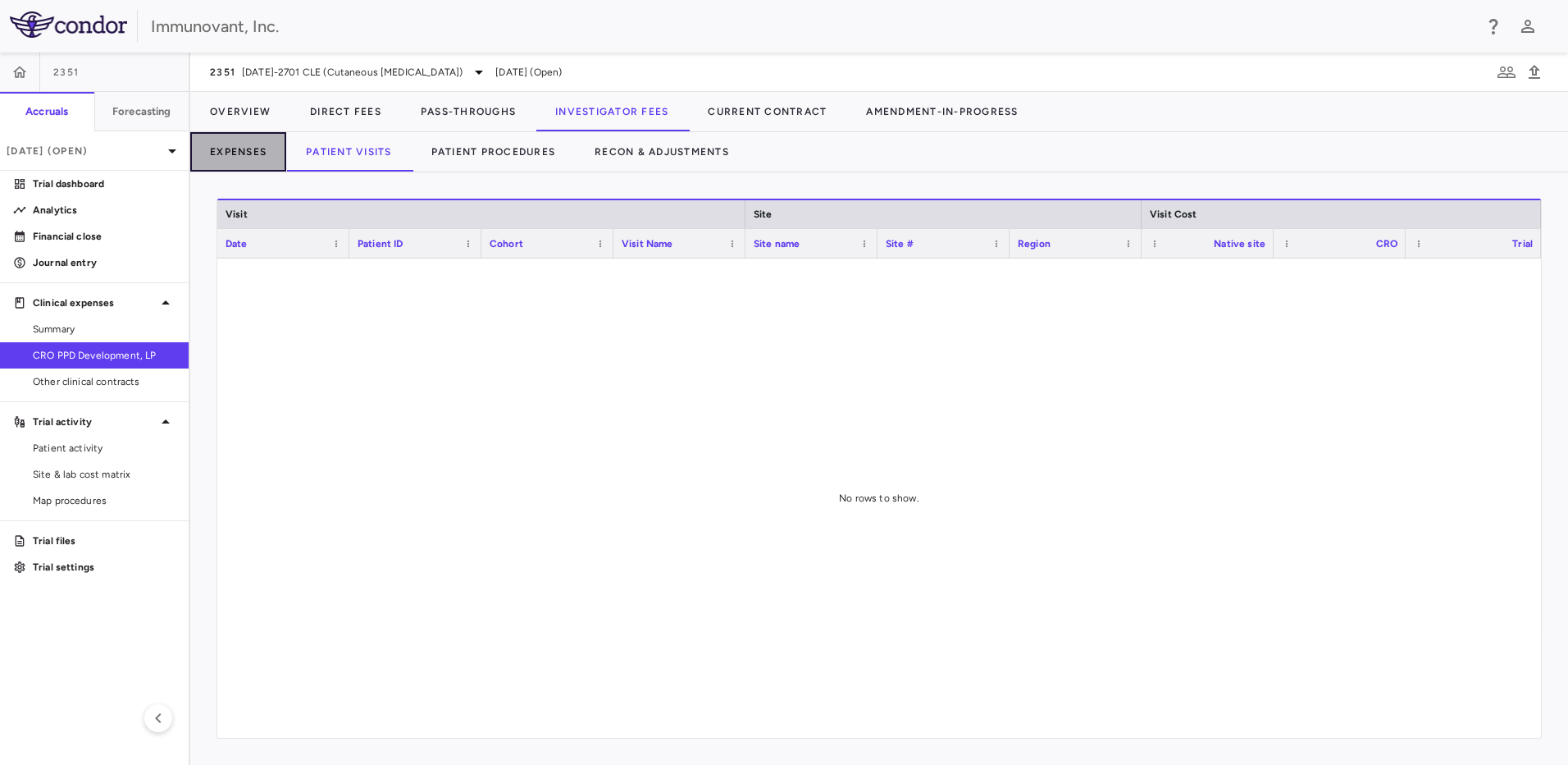
click at [236, 160] on button "Expenses" at bounding box center [238, 152] width 96 height 39
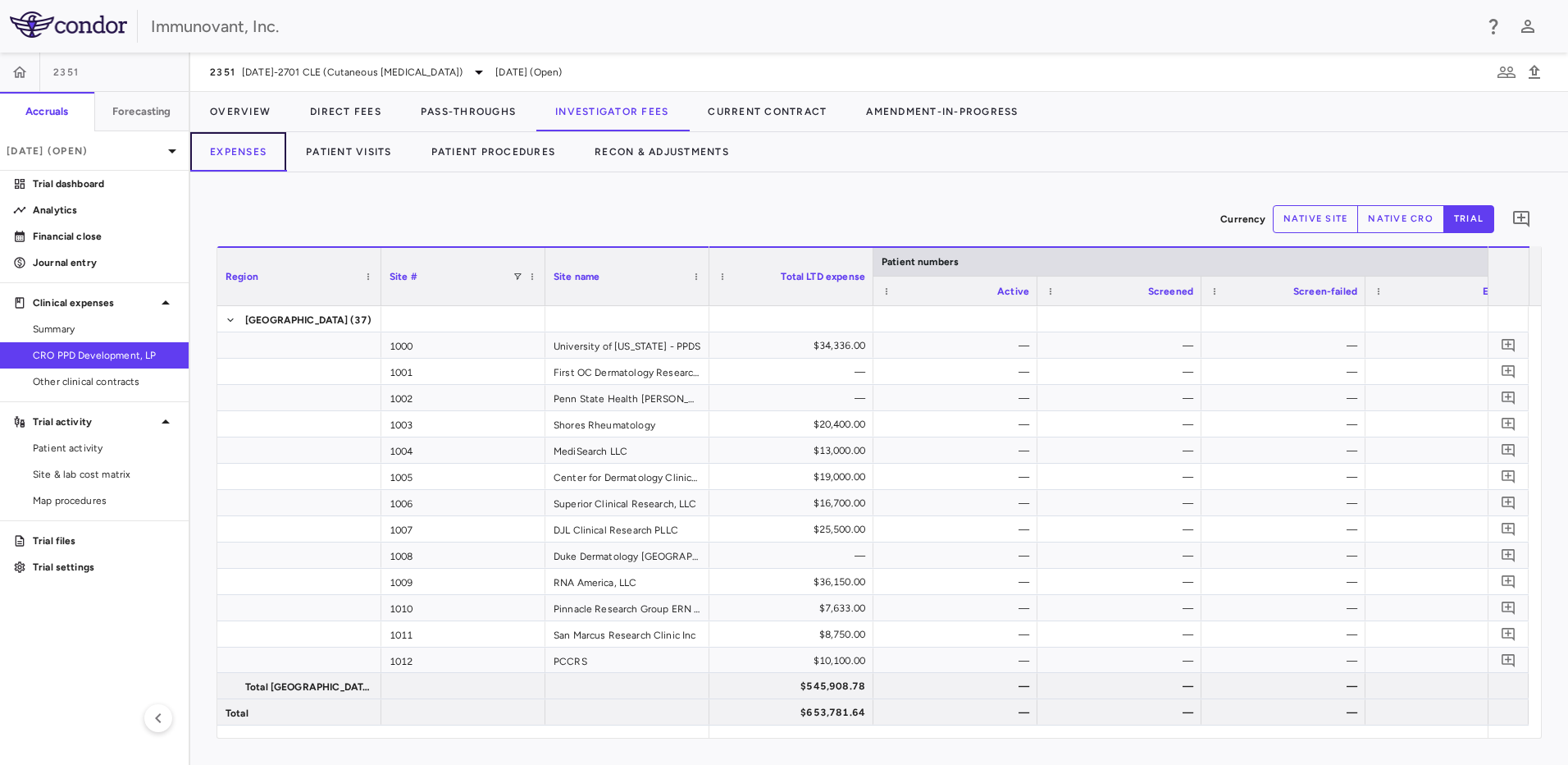
scroll to position [0, 337]
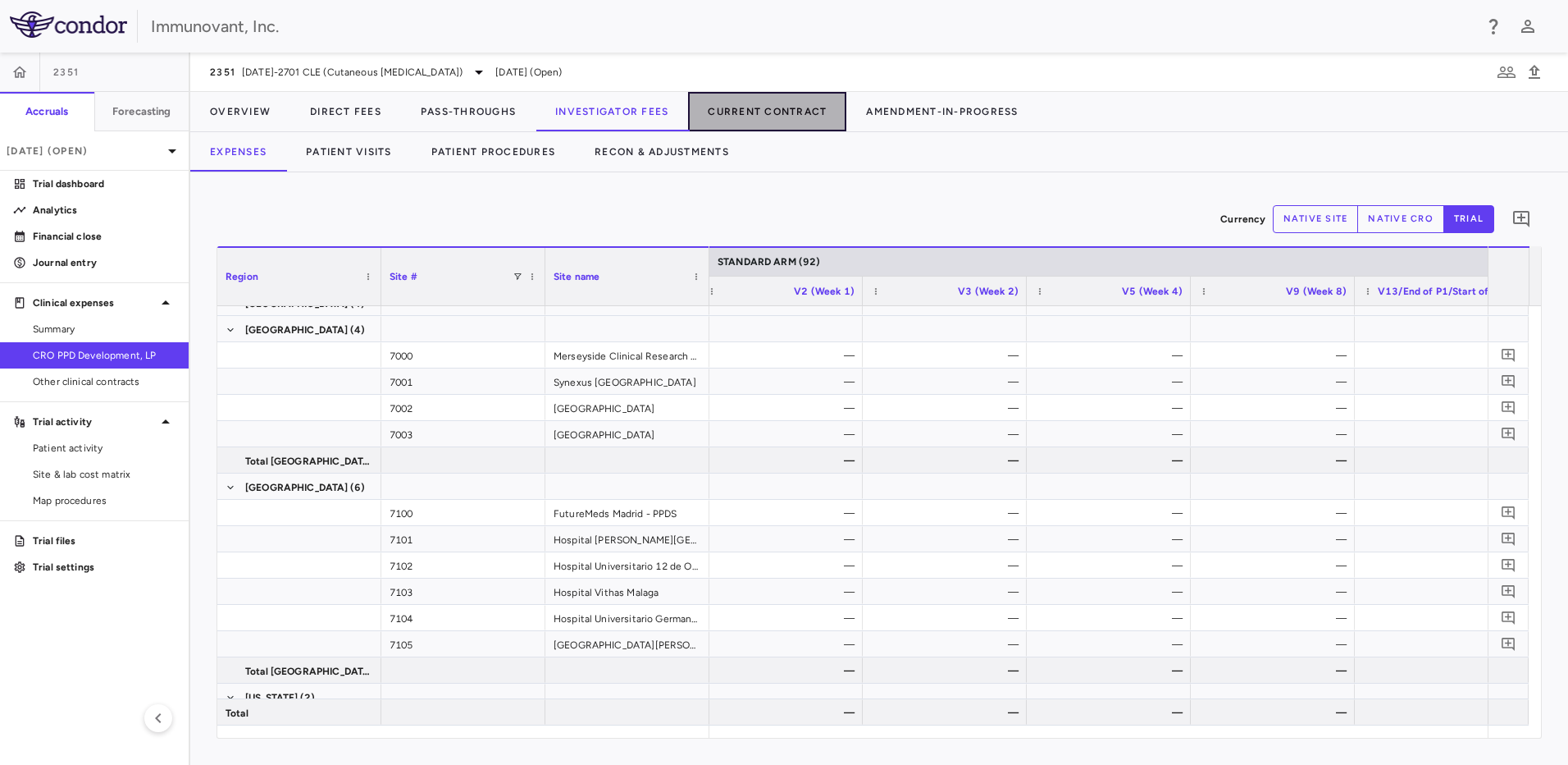
click at [741, 113] on button "Current Contract" at bounding box center [766, 112] width 158 height 39
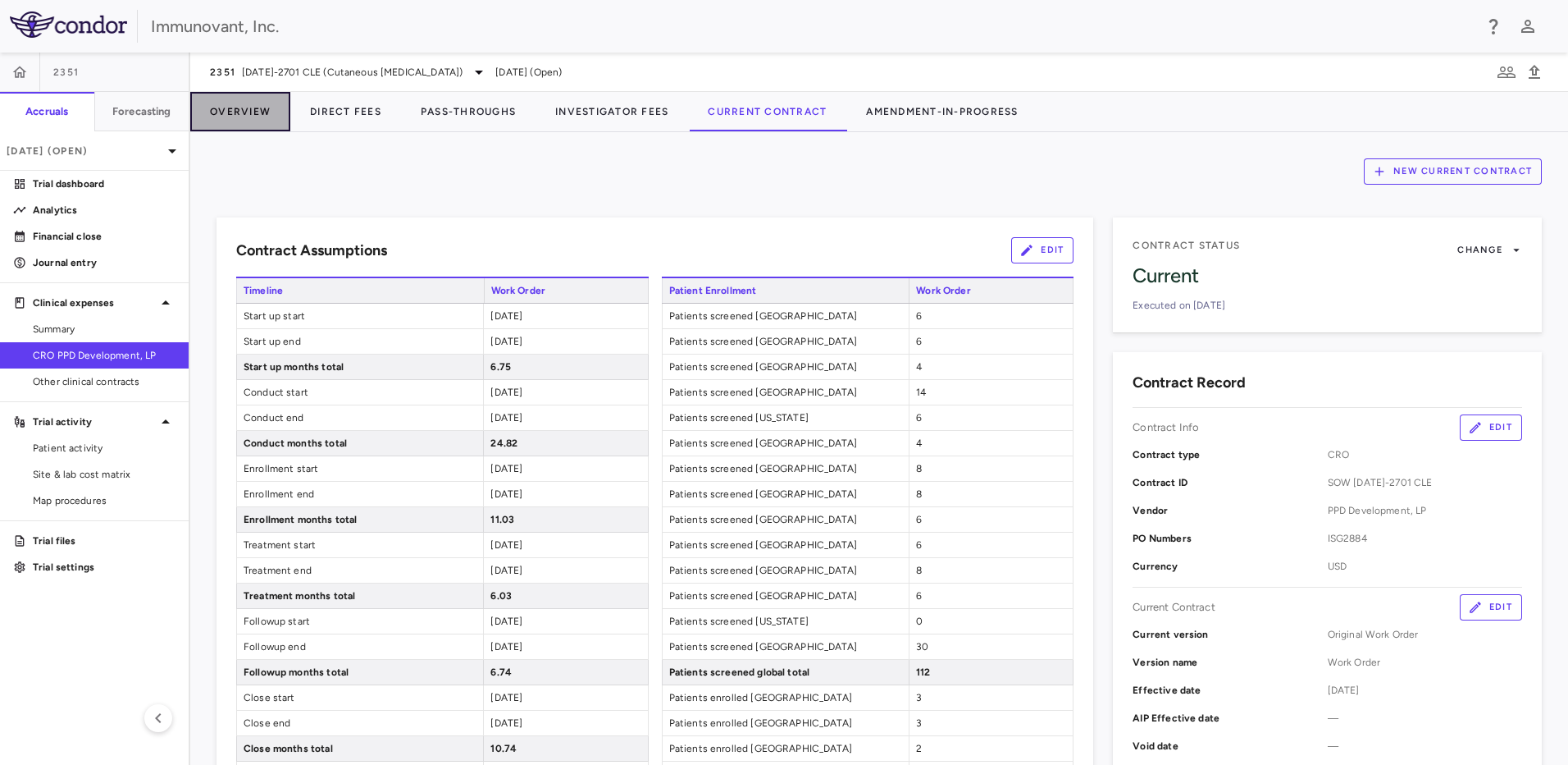
click at [261, 113] on button "Overview" at bounding box center [240, 112] width 100 height 39
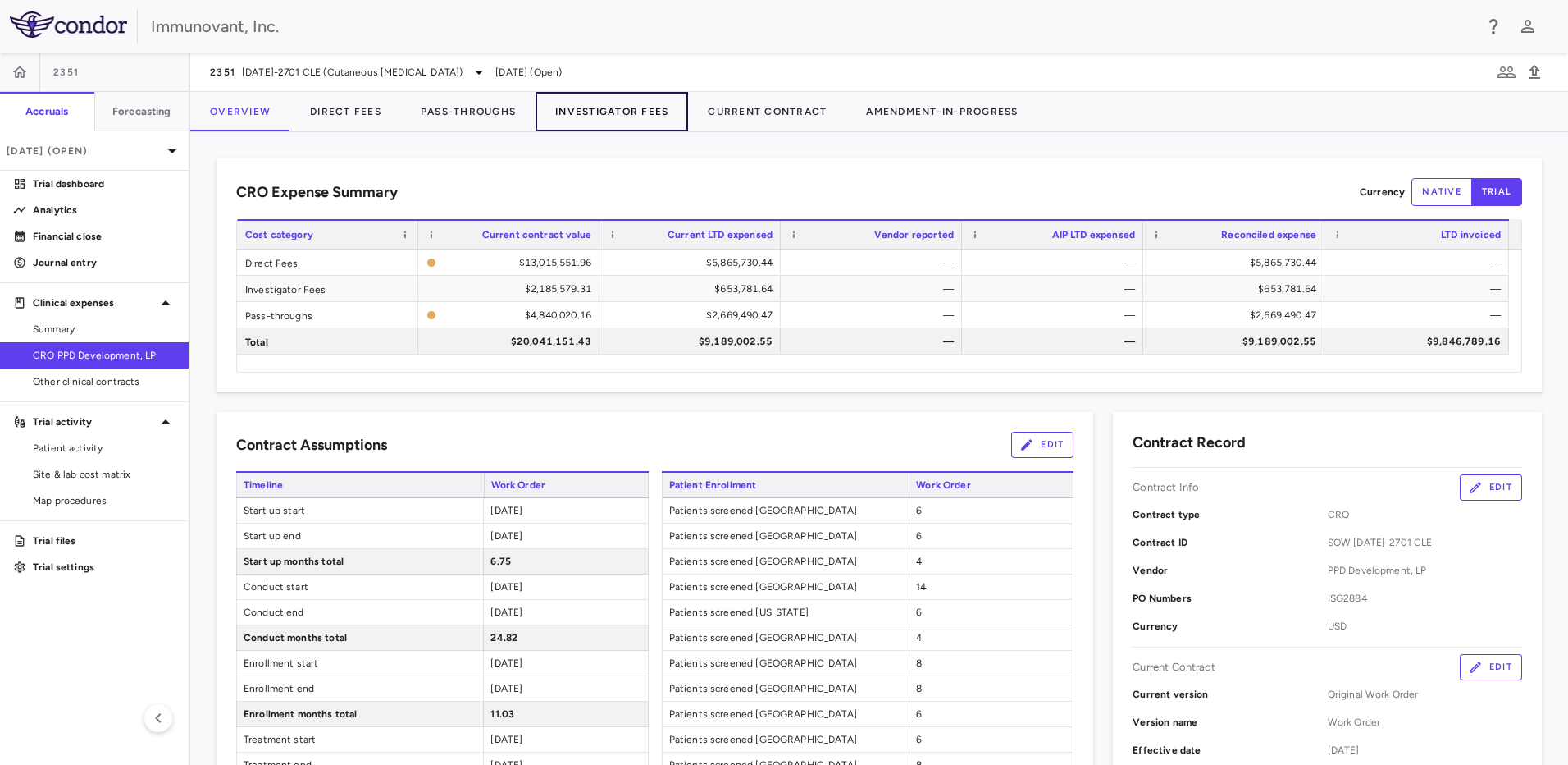
click at [588, 106] on button "Investigator Fees" at bounding box center [612, 112] width 153 height 39
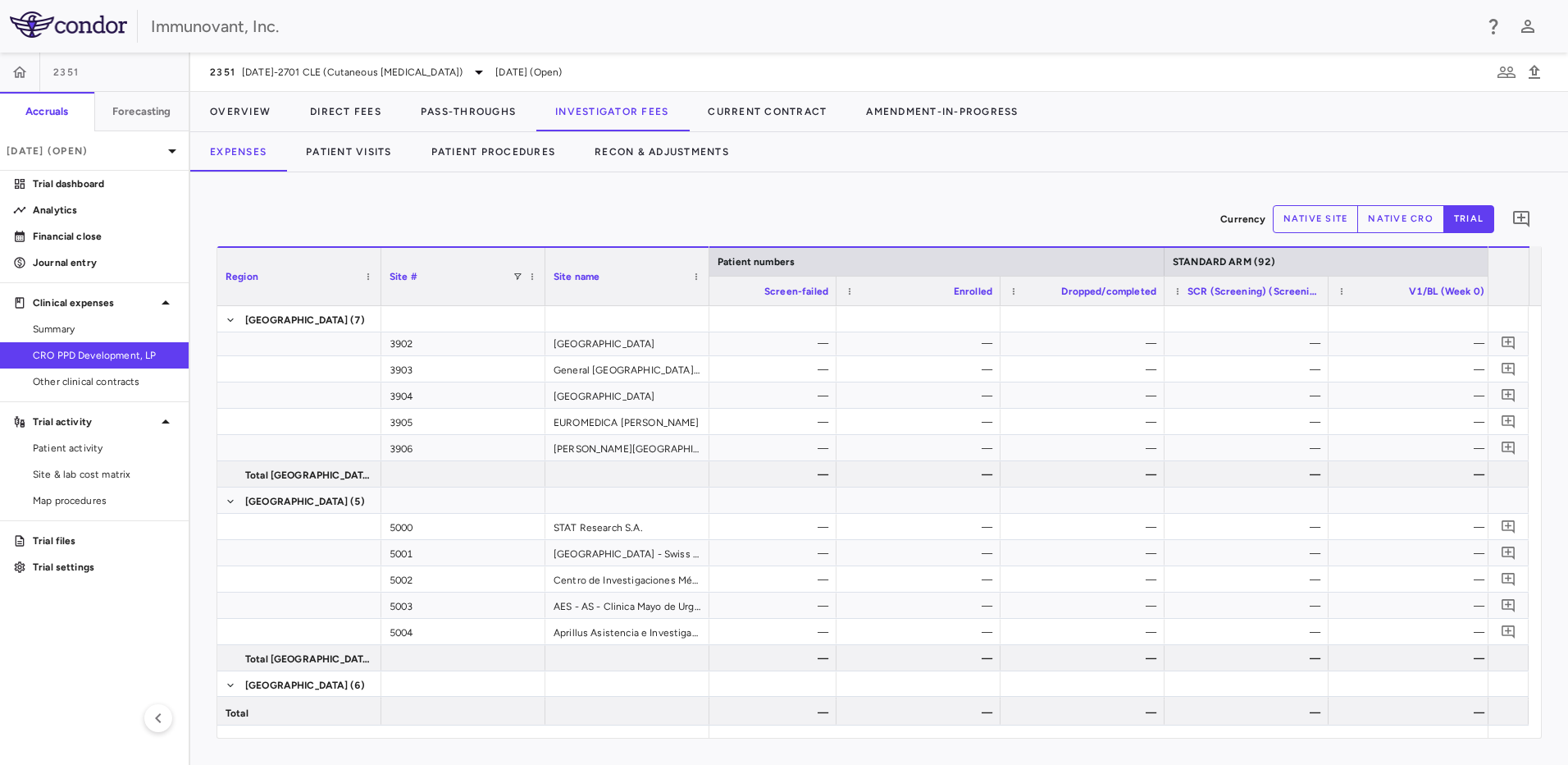
click at [1330, 226] on button "native site" at bounding box center [1316, 219] width 86 height 28
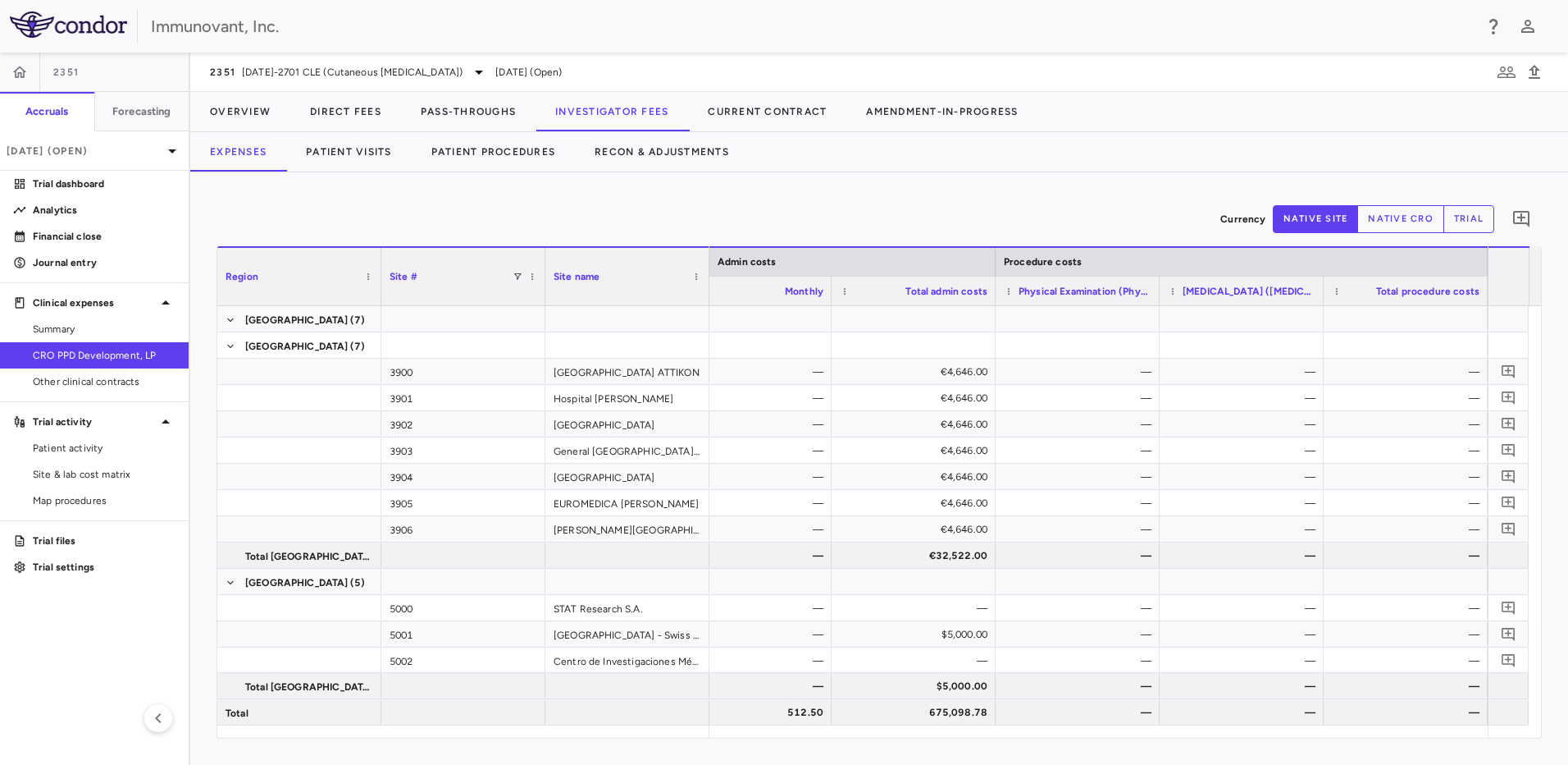
click at [1414, 222] on button "native cro" at bounding box center [1401, 219] width 87 height 28
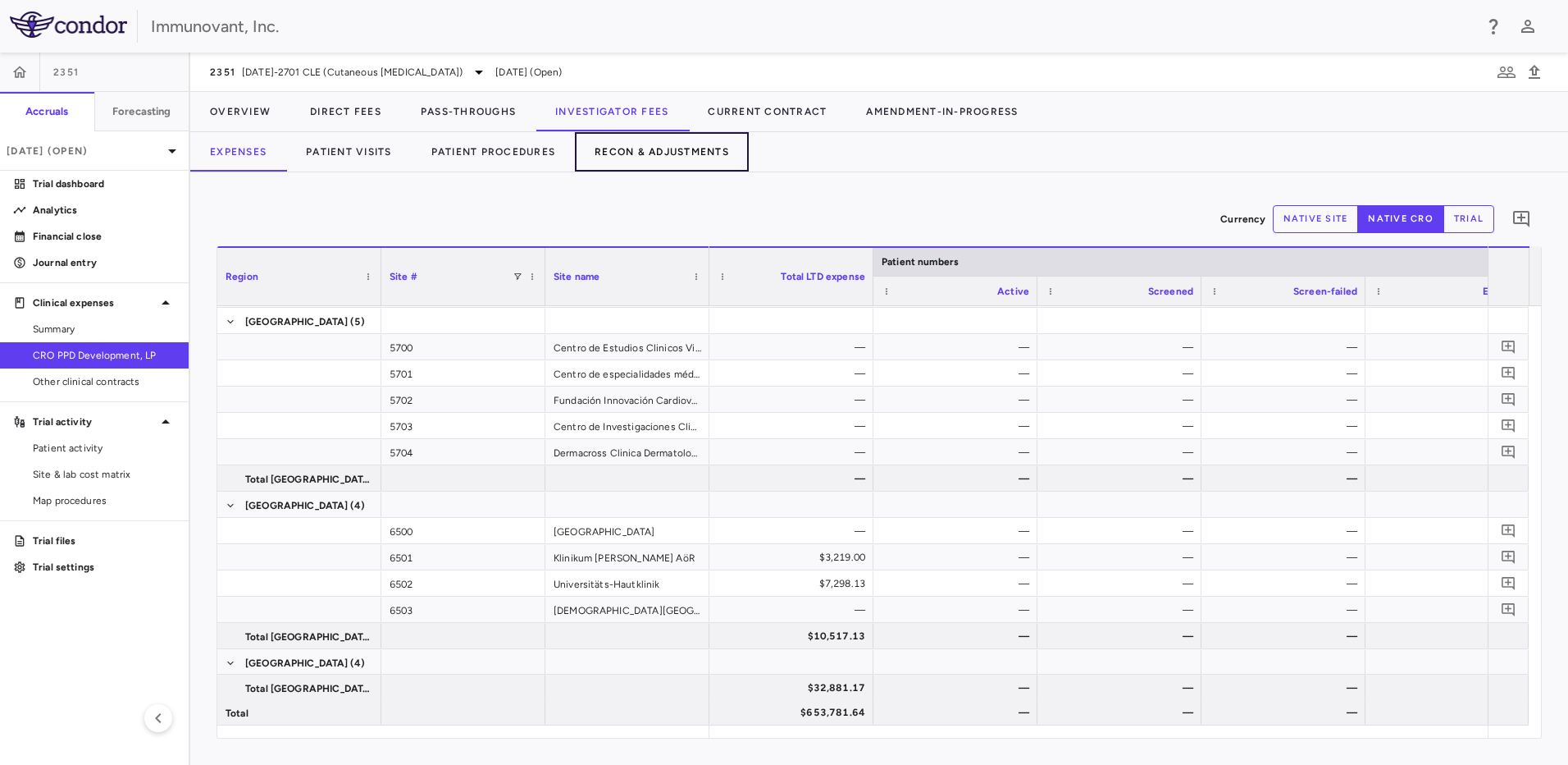
click at [672, 156] on button "Recon & Adjustments" at bounding box center [662, 152] width 174 height 39
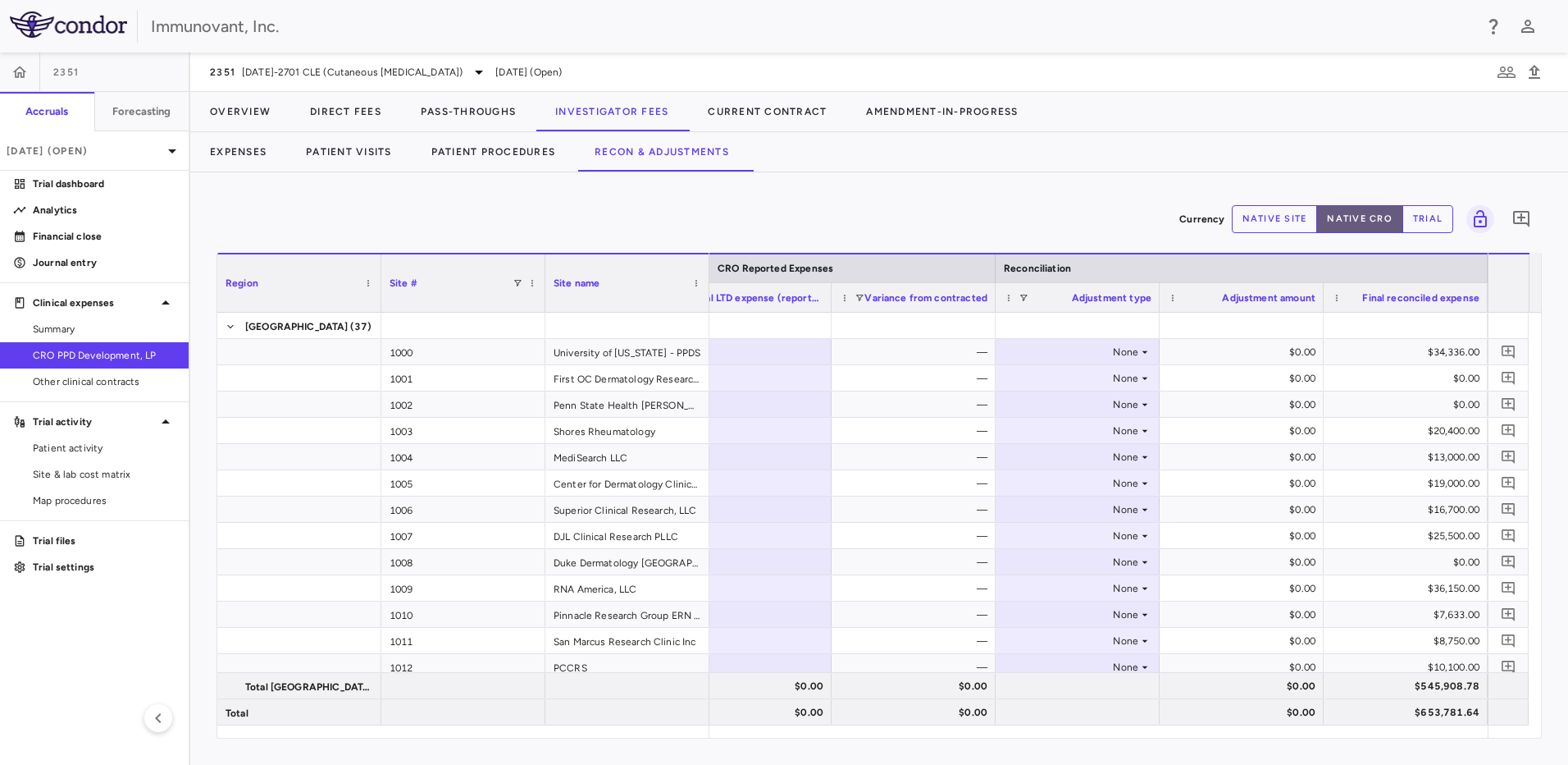
click at [1335, 215] on button "native cro" at bounding box center [1360, 219] width 87 height 28
click at [1288, 222] on button "native site" at bounding box center [1275, 219] width 86 height 28
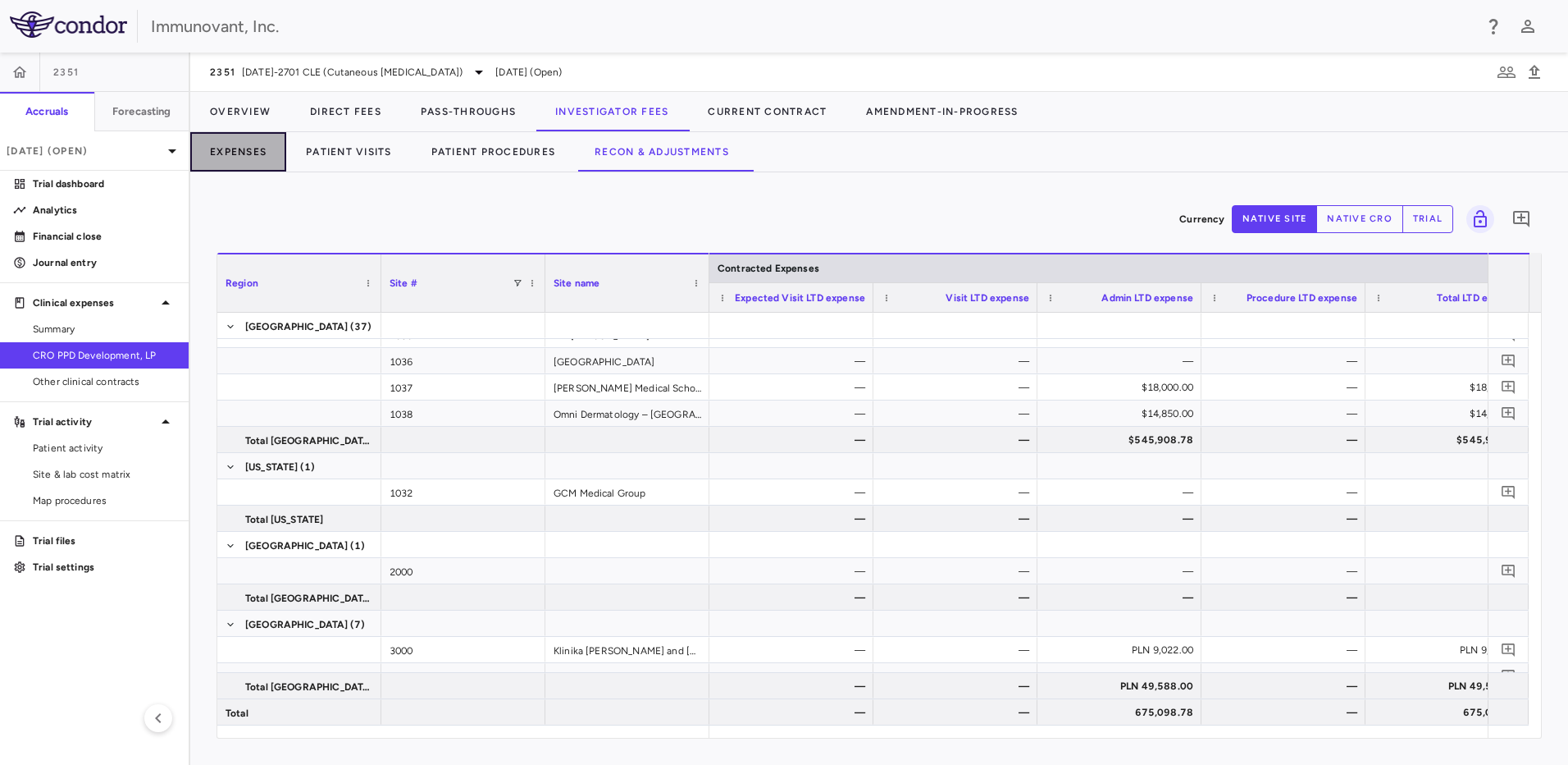
click at [241, 156] on button "Expenses" at bounding box center [238, 152] width 96 height 39
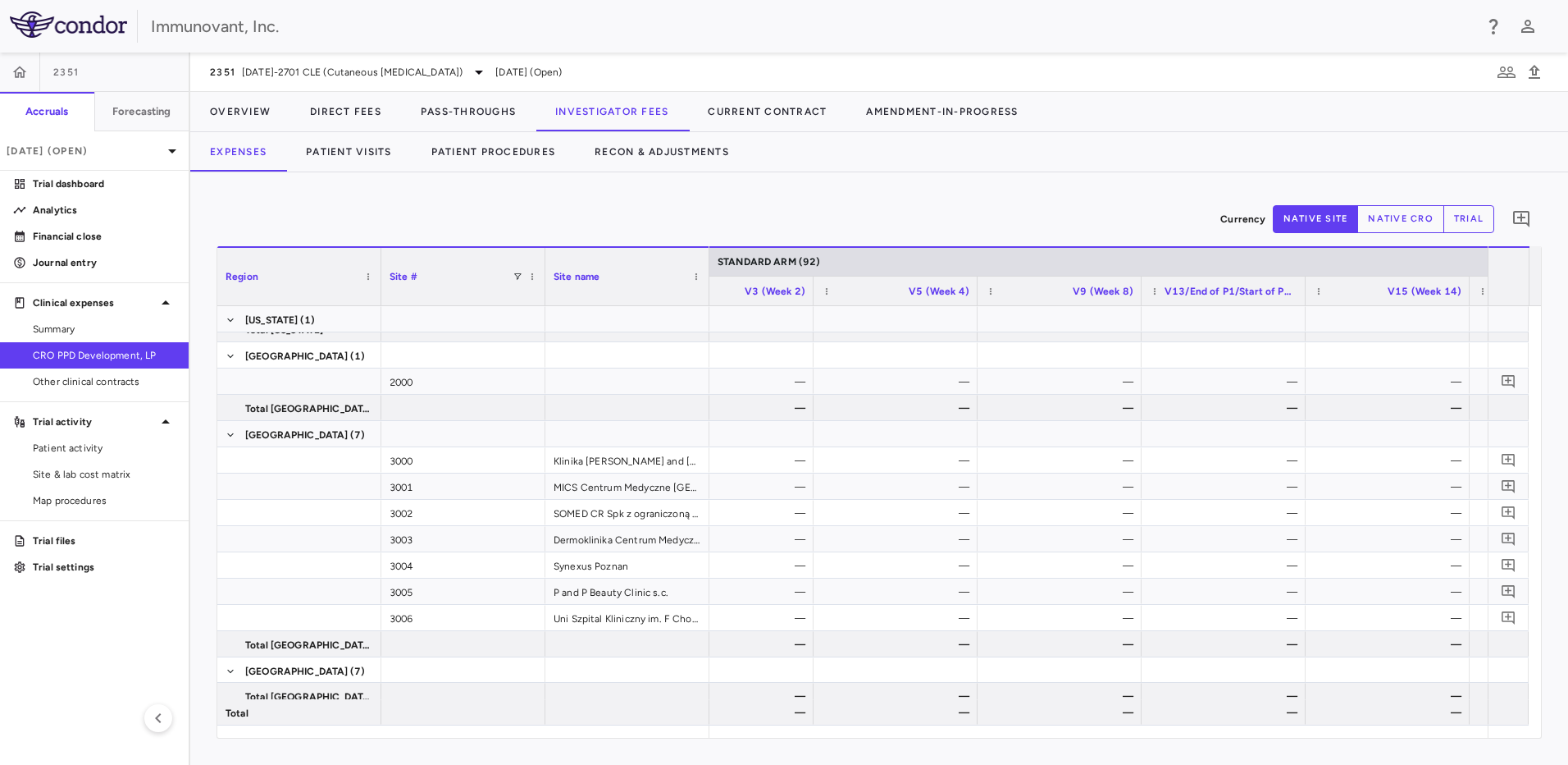
click at [1472, 232] on button "trial" at bounding box center [1470, 219] width 51 height 28
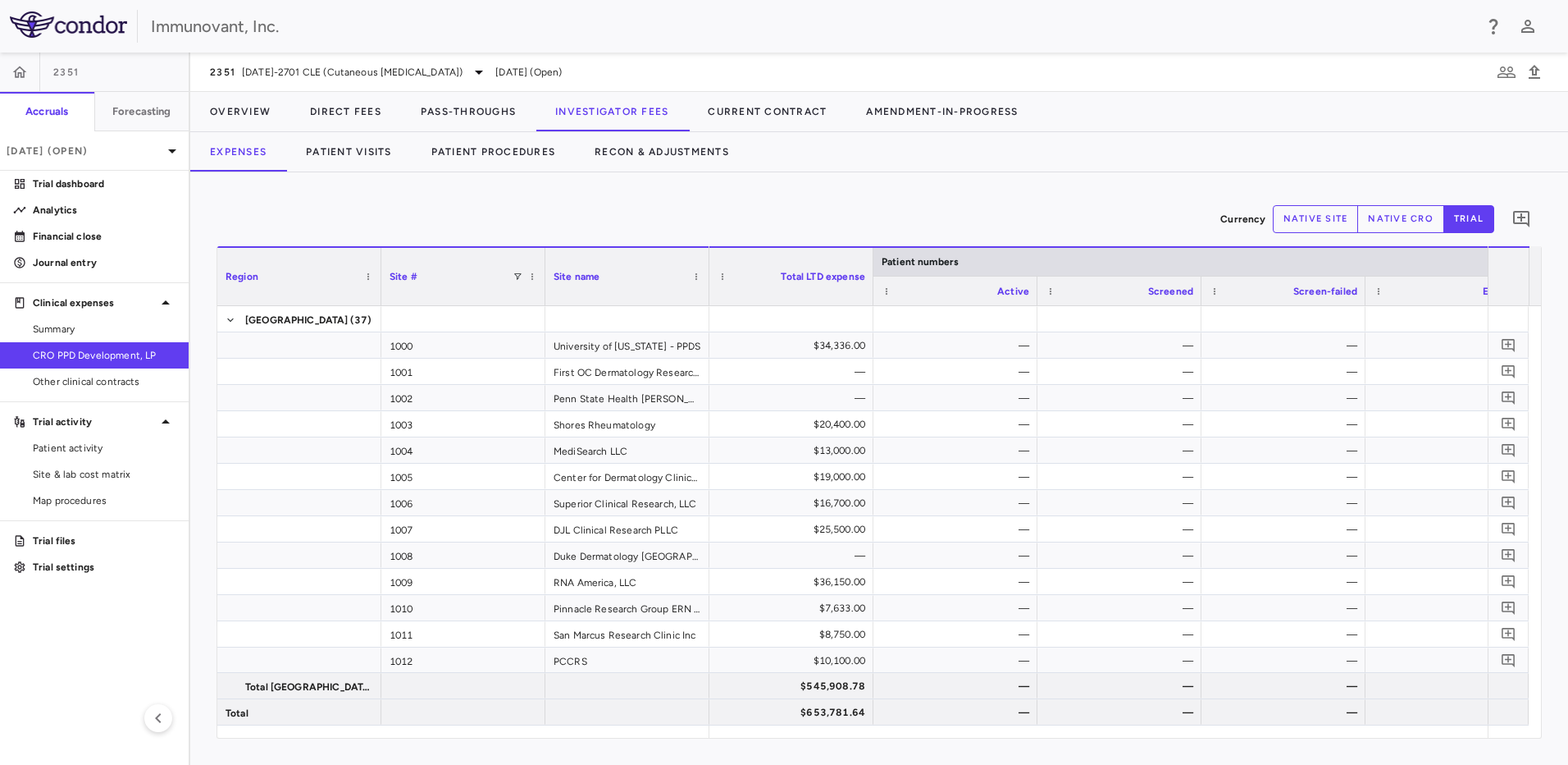
click at [1399, 218] on button "native cro" at bounding box center [1401, 219] width 87 height 28
click at [98, 236] on p "Financial close" at bounding box center [103, 236] width 143 height 15
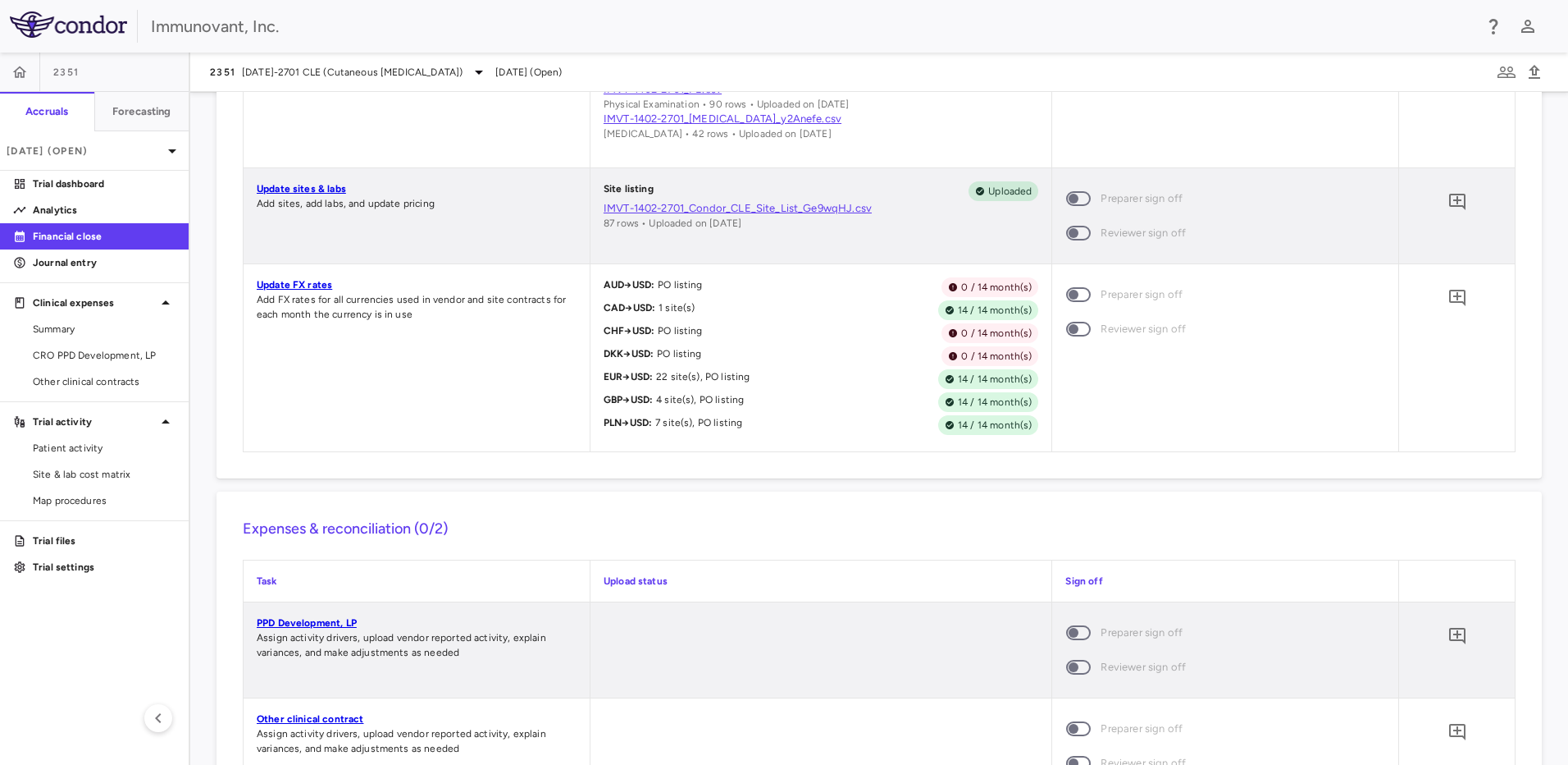
click at [320, 195] on p "Update sites & labs" at bounding box center [416, 188] width 320 height 15
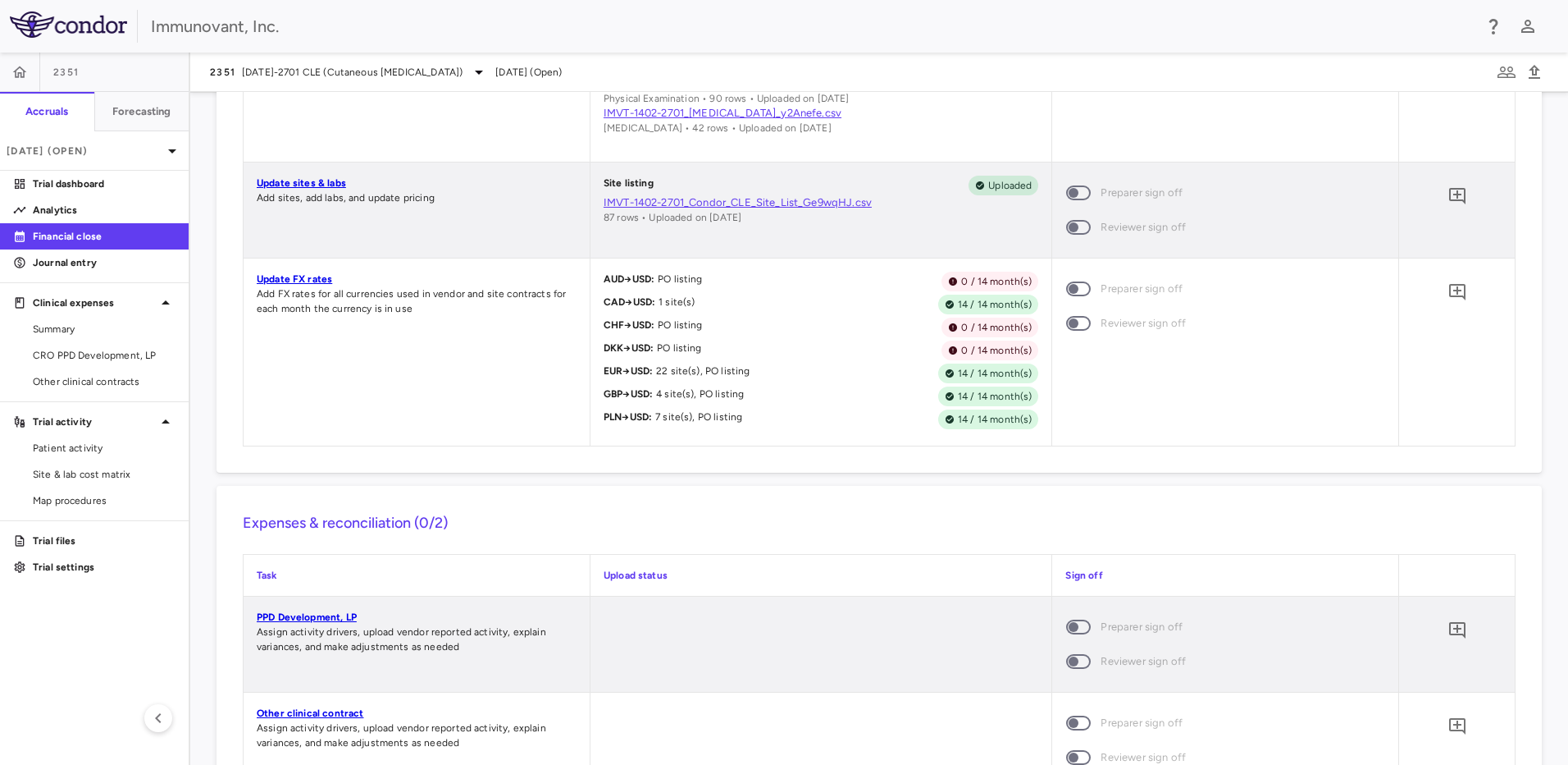
click at [320, 179] on link "Update sites & labs" at bounding box center [301, 182] width 90 height 11
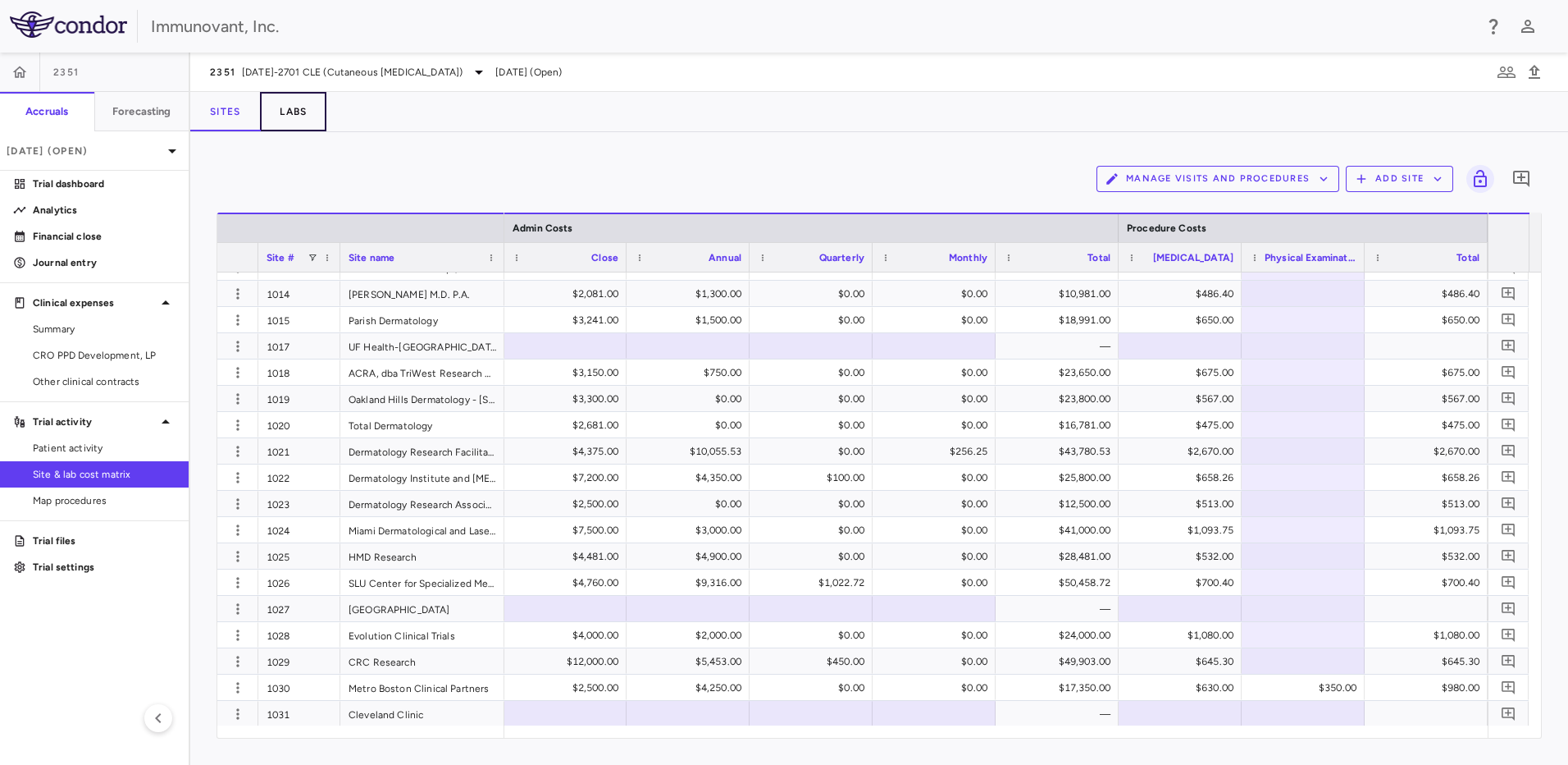
click at [313, 114] on button "Labs" at bounding box center [293, 112] width 67 height 39
